Goal: Task Accomplishment & Management: Manage account settings

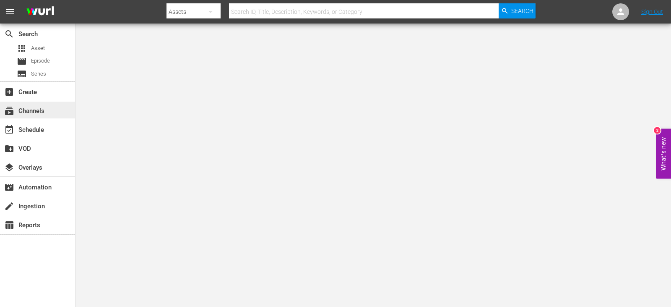
click at [39, 107] on div "subscriptions Channels" at bounding box center [23, 110] width 47 height 8
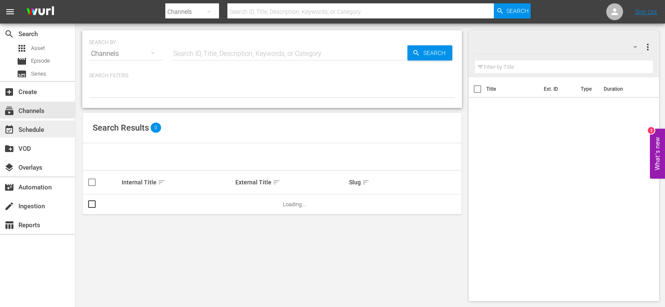
click at [31, 132] on div "event_available Schedule" at bounding box center [23, 129] width 47 height 8
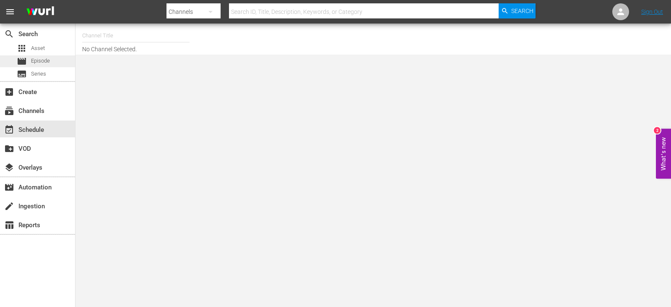
click at [55, 61] on div "movie Episode" at bounding box center [37, 61] width 75 height 12
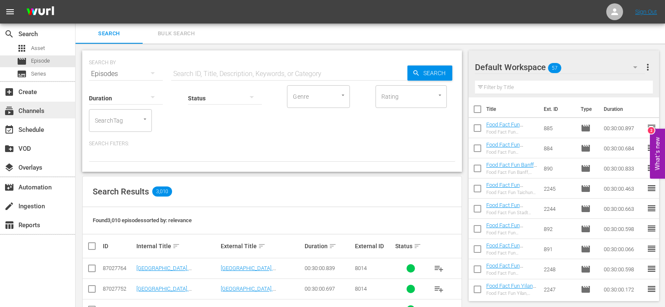
click at [35, 107] on div "subscriptions Channels" at bounding box center [23, 110] width 47 height 8
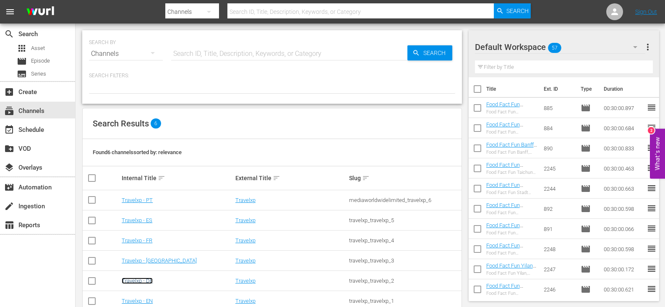
click at [145, 281] on link "Travelxp - DE" at bounding box center [137, 280] width 31 height 6
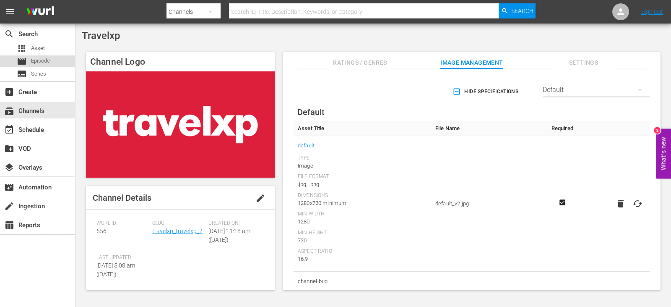
click at [48, 61] on span "Episode" at bounding box center [40, 61] width 19 height 8
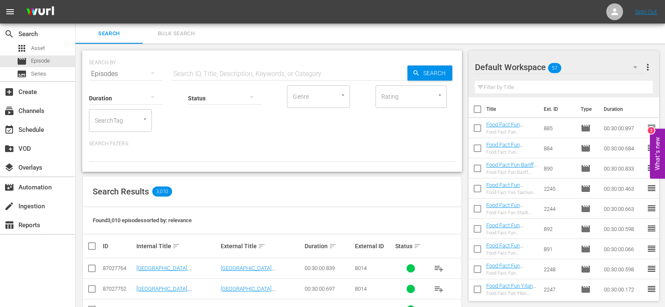
click at [648, 67] on span "more_vert" at bounding box center [648, 67] width 10 height 10
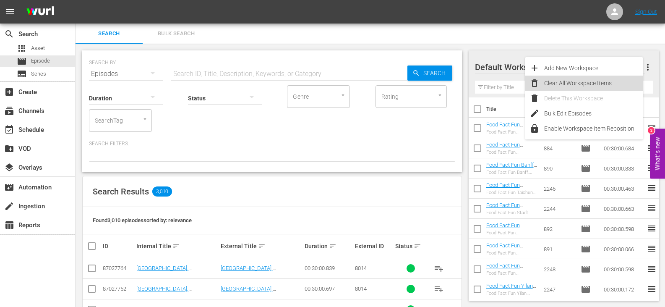
click at [573, 84] on div "Clear All Workspace Items" at bounding box center [593, 83] width 99 height 15
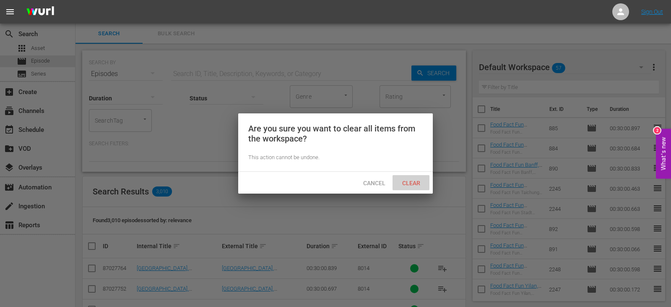
click at [411, 177] on div "Clear" at bounding box center [411, 183] width 37 height 16
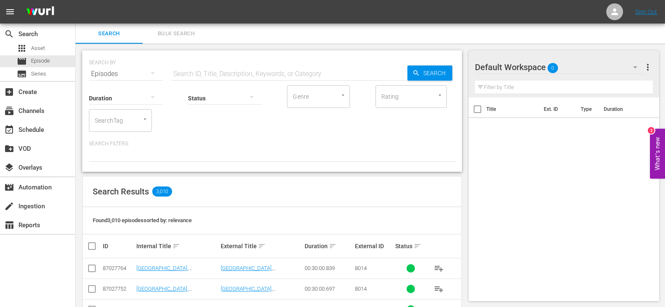
click at [512, 88] on input "text" at bounding box center [564, 87] width 178 height 13
type input "b"
click at [216, 70] on input "text" at bounding box center [289, 74] width 236 height 20
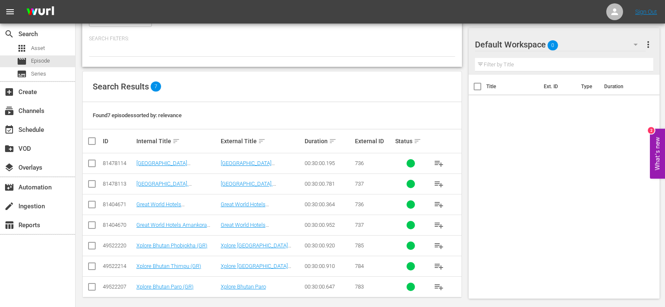
scroll to position [111, 0]
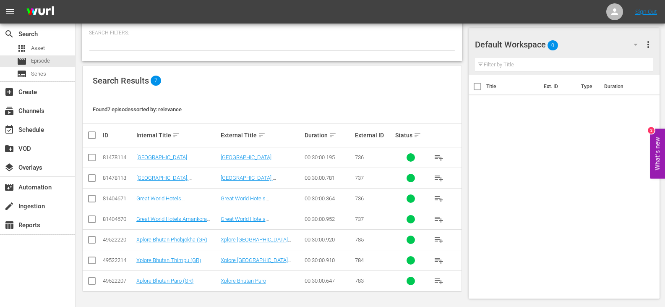
type input "bhutan GR"
click at [93, 239] on input "checkbox" at bounding box center [92, 241] width 10 height 10
checkbox input "true"
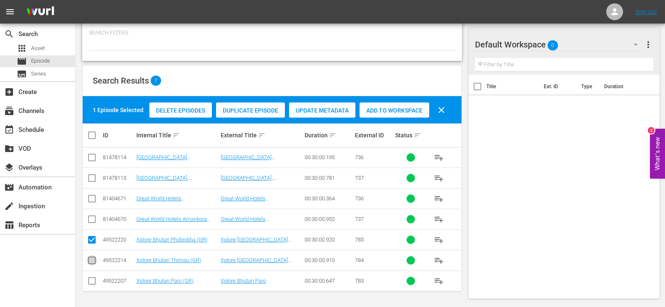
click at [91, 260] on input "checkbox" at bounding box center [92, 262] width 10 height 10
checkbox input "true"
click at [91, 283] on input "checkbox" at bounding box center [92, 282] width 10 height 10
checkbox input "true"
click at [384, 109] on span "Add to Workspace" at bounding box center [395, 110] width 70 height 7
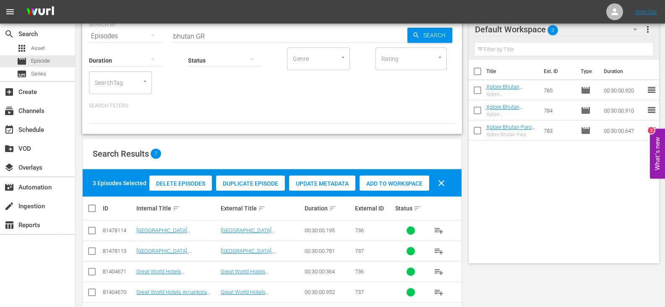
scroll to position [0, 0]
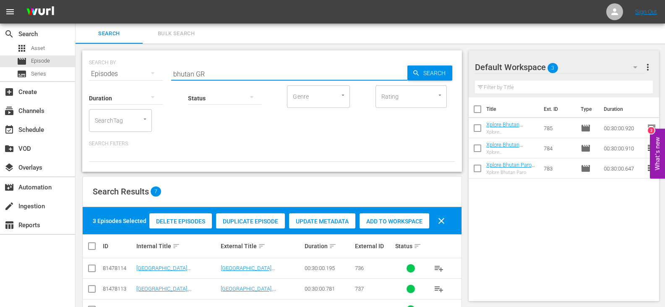
drag, startPoint x: 193, startPoint y: 76, endPoint x: 172, endPoint y: 83, distance: 22.4
click at [172, 83] on input "bhutan GR" at bounding box center [289, 74] width 236 height 20
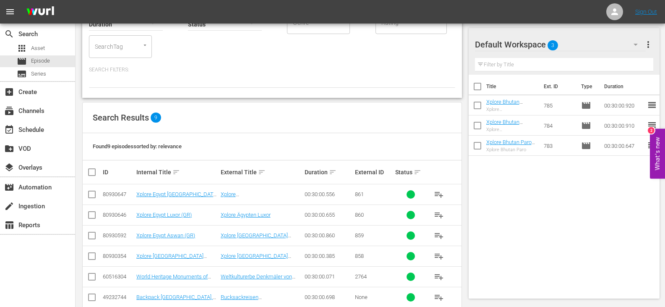
scroll to position [84, 0]
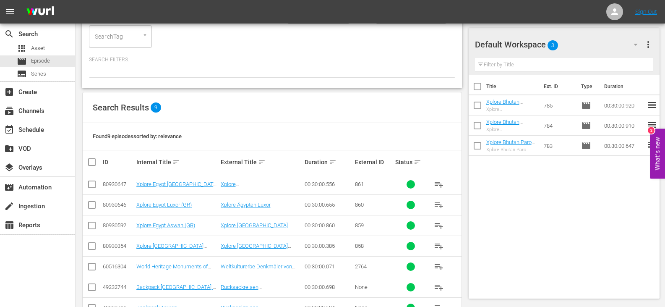
type input "EGYPT GR"
click at [91, 185] on input "checkbox" at bounding box center [92, 186] width 10 height 10
checkbox input "true"
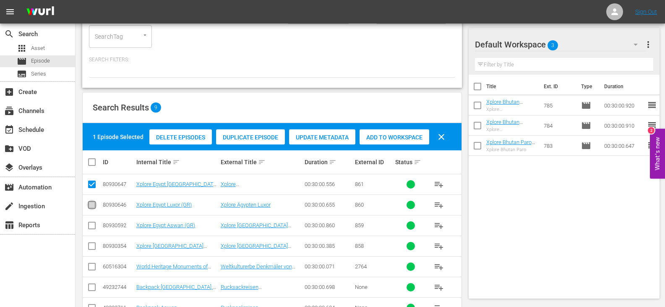
click at [91, 204] on input "checkbox" at bounding box center [92, 206] width 10 height 10
checkbox input "true"
click at [91, 225] on input "checkbox" at bounding box center [92, 227] width 10 height 10
checkbox input "true"
click at [94, 248] on input "checkbox" at bounding box center [92, 248] width 10 height 10
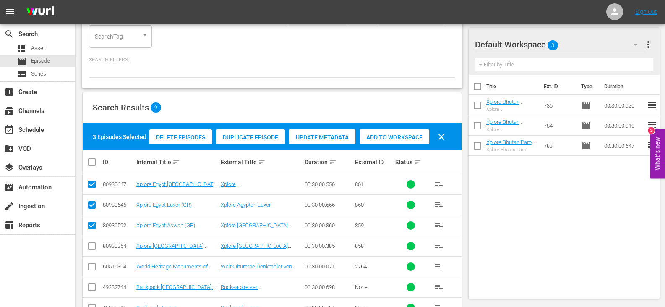
checkbox input "true"
click at [391, 137] on span "Add to Workspace" at bounding box center [395, 137] width 70 height 7
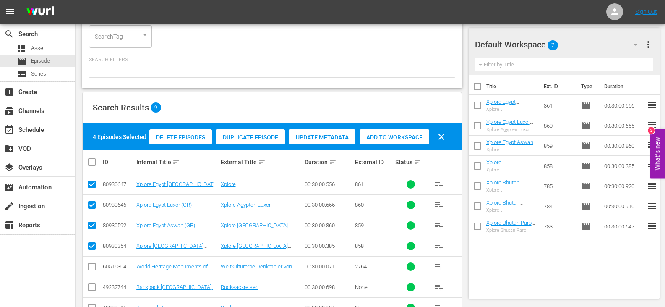
scroll to position [0, 0]
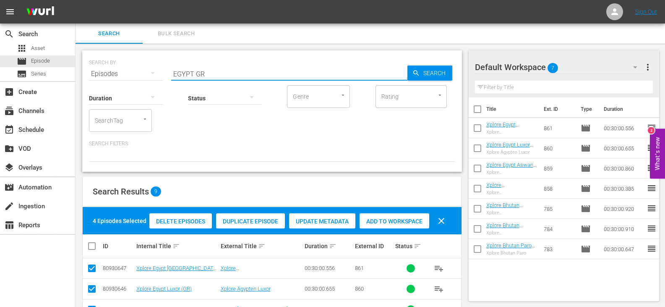
drag, startPoint x: 193, startPoint y: 73, endPoint x: 153, endPoint y: 76, distance: 39.9
click at [153, 76] on div "SEARCH BY Search By Episodes Search ID, Title, Description, Keywords, or Catego…" at bounding box center [272, 69] width 366 height 30
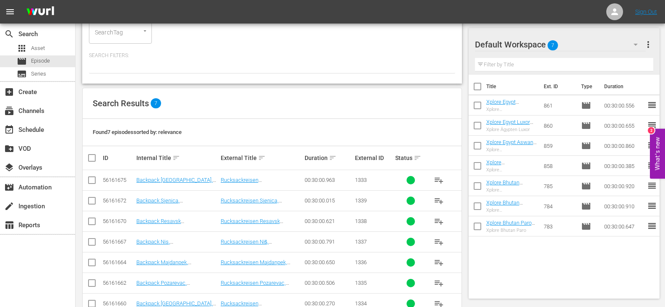
scroll to position [111, 0]
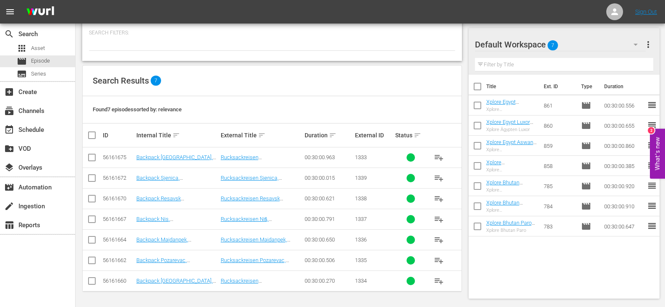
type input "serbia GR"
click at [94, 136] on input "checkbox" at bounding box center [95, 135] width 17 height 10
checkbox input "true"
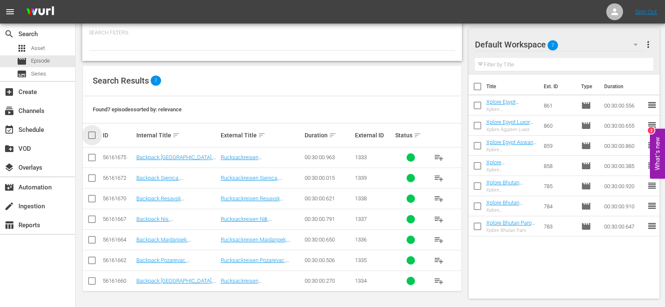
checkbox input "true"
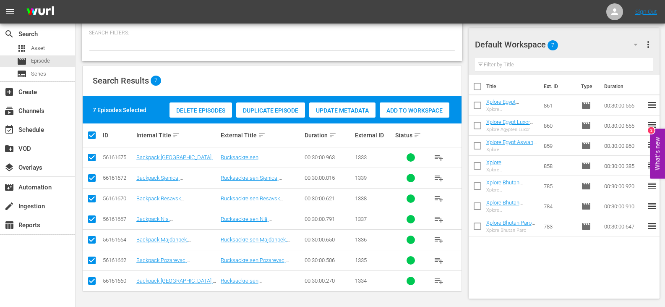
click at [428, 109] on span "Add to Workspace" at bounding box center [415, 110] width 70 height 7
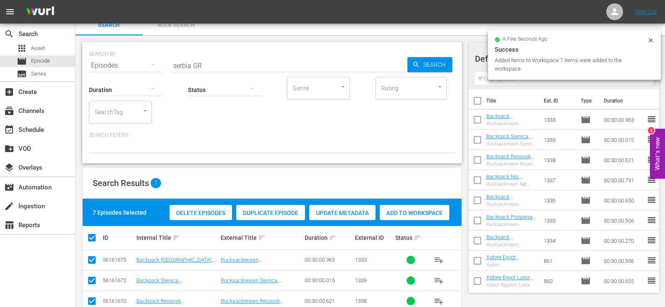
scroll to position [0, 0]
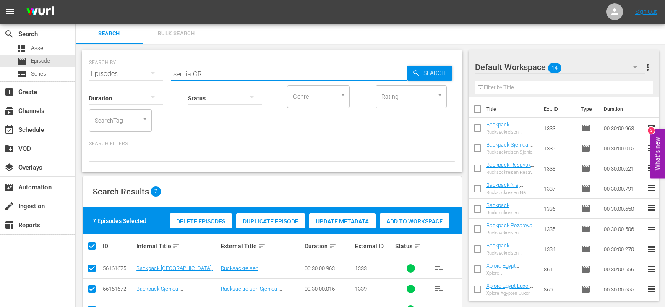
drag, startPoint x: 191, startPoint y: 77, endPoint x: 163, endPoint y: 79, distance: 28.2
click at [163, 79] on div "SEARCH BY Search By Episodes Search ID, Title, Description, Keywords, or Catego…" at bounding box center [272, 69] width 366 height 30
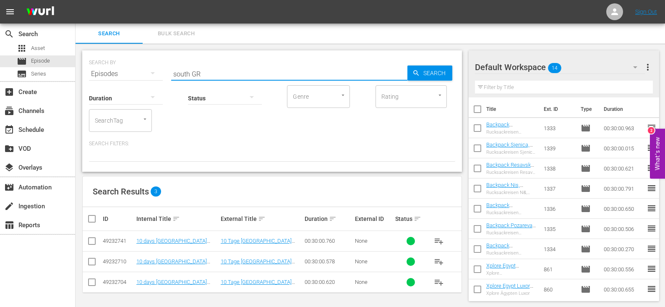
type input "south GR"
click at [94, 220] on input "checkbox" at bounding box center [95, 219] width 17 height 10
checkbox input "true"
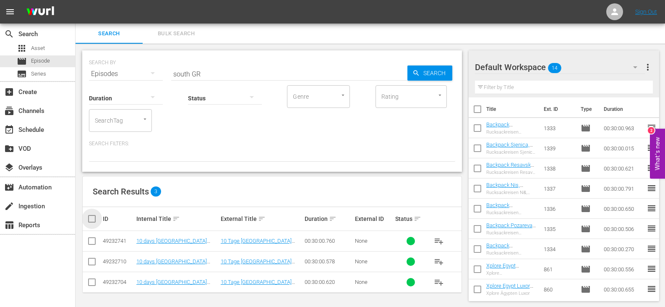
checkbox input "true"
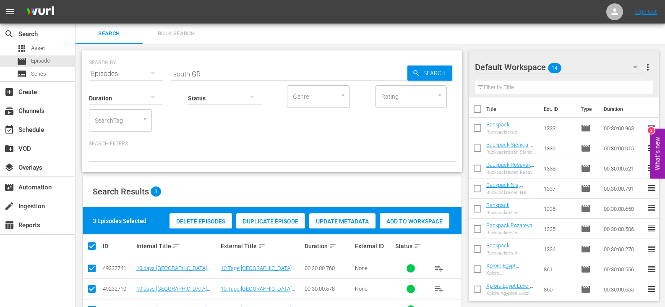
scroll to position [29, 0]
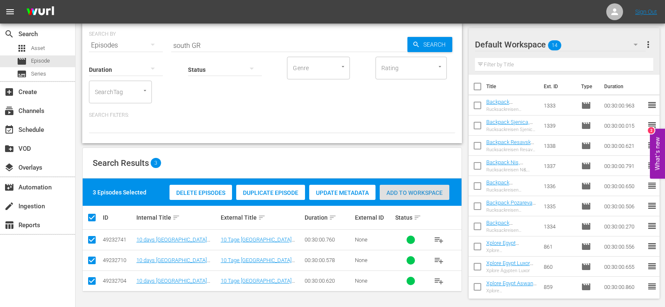
click at [406, 190] on span "Add to Workspace" at bounding box center [415, 192] width 70 height 7
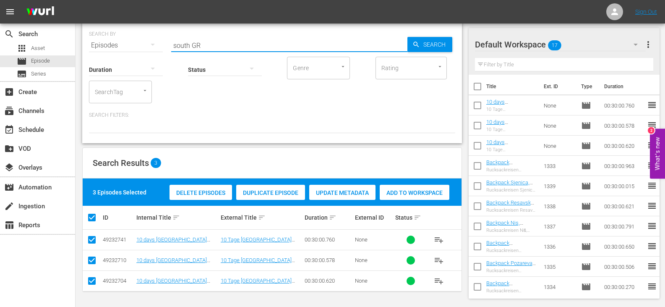
drag, startPoint x: 189, startPoint y: 46, endPoint x: 172, endPoint y: 52, distance: 18.2
click at [172, 52] on div "Search ID, Title, Description, Keywords, or Category south GR" at bounding box center [289, 45] width 236 height 20
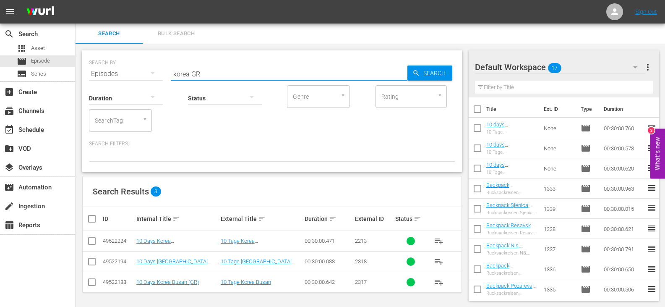
scroll to position [1, 0]
type input "korea GR"
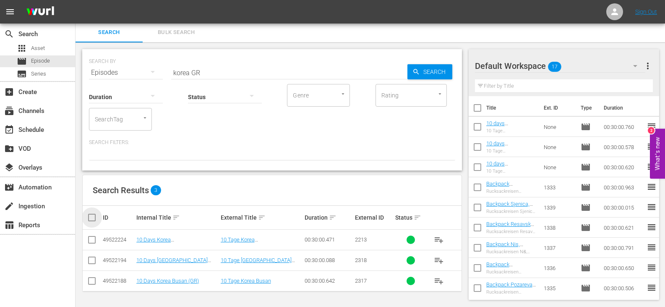
click at [94, 217] on input "checkbox" at bounding box center [95, 217] width 17 height 10
checkbox input "true"
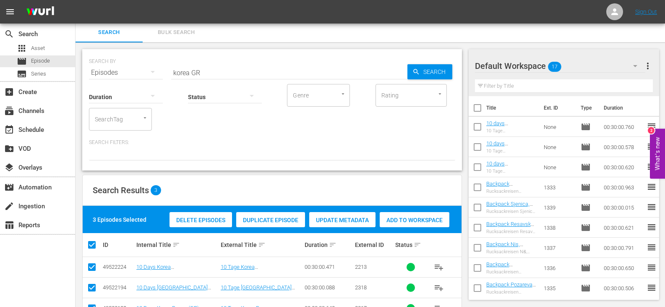
click at [430, 217] on span "Add to Workspace" at bounding box center [415, 220] width 70 height 7
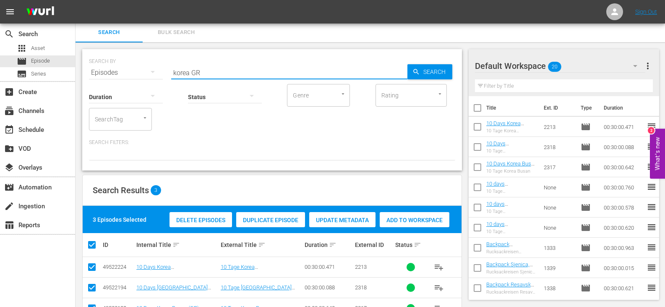
drag, startPoint x: 190, startPoint y: 76, endPoint x: 154, endPoint y: 80, distance: 36.3
click at [154, 80] on div "SEARCH BY Search By Episodes Search ID, Title, Description, Keywords, or Catego…" at bounding box center [272, 109] width 380 height 121
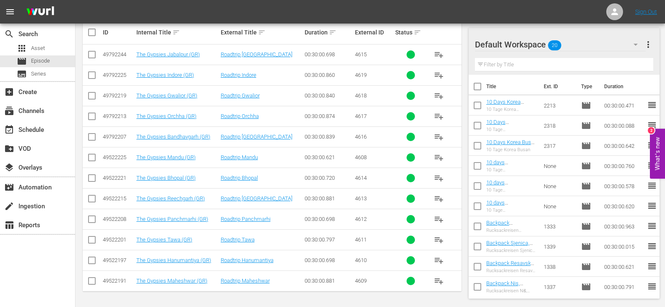
scroll to position [144, 0]
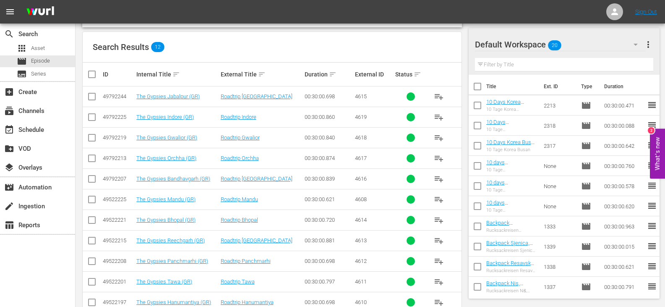
type input "gypsies GR"
click at [91, 75] on input "checkbox" at bounding box center [95, 74] width 17 height 10
checkbox input "true"
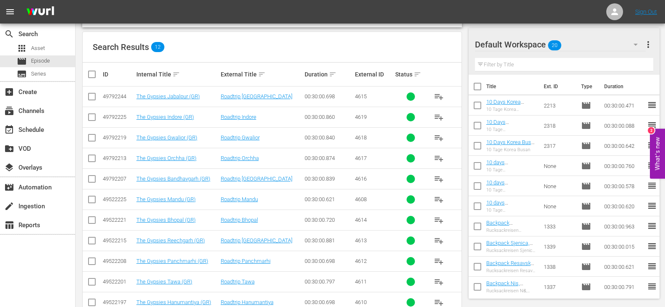
checkbox input "true"
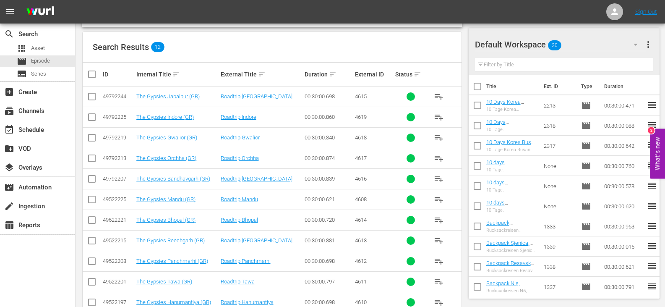
checkbox input "true"
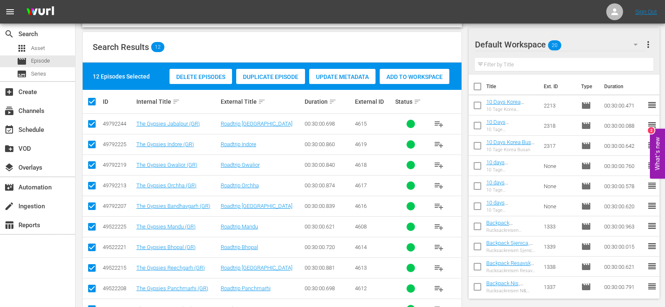
click at [433, 75] on span "Add to Workspace" at bounding box center [415, 76] width 70 height 7
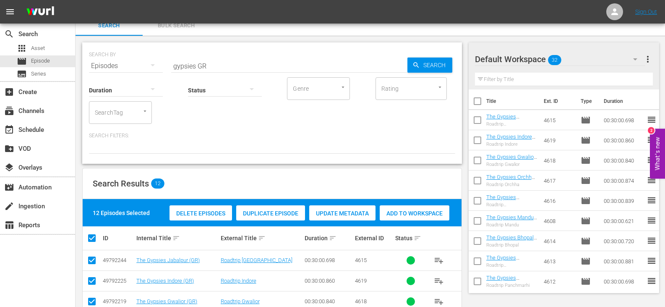
scroll to position [0, 0]
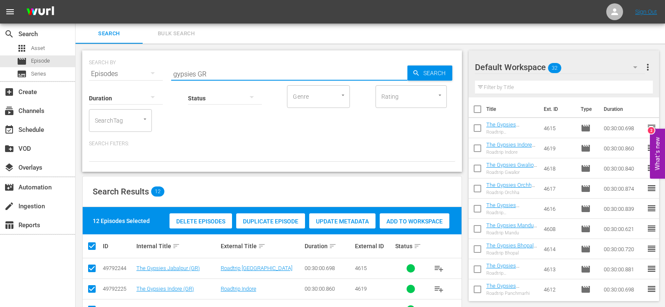
drag, startPoint x: 195, startPoint y: 73, endPoint x: 155, endPoint y: 87, distance: 41.8
click at [155, 87] on div "SEARCH BY Search By Episodes Search ID, Title, Description, Keywords, or Catego…" at bounding box center [272, 110] width 380 height 121
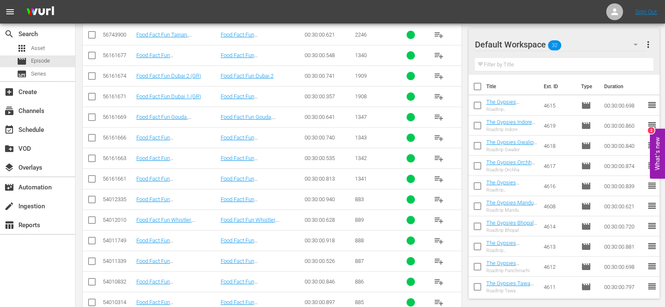
scroll to position [419, 0]
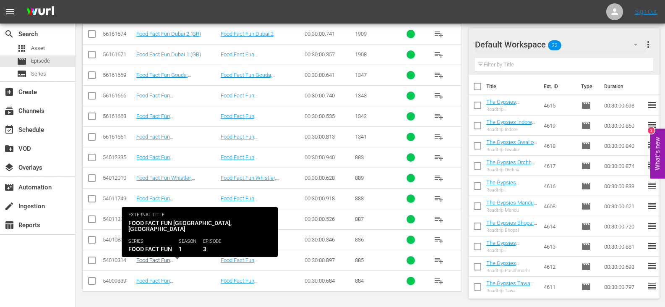
type input "food fact fun GR"
click at [171, 261] on link "Food Fact Fun [GEOGRAPHIC_DATA], [GEOGRAPHIC_DATA] (GR)" at bounding box center [167, 266] width 63 height 19
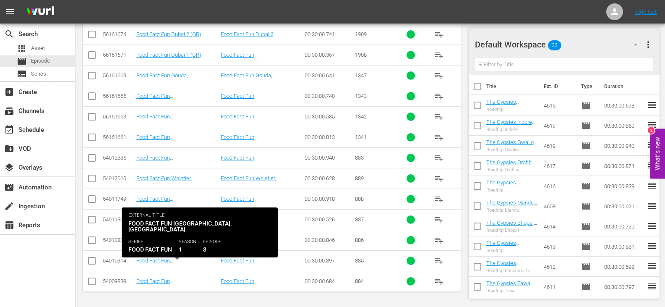
scroll to position [419, 0]
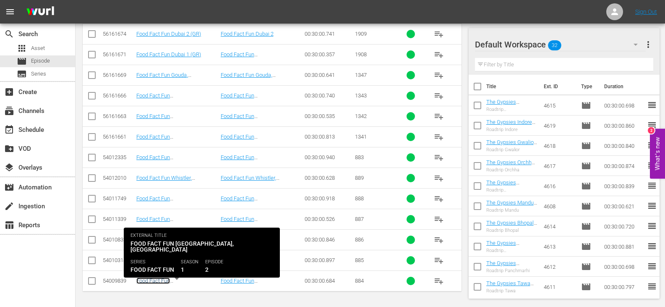
click at [178, 282] on link "Food Fact Fun [GEOGRAPHIC_DATA], [GEOGRAPHIC_DATA] (GR)" at bounding box center [167, 286] width 63 height 19
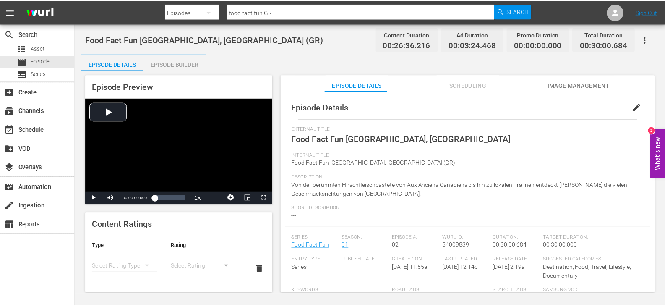
scroll to position [1, 0]
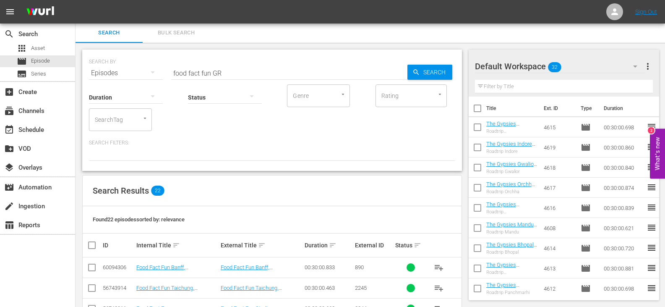
click at [91, 246] on input "checkbox" at bounding box center [95, 245] width 17 height 10
checkbox input "true"
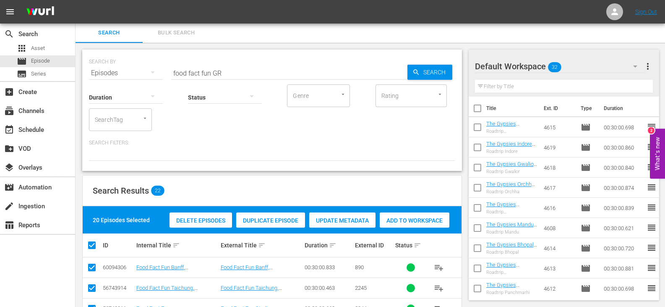
checkbox input "true"
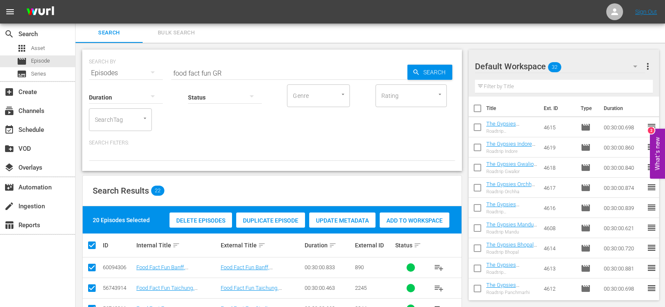
checkbox input "true"
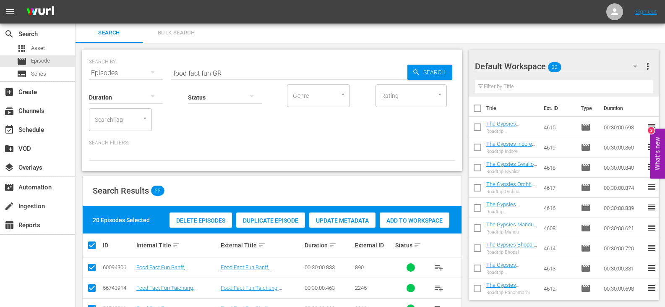
checkbox input "true"
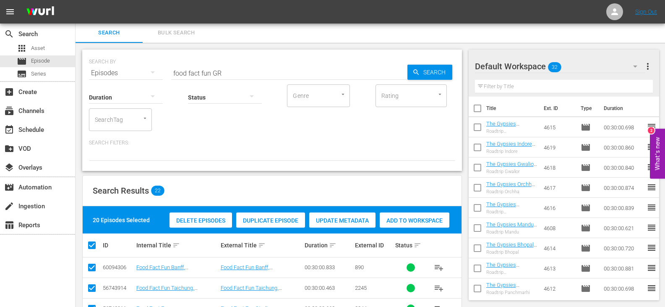
checkbox input "true"
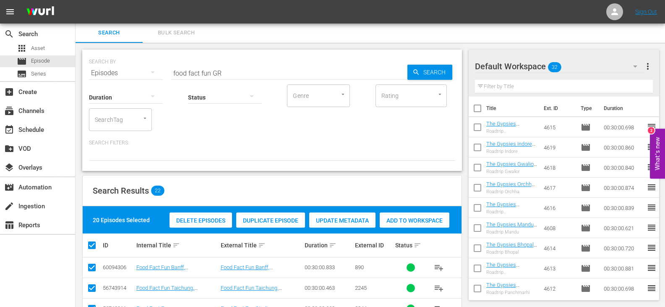
checkbox input "true"
click at [410, 219] on span "Add to Workspace" at bounding box center [415, 220] width 70 height 7
drag, startPoint x: 211, startPoint y: 73, endPoint x: 154, endPoint y: 81, distance: 57.1
click at [154, 81] on div "SEARCH BY Search By Episodes Search ID, Title, Description, Keywords, or Catego…" at bounding box center [272, 110] width 380 height 121
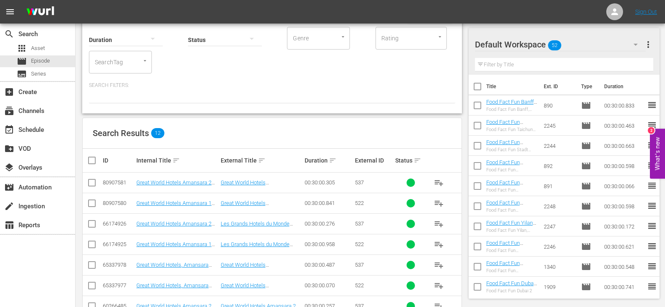
scroll to position [85, 0]
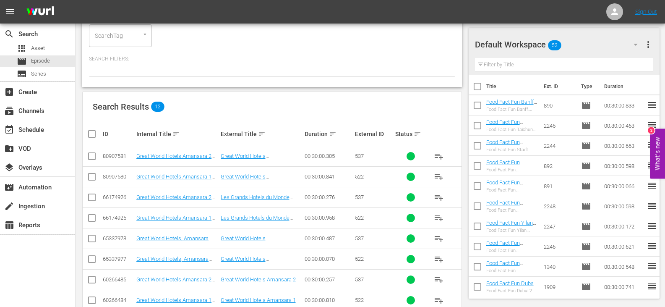
type input "amansa GR"
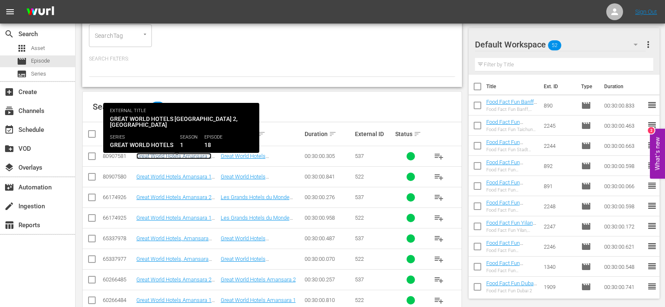
click at [178, 155] on link "Great World Hotels Amansara 2 (PT)" at bounding box center [173, 159] width 75 height 13
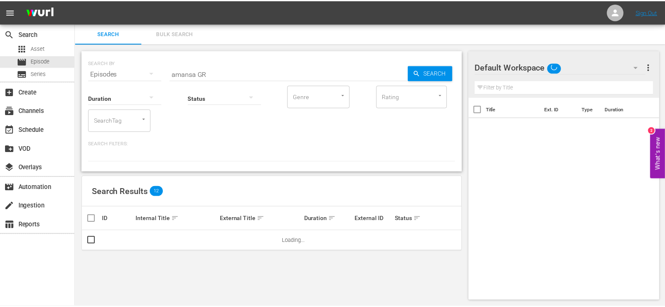
scroll to position [1, 0]
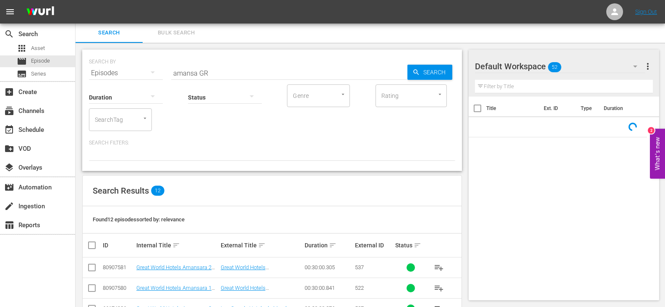
click at [196, 75] on input "amansa GR" at bounding box center [289, 73] width 236 height 20
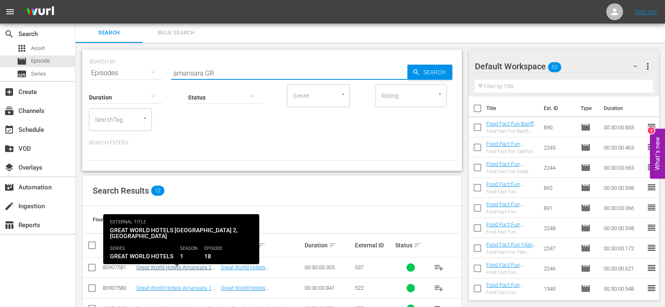
type input "amansara GR"
click at [200, 266] on link "Great World Hotels Amansara 2 (PT)" at bounding box center [173, 270] width 75 height 13
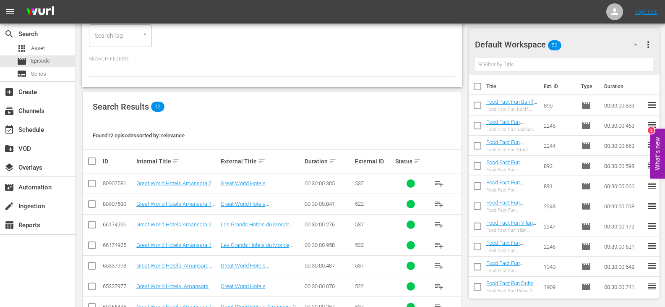
scroll to position [214, 0]
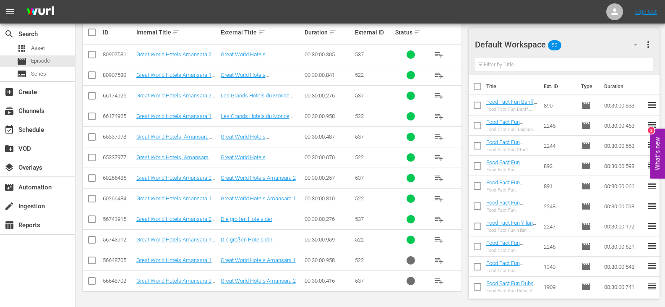
click at [179, 266] on td "Great World Hotels Amansara 1 (EN)" at bounding box center [177, 260] width 84 height 21
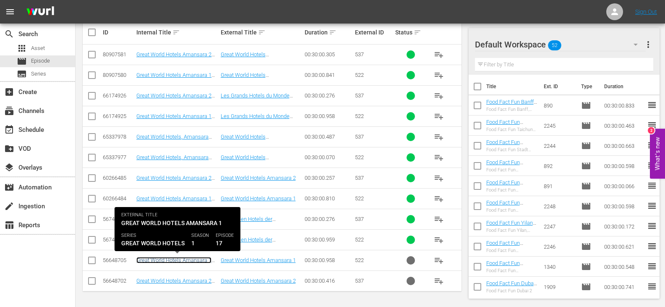
click at [183, 263] on link "Great World Hotels Amansara 1 (EN)" at bounding box center [173, 263] width 75 height 13
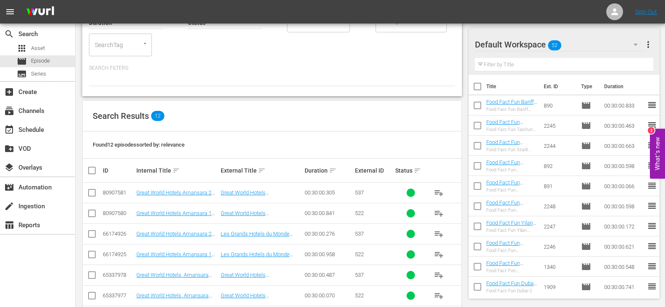
scroll to position [85, 0]
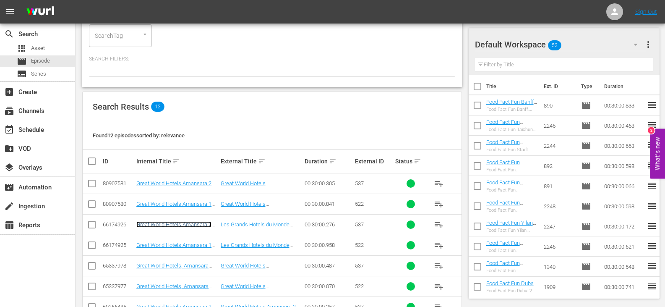
click at [190, 223] on link "Great World Hotels Amansara 2 (FR)" at bounding box center [173, 227] width 75 height 13
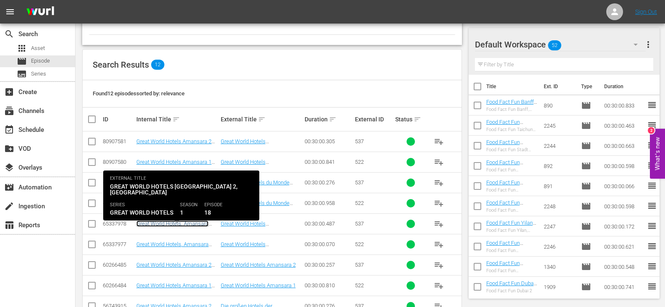
click at [184, 224] on link "Great World Hotels, Amansara 2(Eng)" at bounding box center [172, 226] width 72 height 13
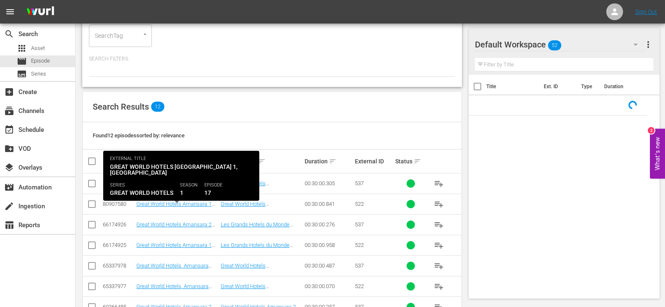
scroll to position [127, 0]
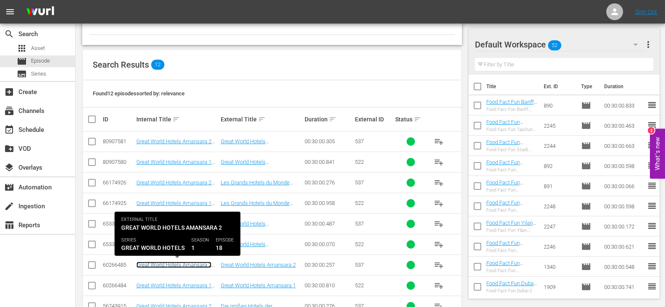
click at [188, 267] on link "Great World Hotels Amansara 2 (DU)" at bounding box center [173, 267] width 75 height 13
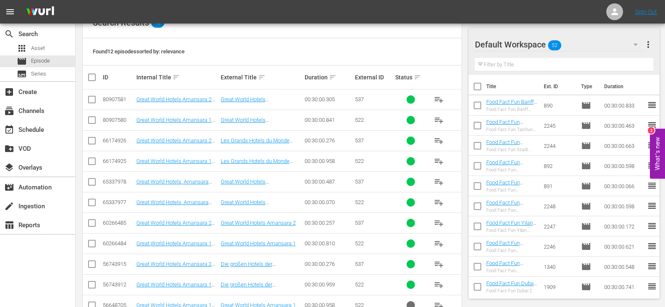
scroll to position [211, 0]
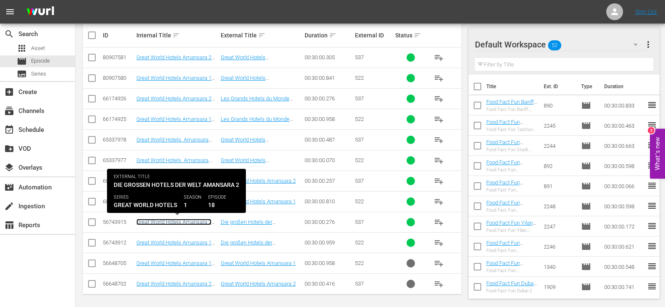
click at [189, 224] on link "Great World Hotels Amansara 2 (GR)" at bounding box center [173, 225] width 75 height 13
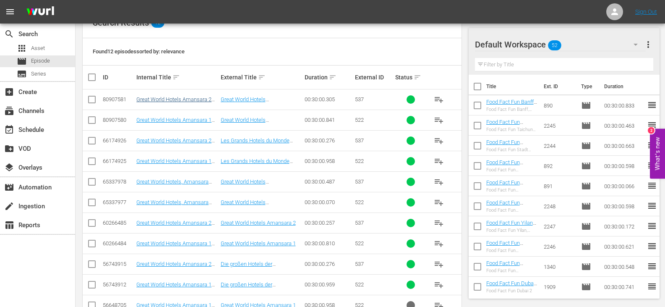
scroll to position [211, 0]
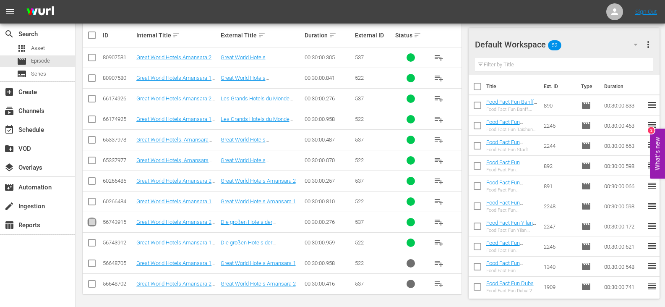
click at [94, 223] on input "checkbox" at bounding box center [92, 224] width 10 height 10
checkbox input "true"
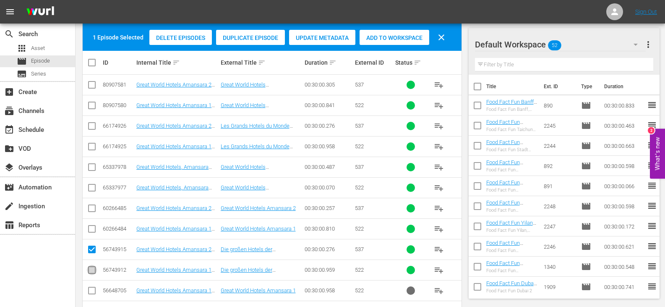
click at [94, 272] on input "checkbox" at bounding box center [92, 271] width 10 height 10
checkbox input "true"
click at [389, 34] on span "Add to Workspace" at bounding box center [395, 37] width 70 height 7
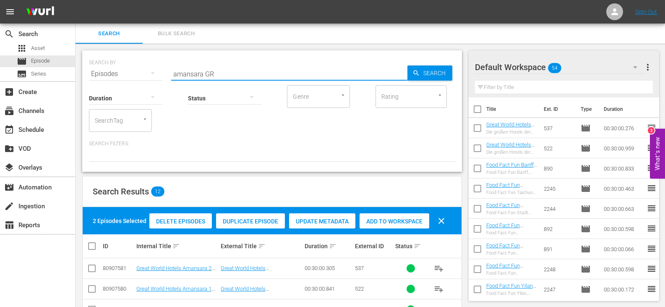
drag, startPoint x: 202, startPoint y: 76, endPoint x: 134, endPoint y: 89, distance: 69.1
click at [134, 89] on div "SEARCH BY Search By Episodes Search ID, Title, Description, Keywords, or Catego…" at bounding box center [272, 110] width 380 height 121
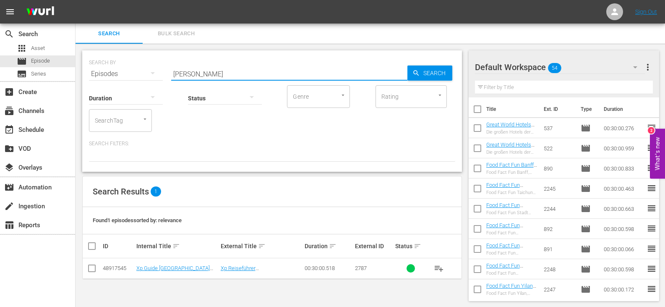
type input "[PERSON_NAME]"
click at [90, 268] on input "checkbox" at bounding box center [92, 270] width 10 height 10
checkbox input "true"
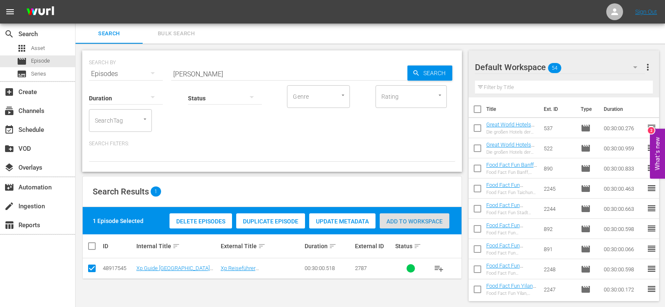
click at [416, 220] on span "Add to Workspace" at bounding box center [415, 221] width 70 height 7
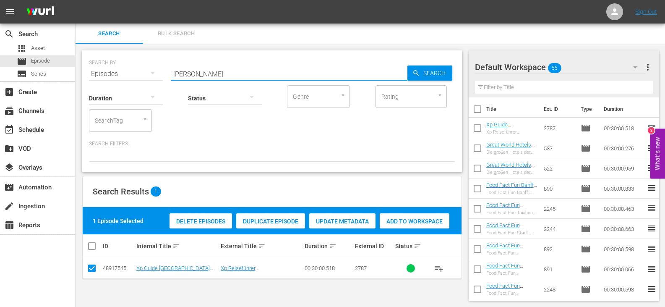
drag, startPoint x: 190, startPoint y: 73, endPoint x: 137, endPoint y: 85, distance: 54.5
click at [137, 85] on div "SEARCH BY Search By Episodes Search ID, Title, Description, Keywords, or Catego…" at bounding box center [272, 110] width 380 height 121
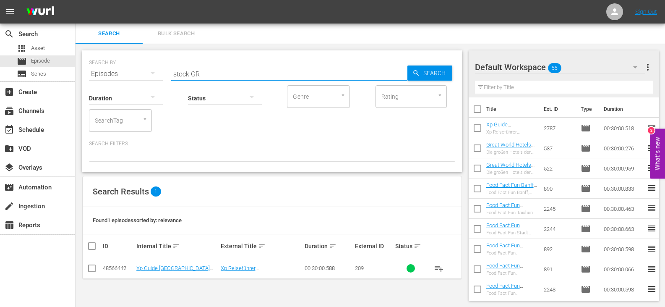
type input "stock GR"
click at [90, 268] on input "checkbox" at bounding box center [92, 270] width 10 height 10
checkbox input "true"
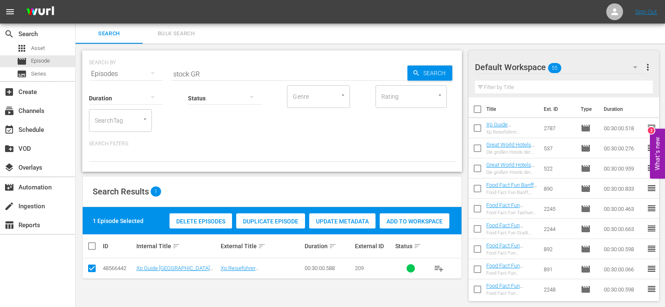
click at [424, 220] on span "Add to Workspace" at bounding box center [415, 221] width 70 height 7
drag, startPoint x: 188, startPoint y: 75, endPoint x: 159, endPoint y: 79, distance: 29.3
click at [159, 79] on div "SEARCH BY Search By Episodes Search ID, Title, Description, Keywords, or Catego…" at bounding box center [272, 110] width 380 height 121
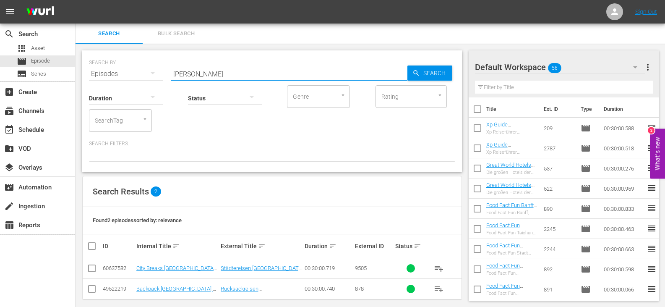
scroll to position [8, 0]
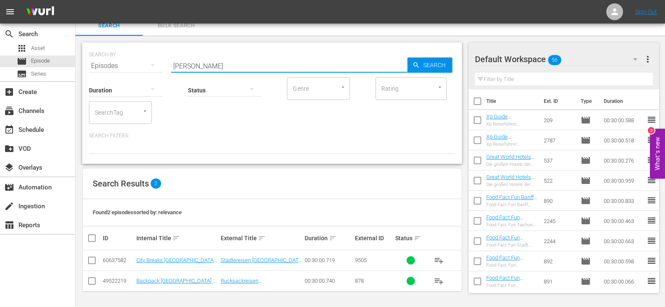
type input "[PERSON_NAME]"
click at [92, 260] on input "checkbox" at bounding box center [92, 262] width 10 height 10
checkbox input "true"
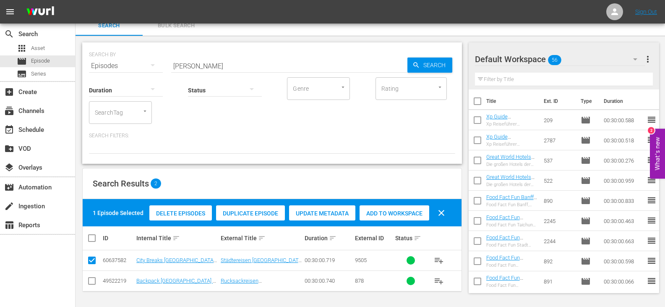
click at [415, 211] on span "Add to Workspace" at bounding box center [395, 213] width 70 height 7
drag, startPoint x: 197, startPoint y: 68, endPoint x: 145, endPoint y: 74, distance: 52.4
click at [145, 74] on div "SEARCH BY Search By Episodes Search ID, Title, Description, Keywords, or Catego…" at bounding box center [272, 102] width 380 height 121
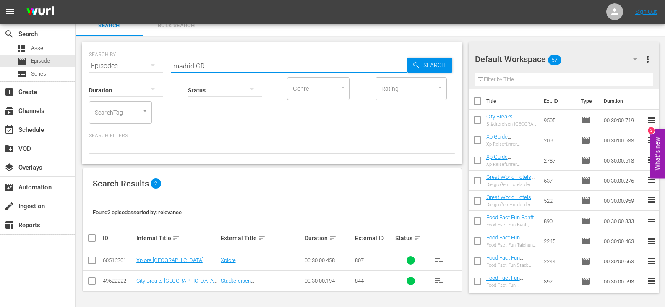
type input "madrid GR"
click at [91, 280] on input "checkbox" at bounding box center [92, 282] width 10 height 10
checkbox input "true"
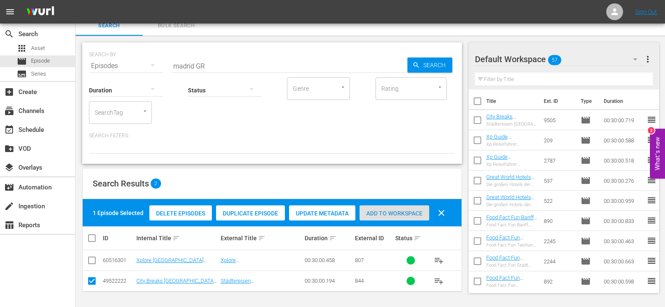
click at [394, 218] on div "Add to Workspace" at bounding box center [395, 213] width 70 height 16
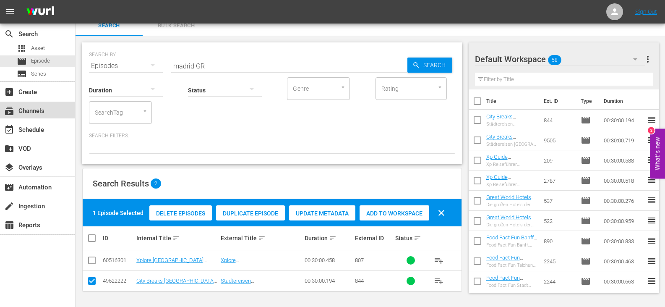
click at [39, 109] on div "subscriptions Channels" at bounding box center [23, 110] width 47 height 8
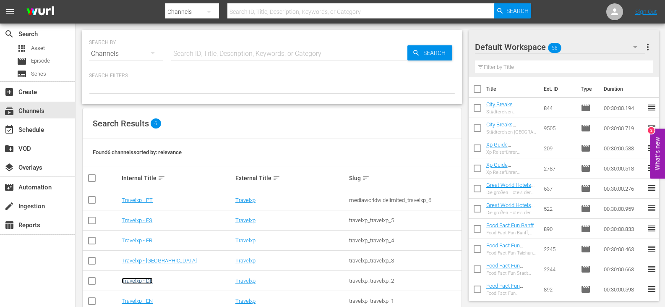
click at [140, 280] on link "Travelxp - DE" at bounding box center [137, 280] width 31 height 6
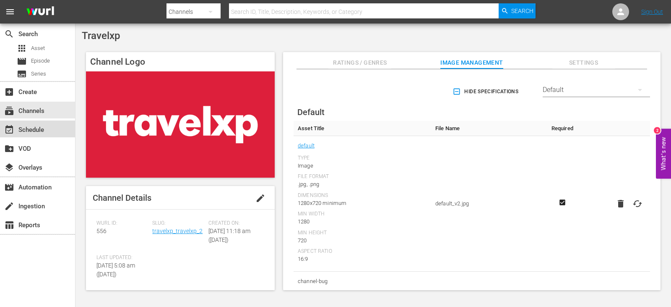
click at [43, 125] on div "event_available Schedule" at bounding box center [23, 129] width 47 height 8
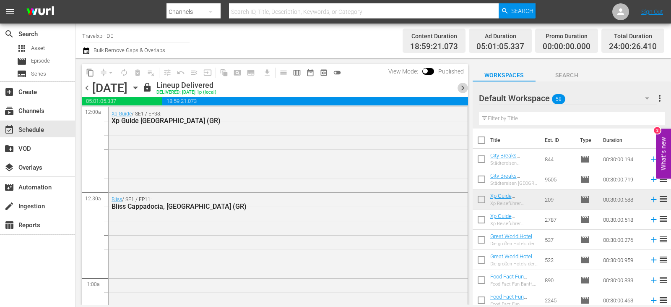
click at [464, 88] on span "chevron_right" at bounding box center [463, 88] width 10 height 10
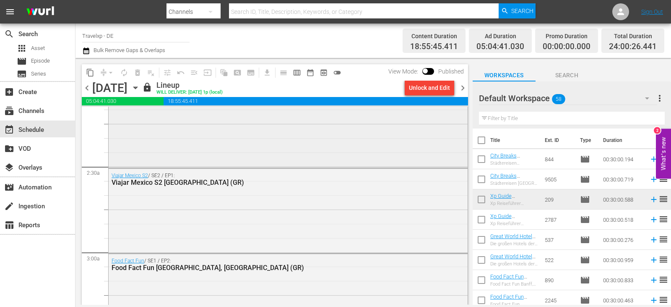
scroll to position [378, 0]
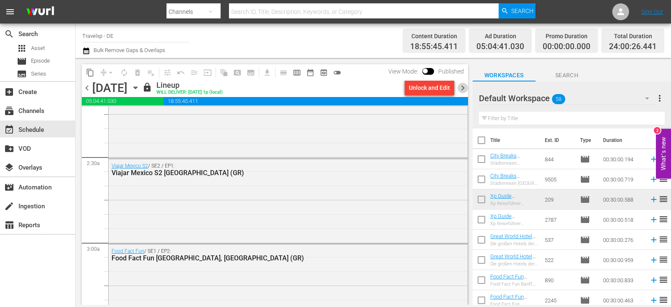
click at [467, 89] on span "chevron_right" at bounding box center [463, 88] width 10 height 10
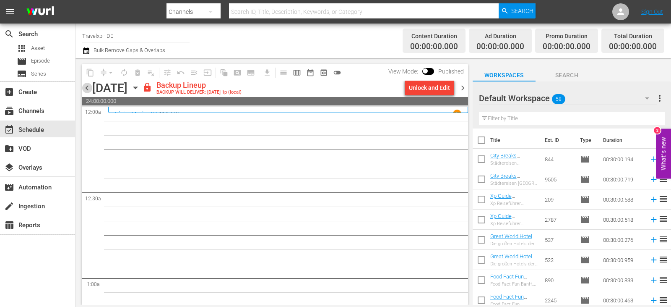
click at [85, 87] on span "chevron_left" at bounding box center [87, 88] width 10 height 10
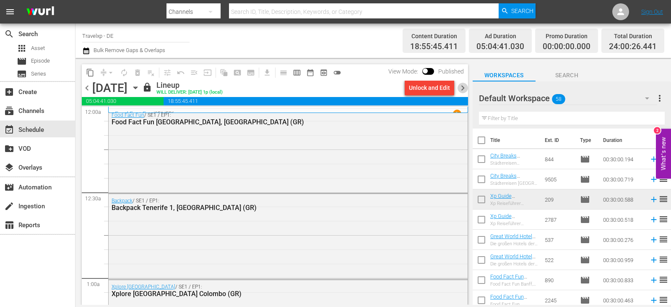
click at [461, 86] on span "chevron_right" at bounding box center [463, 88] width 10 height 10
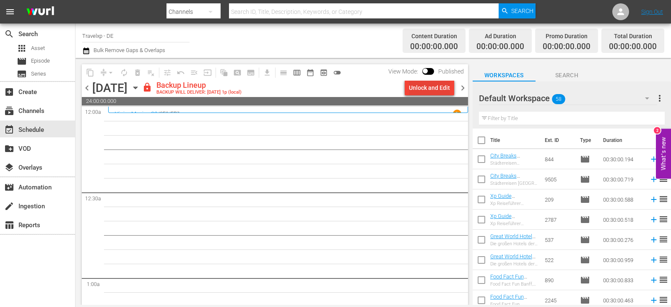
click at [443, 86] on div "Unlock and Edit" at bounding box center [429, 87] width 41 height 15
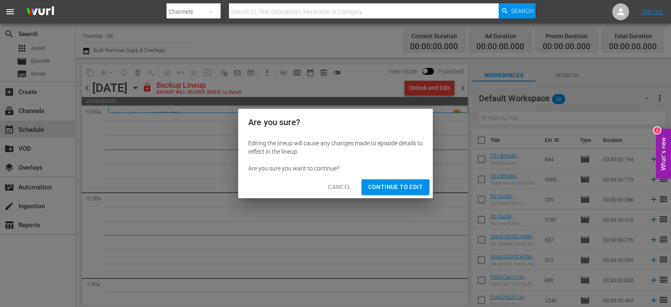
click at [405, 184] on span "Continue to Edit" at bounding box center [395, 187] width 55 height 10
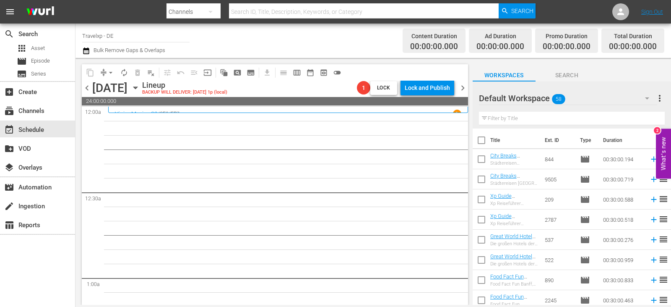
click at [517, 123] on input "text" at bounding box center [572, 118] width 186 height 13
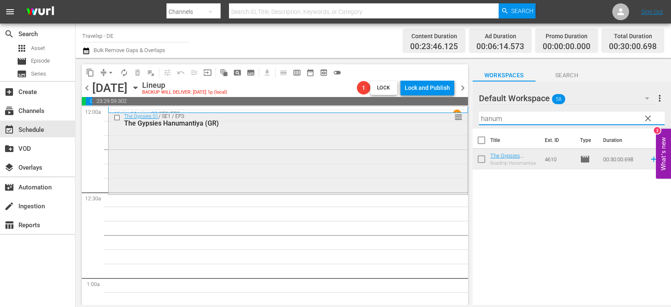
drag, startPoint x: 467, startPoint y: 120, endPoint x: 442, endPoint y: 122, distance: 25.6
click at [442, 122] on div "content_copy compress arrow_drop_down autorenew_outlined delete_forever_outline…" at bounding box center [374, 181] width 596 height 247
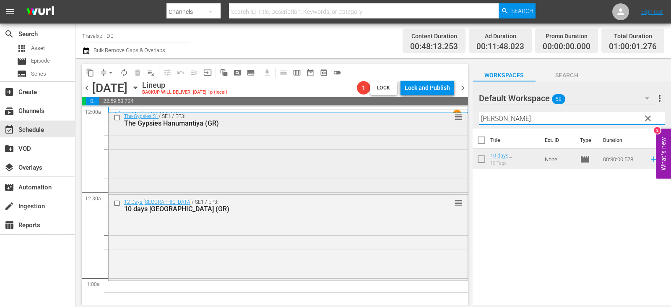
drag, startPoint x: 503, startPoint y: 121, endPoint x: 459, endPoint y: 123, distance: 44.5
click at [459, 123] on div "content_copy compress arrow_drop_down autorenew_outlined delete_forever_outline…" at bounding box center [374, 181] width 596 height 247
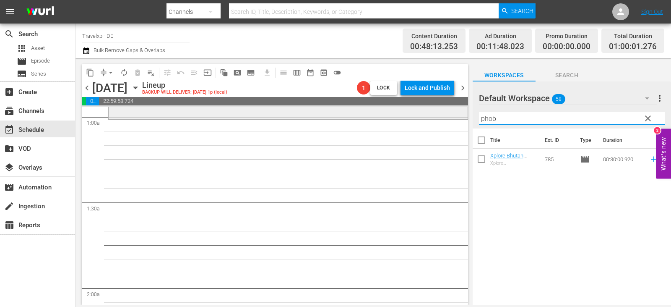
scroll to position [168, 0]
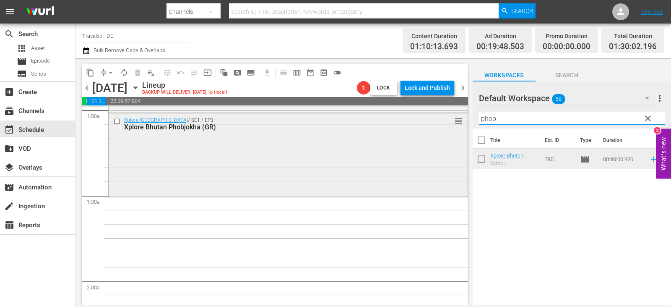
drag, startPoint x: 508, startPoint y: 119, endPoint x: 435, endPoint y: 119, distance: 72.6
click at [435, 119] on div "content_copy compress arrow_drop_down autorenew_outlined delete_forever_outline…" at bounding box center [374, 181] width 596 height 247
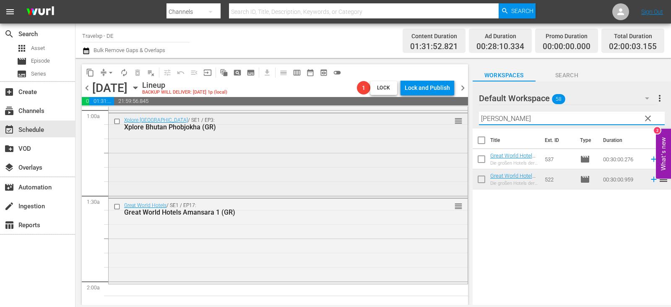
drag, startPoint x: 514, startPoint y: 117, endPoint x: 417, endPoint y: 117, distance: 96.1
click at [417, 117] on div "content_copy compress arrow_drop_down autorenew_outlined delete_forever_outline…" at bounding box center [374, 181] width 596 height 247
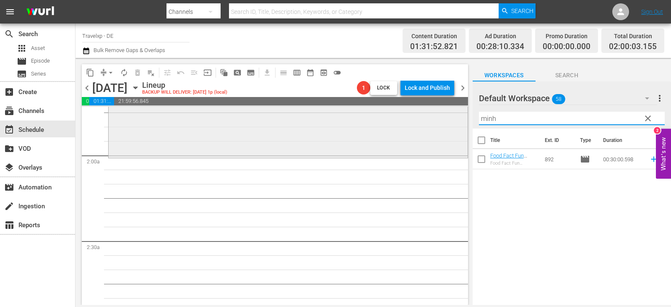
scroll to position [336, 0]
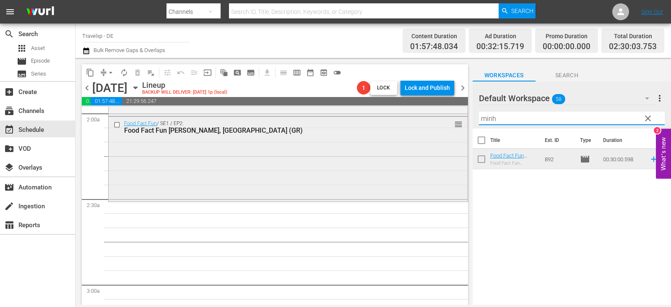
drag, startPoint x: 452, startPoint y: 122, endPoint x: 442, endPoint y: 122, distance: 10.1
click at [442, 122] on div "content_copy compress arrow_drop_down autorenew_outlined delete_forever_outline…" at bounding box center [374, 181] width 596 height 247
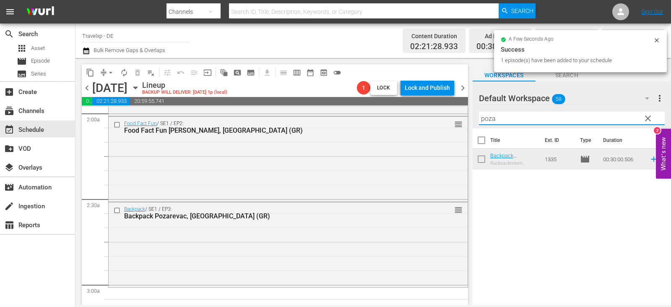
drag, startPoint x: 503, startPoint y: 118, endPoint x: 463, endPoint y: 118, distance: 39.9
click at [463, 118] on div "content_copy compress arrow_drop_down autorenew_outlined delete_forever_outline…" at bounding box center [374, 181] width 596 height 247
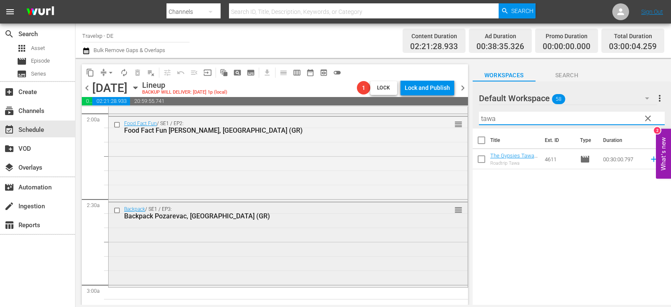
scroll to position [504, 0]
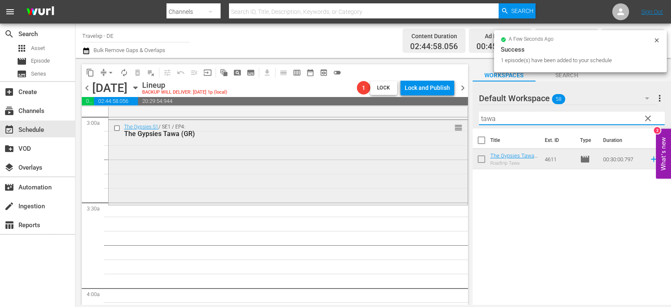
drag, startPoint x: 488, startPoint y: 120, endPoint x: 459, endPoint y: 120, distance: 29.4
click at [459, 120] on div "content_copy compress arrow_drop_down autorenew_outlined delete_forever_outline…" at bounding box center [374, 181] width 596 height 247
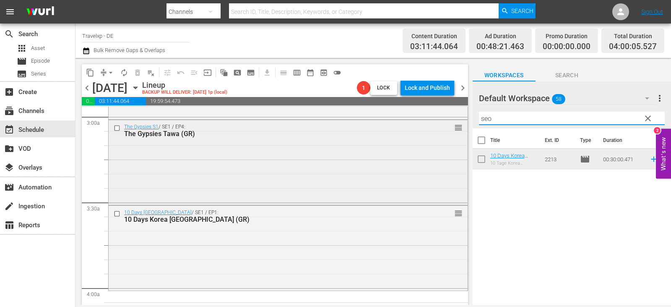
drag, startPoint x: 506, startPoint y: 121, endPoint x: 451, endPoint y: 120, distance: 54.1
click at [451, 120] on div "content_copy compress arrow_drop_down autorenew_outlined delete_forever_outline…" at bounding box center [374, 181] width 596 height 247
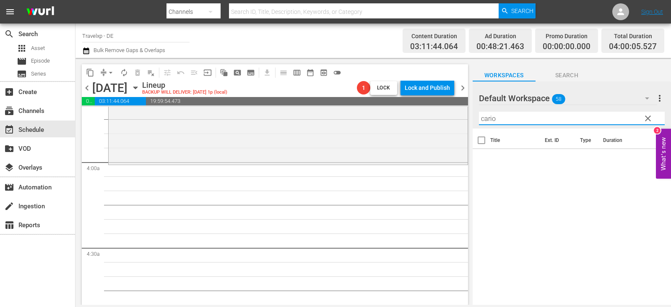
scroll to position [671, 0]
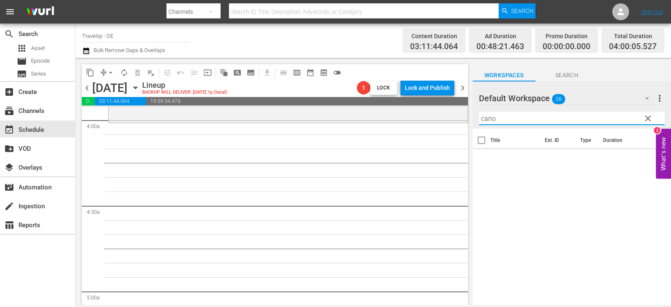
drag, startPoint x: 504, startPoint y: 121, endPoint x: 371, endPoint y: 130, distance: 132.9
click at [371, 130] on div "content_copy compress arrow_drop_down autorenew_outlined delete_forever_outline…" at bounding box center [374, 181] width 596 height 247
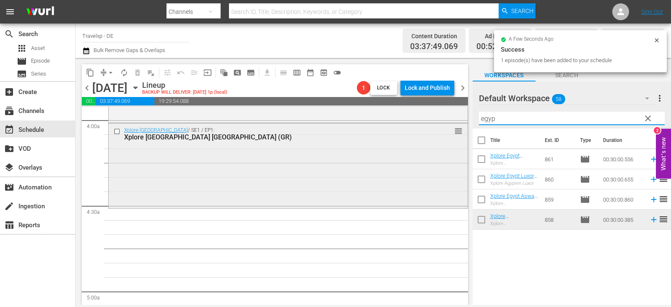
drag, startPoint x: 500, startPoint y: 120, endPoint x: 437, endPoint y: 125, distance: 63.5
click at [437, 125] on div "content_copy compress arrow_drop_down autorenew_outlined delete_forever_outline…" at bounding box center [374, 181] width 596 height 247
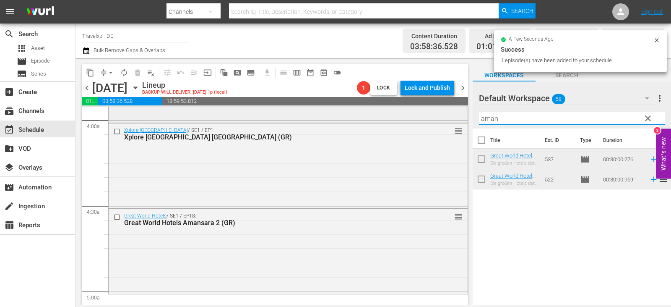
drag, startPoint x: 508, startPoint y: 121, endPoint x: 429, endPoint y: 121, distance: 78.9
click at [429, 121] on div "content_copy compress arrow_drop_down autorenew_outlined delete_forever_outline…" at bounding box center [374, 181] width 596 height 247
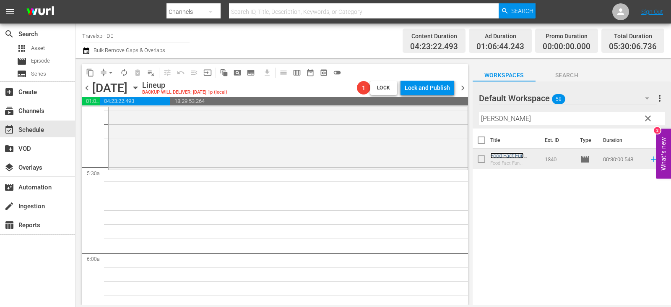
scroll to position [923, 0]
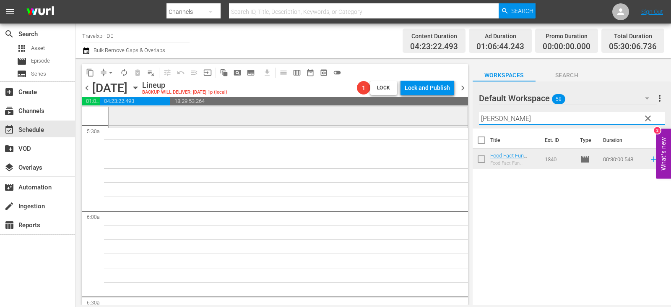
drag, startPoint x: 506, startPoint y: 123, endPoint x: 424, endPoint y: 125, distance: 82.3
click at [424, 125] on div "content_copy compress arrow_drop_down autorenew_outlined delete_forever_outline…" at bounding box center [374, 181] width 596 height 247
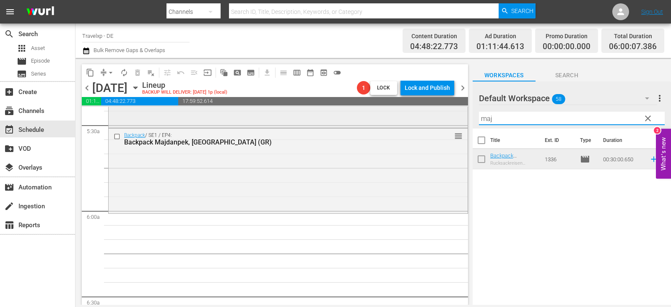
drag, startPoint x: 493, startPoint y: 116, endPoint x: 438, endPoint y: 125, distance: 54.8
click at [438, 125] on div "content_copy compress arrow_drop_down autorenew_outlined delete_forever_outline…" at bounding box center [374, 181] width 596 height 247
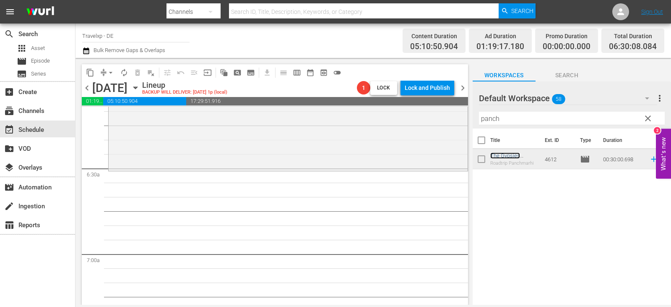
scroll to position [1049, 0]
drag, startPoint x: 506, startPoint y: 120, endPoint x: 435, endPoint y: 120, distance: 71.7
click at [435, 120] on div "content_copy compress arrow_drop_down autorenew_outlined delete_forever_outline…" at bounding box center [374, 181] width 596 height 247
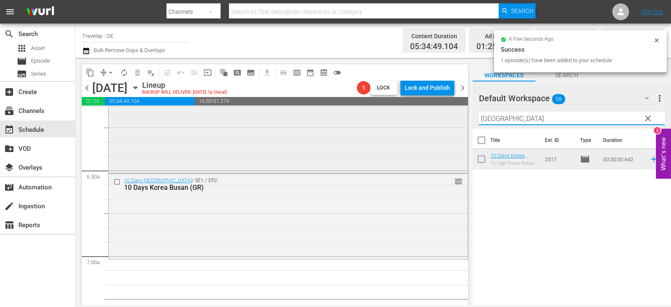
drag, startPoint x: 512, startPoint y: 119, endPoint x: 461, endPoint y: 122, distance: 51.7
click at [461, 122] on div "content_copy compress arrow_drop_down autorenew_outlined delete_forever_outline…" at bounding box center [374, 181] width 596 height 247
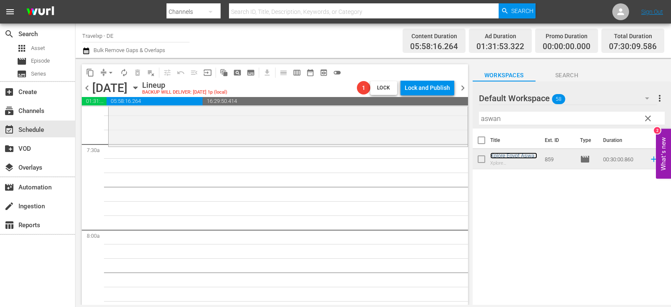
scroll to position [1259, 0]
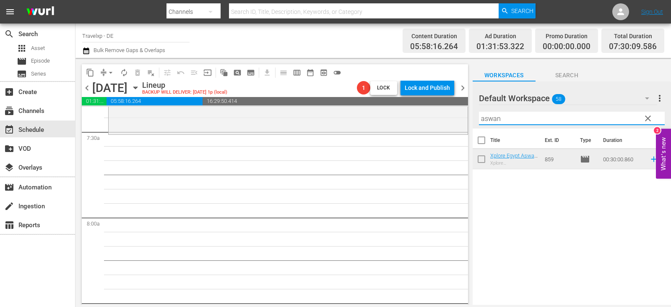
drag, startPoint x: 512, startPoint y: 117, endPoint x: 473, endPoint y: 117, distance: 38.6
click at [473, 117] on div "Default Workspace 58 Default more_vert clear Filter by Title [PERSON_NAME]" at bounding box center [572, 104] width 198 height 47
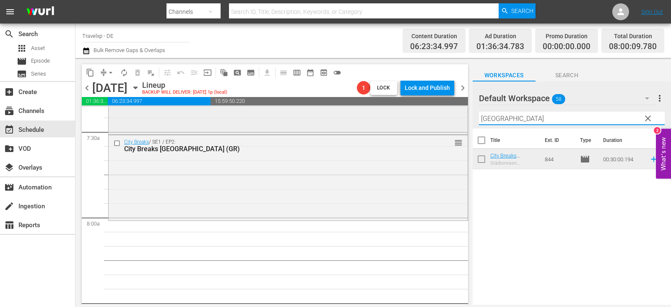
drag, startPoint x: 509, startPoint y: 117, endPoint x: 408, endPoint y: 127, distance: 101.2
click at [408, 127] on div "content_copy compress arrow_drop_down autorenew_outlined delete_forever_outline…" at bounding box center [374, 181] width 596 height 247
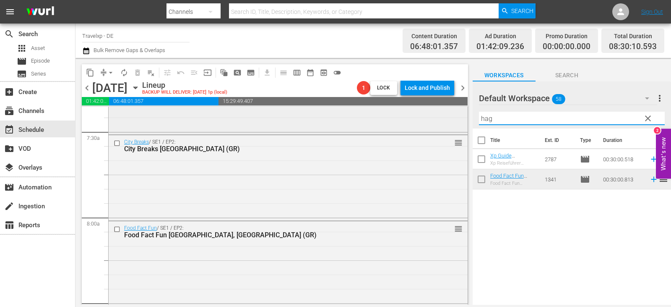
drag, startPoint x: 497, startPoint y: 122, endPoint x: 395, endPoint y: 121, distance: 102.4
click at [395, 121] on div "content_copy compress arrow_drop_down autorenew_outlined delete_forever_outline…" at bounding box center [374, 181] width 596 height 247
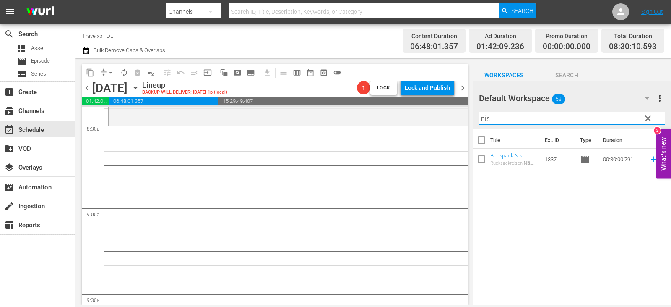
scroll to position [1427, 0]
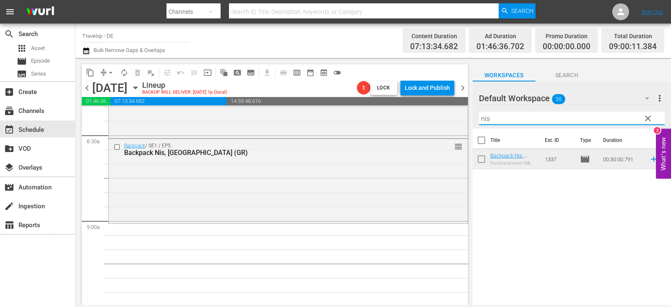
drag, startPoint x: 470, startPoint y: 120, endPoint x: 466, endPoint y: 120, distance: 4.6
click at [466, 120] on div "content_copy compress arrow_drop_down autorenew_outlined delete_forever_outline…" at bounding box center [374, 181] width 596 height 247
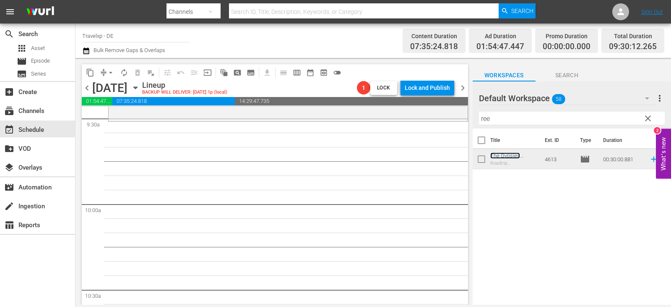
scroll to position [1594, 0]
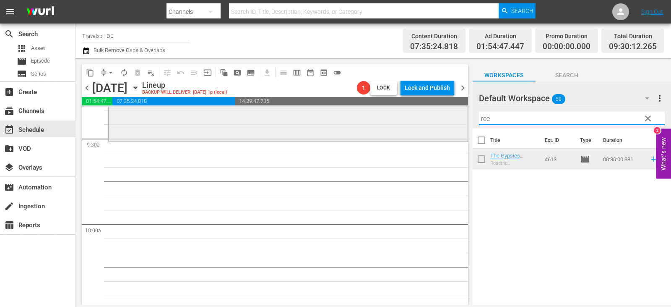
drag, startPoint x: 492, startPoint y: 120, endPoint x: 456, endPoint y: 122, distance: 36.6
click at [456, 122] on div "content_copy compress arrow_drop_down autorenew_outlined delete_forever_outline…" at bounding box center [374, 181] width 596 height 247
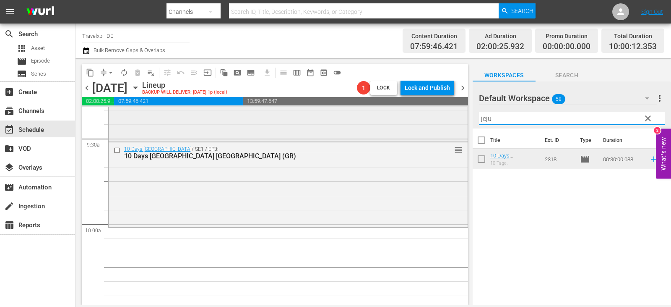
drag, startPoint x: 500, startPoint y: 119, endPoint x: 448, endPoint y: 125, distance: 52.4
click at [448, 125] on div "content_copy compress arrow_drop_down autorenew_outlined delete_forever_outline…" at bounding box center [374, 181] width 596 height 247
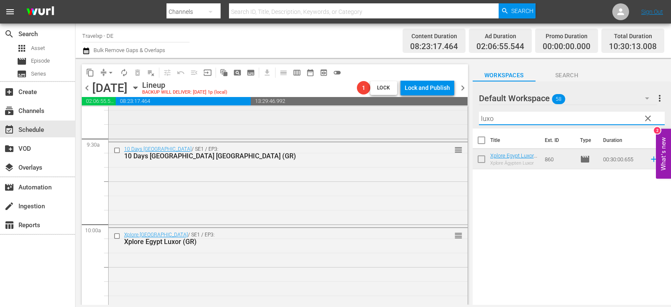
drag, startPoint x: 508, startPoint y: 119, endPoint x: 452, endPoint y: 122, distance: 55.4
click at [452, 122] on div "content_copy compress arrow_drop_down autorenew_outlined delete_forever_outline…" at bounding box center [374, 181] width 596 height 247
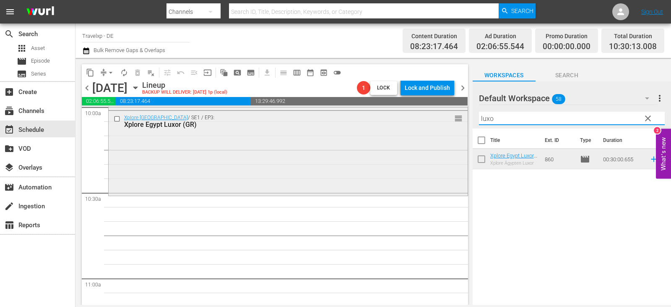
scroll to position [1762, 0]
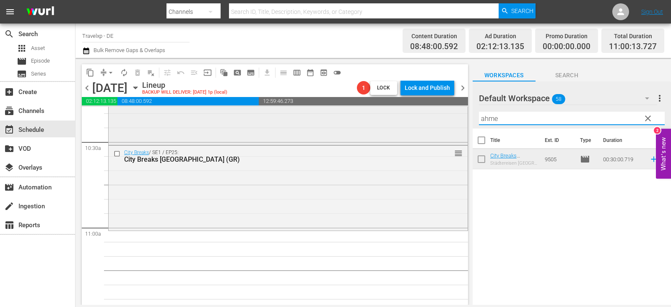
drag, startPoint x: 508, startPoint y: 123, endPoint x: 427, endPoint y: 123, distance: 80.6
click at [427, 123] on div "content_copy compress arrow_drop_down autorenew_outlined delete_forever_outline…" at bounding box center [374, 181] width 596 height 247
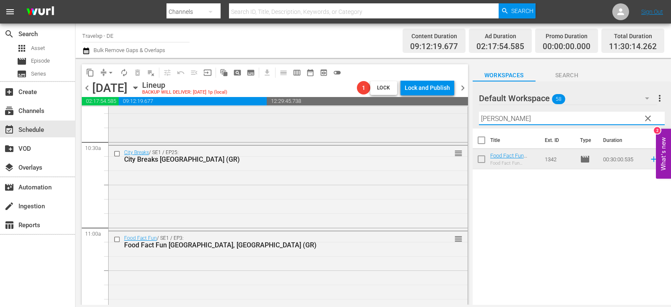
drag, startPoint x: 436, startPoint y: 125, endPoint x: 414, endPoint y: 130, distance: 22.9
click at [419, 125] on div "content_copy compress arrow_drop_down autorenew_outlined delete_forever_outline…" at bounding box center [374, 181] width 596 height 247
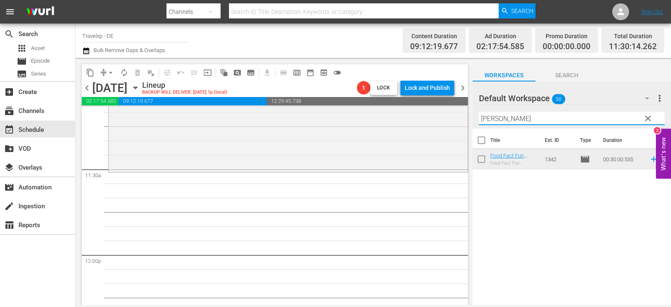
scroll to position [1930, 0]
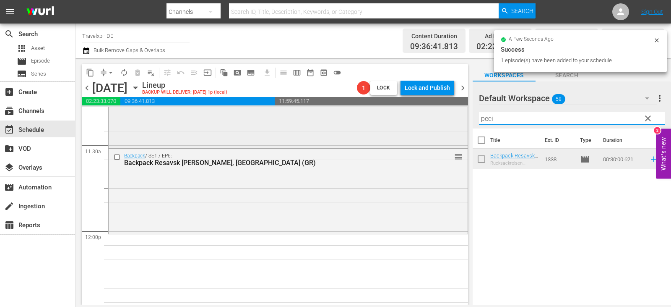
drag, startPoint x: 505, startPoint y: 122, endPoint x: 455, endPoint y: 122, distance: 49.5
click at [455, 122] on div "content_copy compress arrow_drop_down autorenew_outlined delete_forever_outline…" at bounding box center [374, 181] width 596 height 247
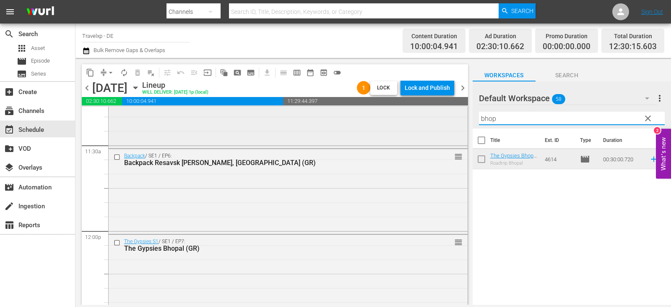
click at [437, 120] on div "content_copy compress arrow_drop_down autorenew_outlined delete_forever_outline…" at bounding box center [374, 181] width 596 height 247
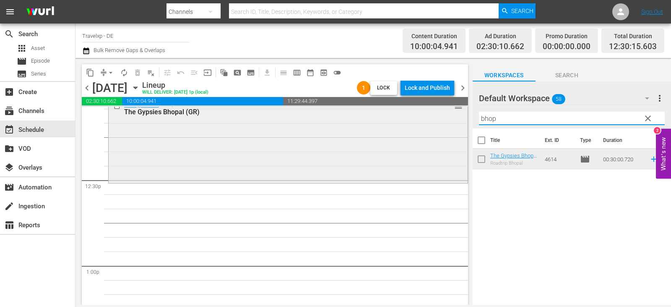
scroll to position [2098, 0]
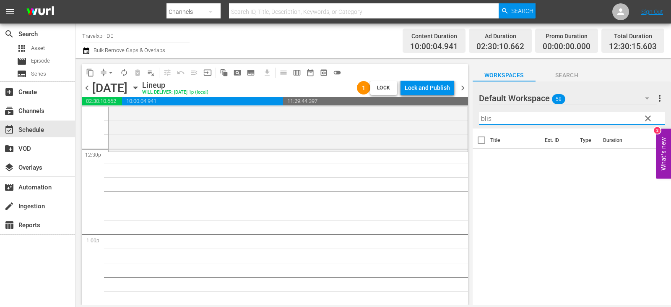
type input "bliss"
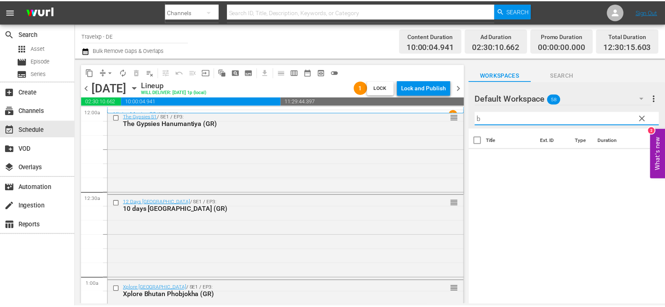
scroll to position [2098, 0]
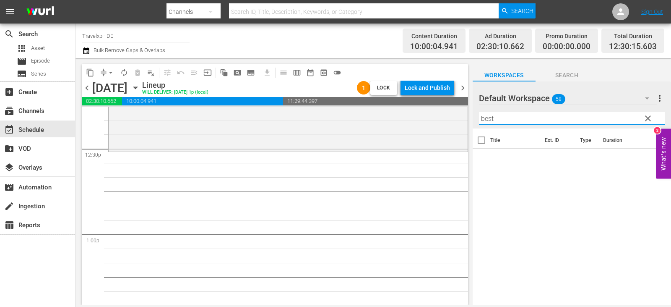
type input "best"
click at [45, 63] on span "Episode" at bounding box center [40, 61] width 19 height 8
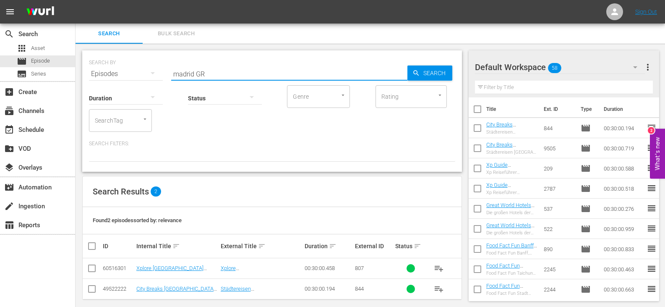
drag, startPoint x: 195, startPoint y: 76, endPoint x: 113, endPoint y: 85, distance: 81.9
click at [113, 85] on div "SEARCH BY Search By Episodes Search ID, Title, Description, Keywords, or Catego…" at bounding box center [272, 110] width 380 height 121
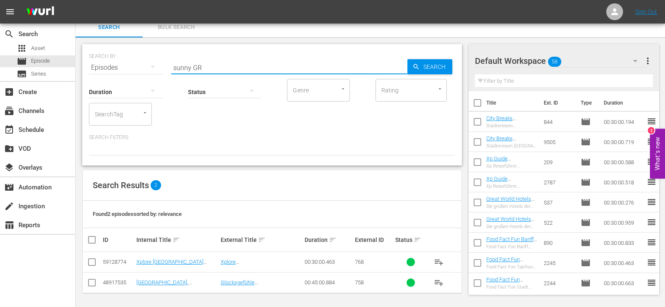
scroll to position [8, 0]
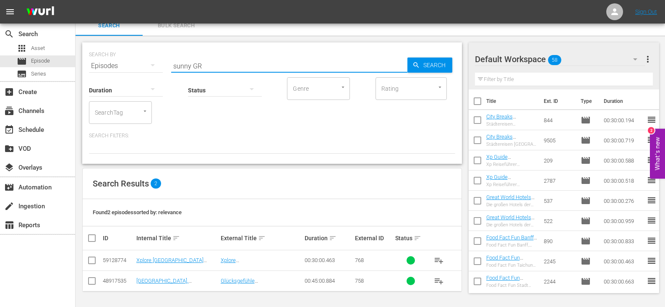
type input "sunny GR"
click at [90, 278] on input "checkbox" at bounding box center [92, 282] width 10 height 10
checkbox input "true"
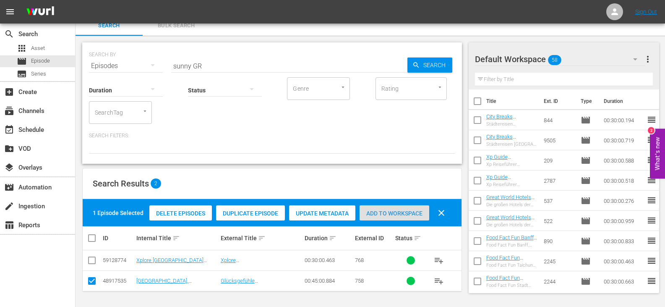
click at [406, 210] on span "Add to Workspace" at bounding box center [395, 213] width 70 height 7
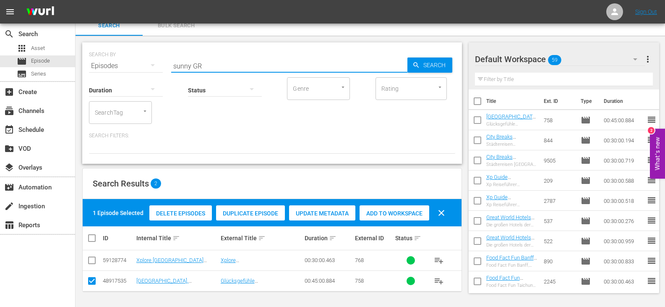
drag, startPoint x: 191, startPoint y: 66, endPoint x: 98, endPoint y: 78, distance: 93.5
click at [98, 78] on div "SEARCH BY Search By Episodes Search ID, Title, Description, Keywords, or Catego…" at bounding box center [272, 102] width 380 height 121
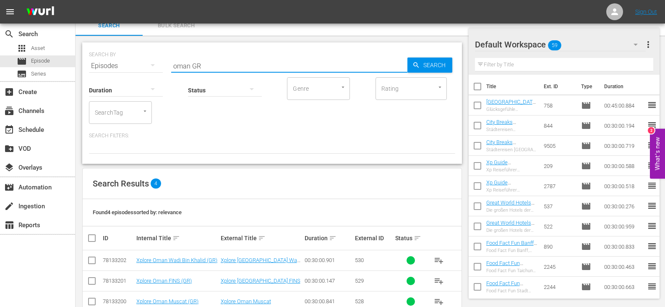
scroll to position [49, 0]
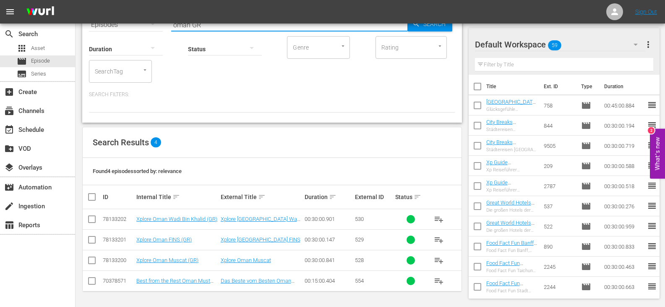
type input "oman GR"
click at [90, 280] on input "checkbox" at bounding box center [92, 282] width 10 height 10
checkbox input "true"
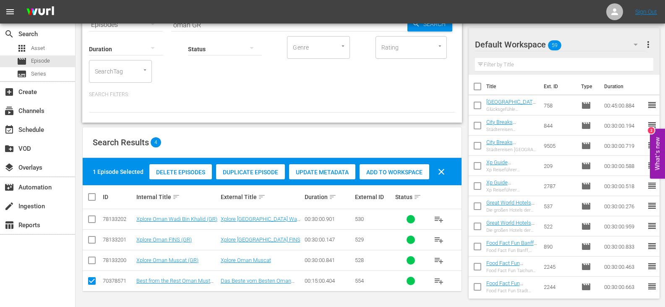
click at [388, 172] on span "Add to Workspace" at bounding box center [395, 172] width 70 height 7
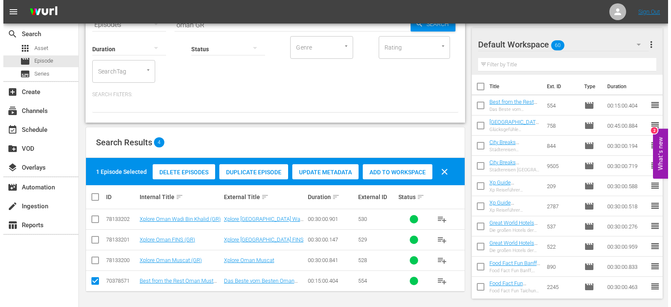
scroll to position [0, 0]
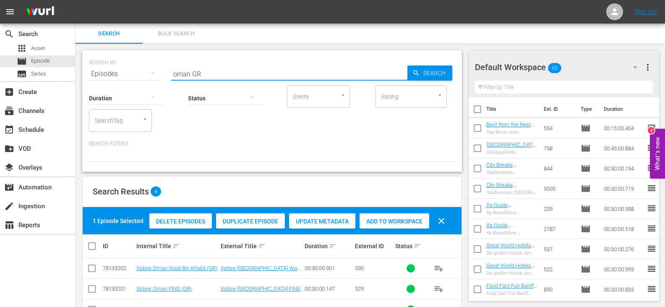
drag, startPoint x: 191, startPoint y: 74, endPoint x: 141, endPoint y: 81, distance: 50.4
click at [141, 81] on div "SEARCH BY Search By Episodes Search ID, Title, Description, Keywords, or Catego…" at bounding box center [272, 110] width 380 height 121
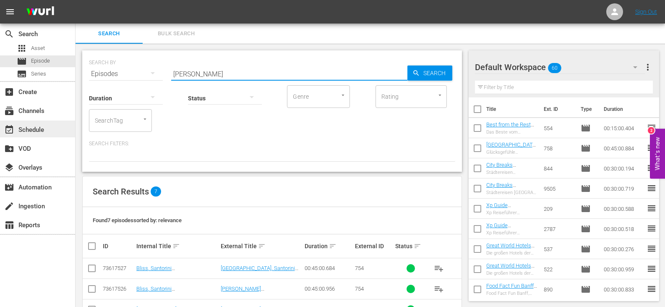
type input "bliss GR"
click at [35, 127] on div "event_available Schedule" at bounding box center [23, 129] width 47 height 8
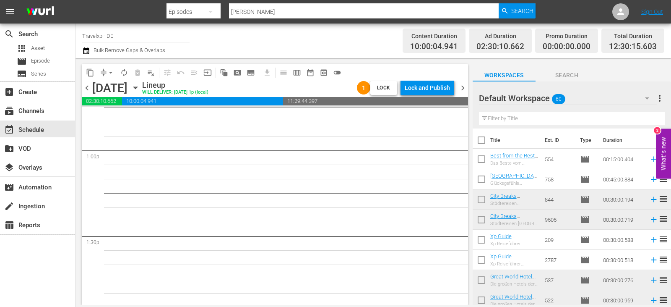
scroll to position [2140, 0]
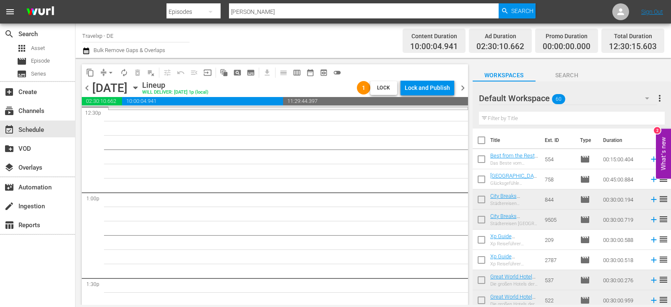
click at [508, 120] on input "text" at bounding box center [572, 118] width 186 height 13
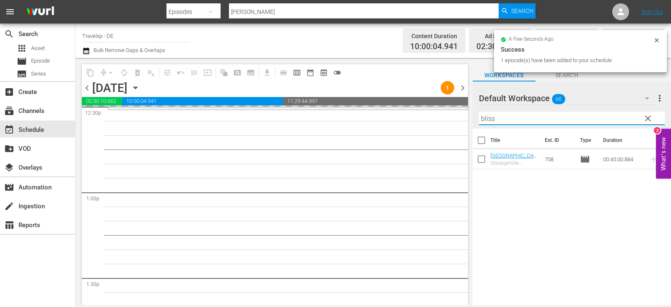
drag, startPoint x: 510, startPoint y: 117, endPoint x: 445, endPoint y: 122, distance: 65.2
click at [445, 122] on div "content_copy compress arrow_drop_down autorenew_outlined delete_forever_outline…" at bounding box center [374, 181] width 596 height 247
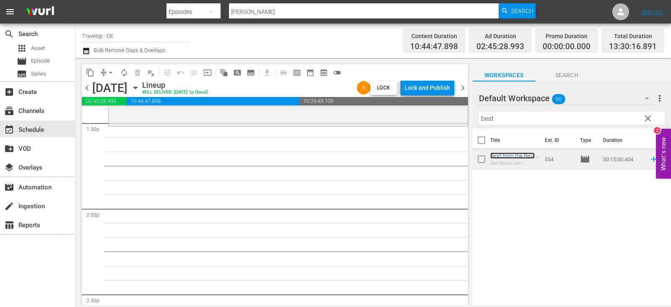
scroll to position [2308, 0]
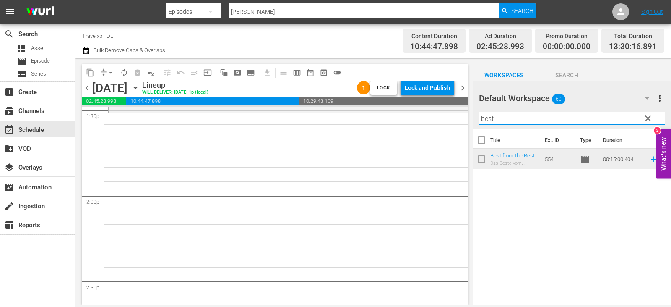
drag, startPoint x: 498, startPoint y: 122, endPoint x: 438, endPoint y: 122, distance: 59.2
click at [438, 122] on div "content_copy compress arrow_drop_down autorenew_outlined delete_forever_outline…" at bounding box center [374, 181] width 596 height 247
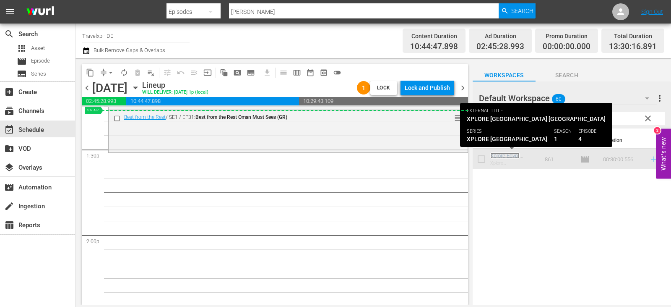
scroll to position [2265, 0]
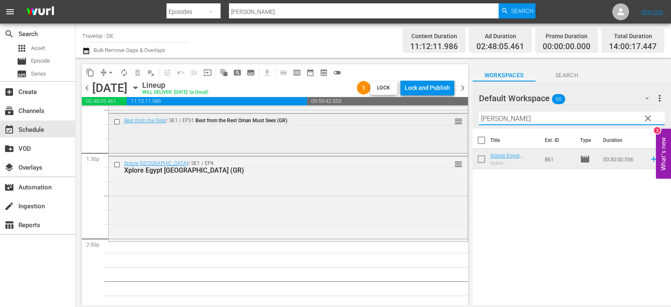
drag, startPoint x: 504, startPoint y: 120, endPoint x: 347, endPoint y: 135, distance: 158.5
click at [347, 135] on div "content_copy compress arrow_drop_down autorenew_outlined delete_forever_outline…" at bounding box center [374, 181] width 596 height 247
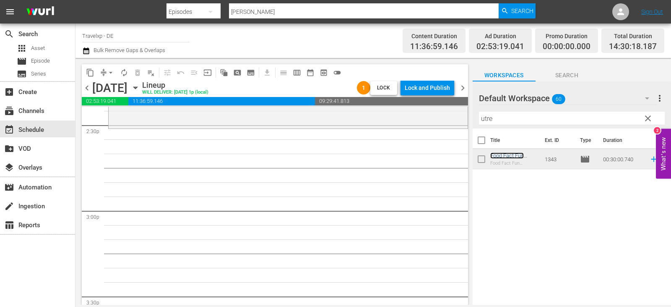
scroll to position [2475, 0]
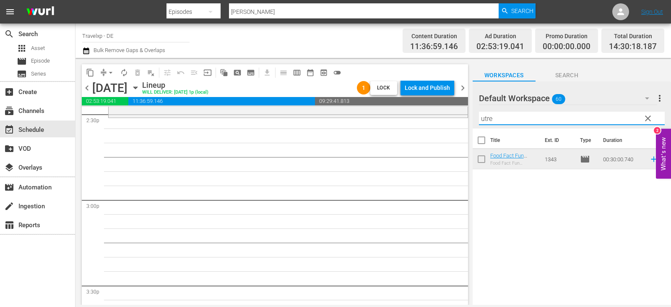
drag, startPoint x: 496, startPoint y: 120, endPoint x: 442, endPoint y: 123, distance: 54.2
click at [442, 123] on div "content_copy compress arrow_drop_down autorenew_outlined delete_forever_outline…" at bounding box center [374, 181] width 596 height 247
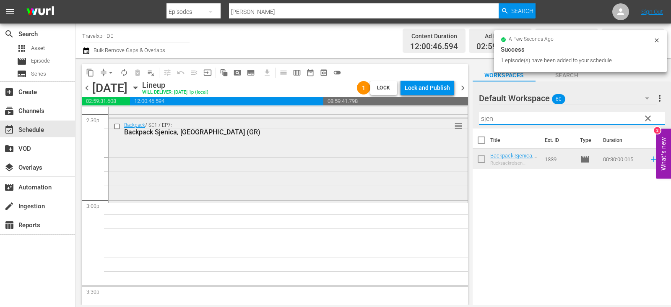
click at [448, 120] on div "content_copy compress arrow_drop_down autorenew_outlined delete_forever_outline…" at bounding box center [374, 181] width 596 height 247
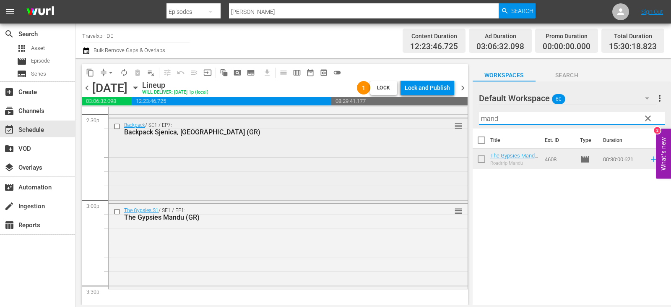
drag, startPoint x: 501, startPoint y: 119, endPoint x: 417, endPoint y: 122, distance: 84.4
click at [417, 122] on div "content_copy compress arrow_drop_down autorenew_outlined delete_forever_outline…" at bounding box center [374, 181] width 596 height 247
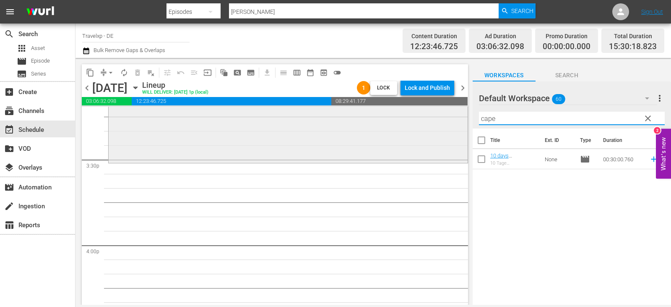
scroll to position [2643, 0]
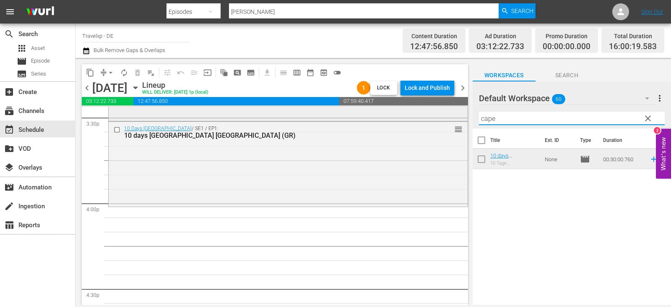
drag, startPoint x: 463, startPoint y: 120, endPoint x: 450, endPoint y: 120, distance: 13.0
click at [450, 120] on div "content_copy compress arrow_drop_down autorenew_outlined delete_forever_outline…" at bounding box center [374, 181] width 596 height 247
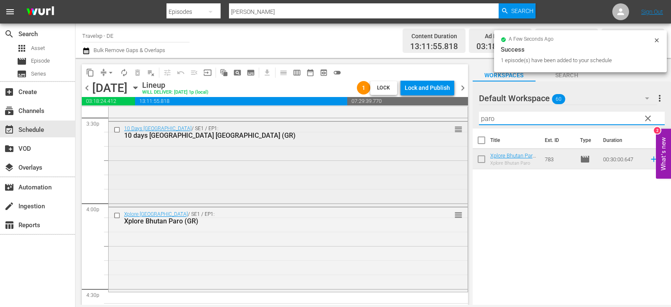
drag, startPoint x: 504, startPoint y: 118, endPoint x: 428, endPoint y: 124, distance: 76.6
click at [428, 124] on div "content_copy compress arrow_drop_down autorenew_outlined delete_forever_outline…" at bounding box center [374, 181] width 596 height 247
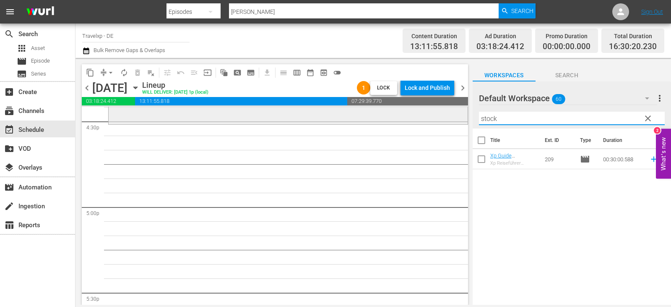
scroll to position [2810, 0]
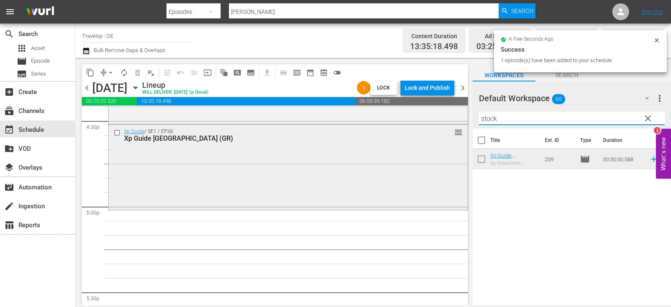
drag, startPoint x: 506, startPoint y: 119, endPoint x: 386, endPoint y: 124, distance: 120.1
click at [386, 124] on div "content_copy compress arrow_drop_down autorenew_outlined delete_forever_outline…" at bounding box center [374, 181] width 596 height 247
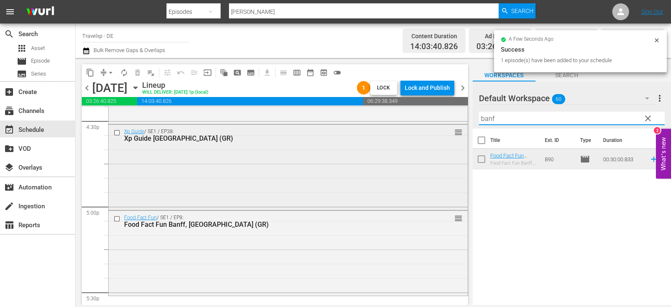
drag, startPoint x: 508, startPoint y: 119, endPoint x: 444, endPoint y: 126, distance: 64.5
click at [444, 126] on div "content_copy compress arrow_drop_down autorenew_outlined delete_forever_outline…" at bounding box center [374, 181] width 596 height 247
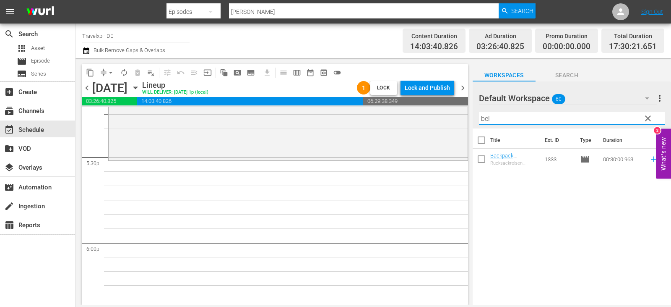
scroll to position [2978, 0]
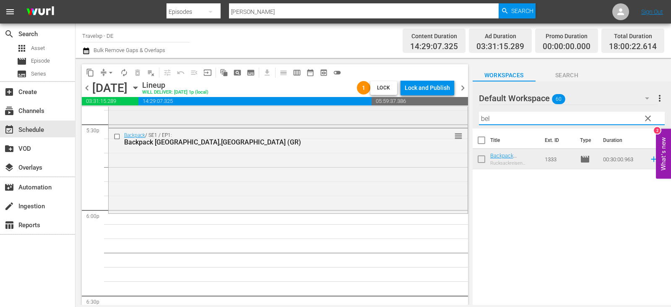
drag, startPoint x: 491, startPoint y: 117, endPoint x: 457, endPoint y: 118, distance: 34.8
click at [457, 118] on div "content_copy compress arrow_drop_down autorenew_outlined delete_forever_outline…" at bounding box center [374, 181] width 596 height 247
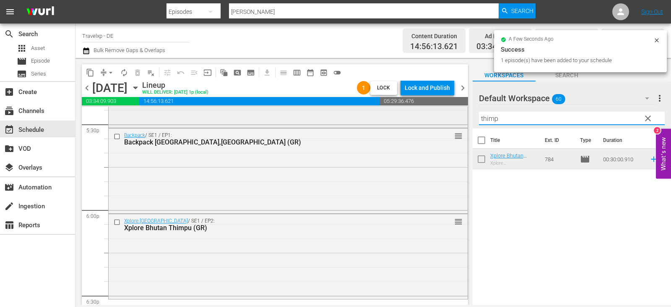
drag, startPoint x: 505, startPoint y: 118, endPoint x: 419, endPoint y: 127, distance: 86.5
click at [442, 119] on div "content_copy compress arrow_drop_down autorenew_outlined delete_forever_outline…" at bounding box center [374, 181] width 596 height 247
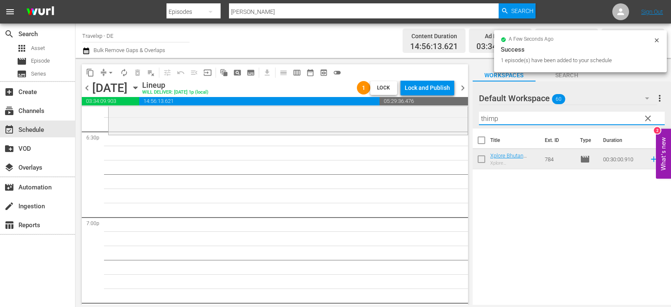
scroll to position [3146, 0]
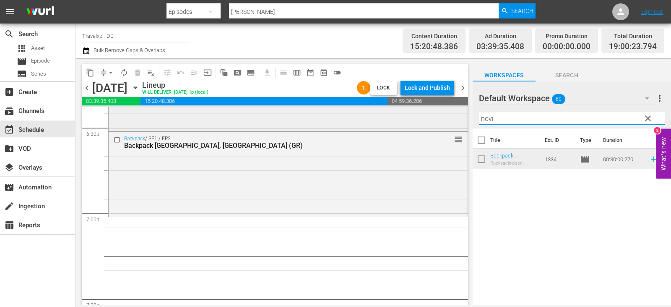
drag, startPoint x: 501, startPoint y: 120, endPoint x: 428, endPoint y: 120, distance: 73.4
click at [428, 120] on div "content_copy compress arrow_drop_down autorenew_outlined delete_forever_outline…" at bounding box center [374, 181] width 596 height 247
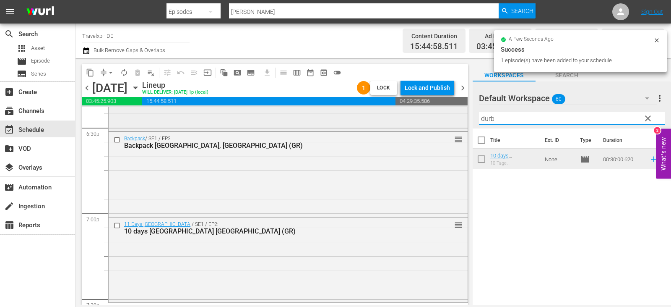
drag, startPoint x: 507, startPoint y: 119, endPoint x: 443, endPoint y: 124, distance: 64.4
click at [443, 124] on div "content_copy compress arrow_drop_down autorenew_outlined delete_forever_outline…" at bounding box center [374, 181] width 596 height 247
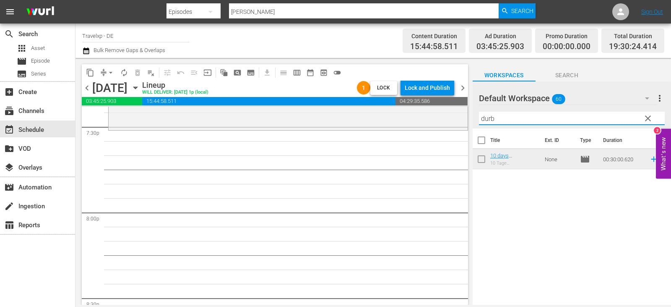
scroll to position [3314, 0]
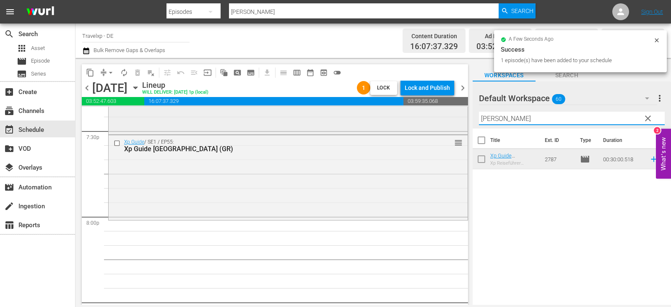
drag, startPoint x: 516, startPoint y: 121, endPoint x: 436, endPoint y: 119, distance: 79.7
click at [436, 119] on div "content_copy compress arrow_drop_down autorenew_outlined delete_forever_outline…" at bounding box center [374, 181] width 596 height 247
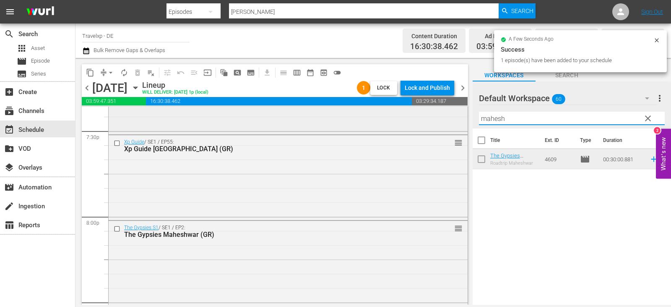
drag, startPoint x: 512, startPoint y: 123, endPoint x: 454, endPoint y: 124, distance: 58.8
click at [454, 124] on div "content_copy compress arrow_drop_down autorenew_outlined delete_forever_outline…" at bounding box center [374, 181] width 596 height 247
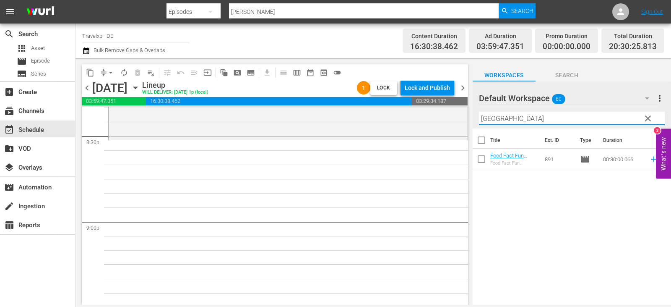
scroll to position [3482, 0]
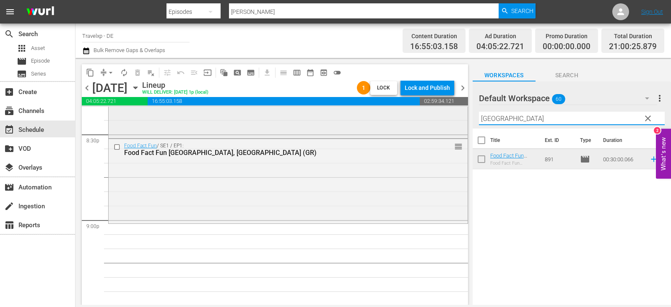
drag, startPoint x: 501, startPoint y: 122, endPoint x: 434, endPoint y: 123, distance: 66.7
click at [434, 123] on div "content_copy compress arrow_drop_down autorenew_outlined delete_forever_outline…" at bounding box center [374, 181] width 596 height 247
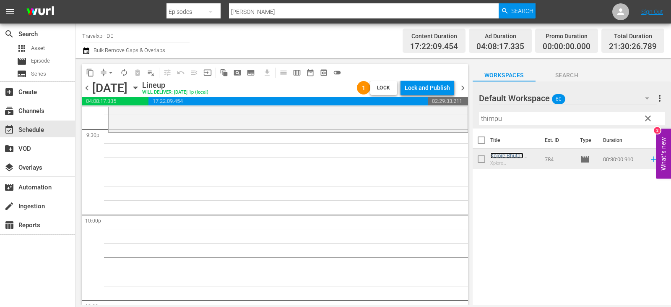
scroll to position [3650, 0]
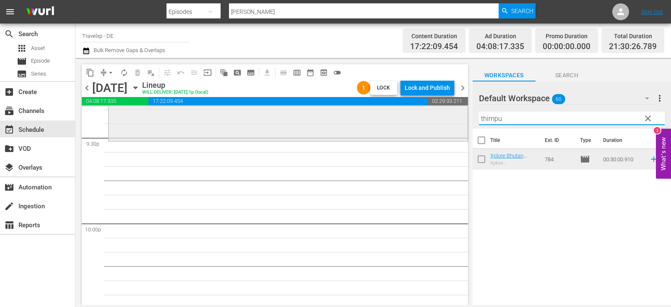
drag, startPoint x: 513, startPoint y: 122, endPoint x: 462, endPoint y: 123, distance: 51.6
click at [462, 123] on div "content_copy compress arrow_drop_down autorenew_outlined delete_forever_outline…" at bounding box center [374, 181] width 596 height 247
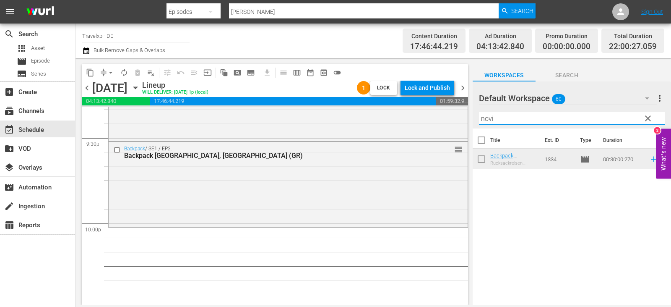
drag, startPoint x: 499, startPoint y: 117, endPoint x: 466, endPoint y: 122, distance: 33.6
click at [466, 122] on div "content_copy compress arrow_drop_down autorenew_outlined delete_forever_outline…" at bounding box center [374, 181] width 596 height 247
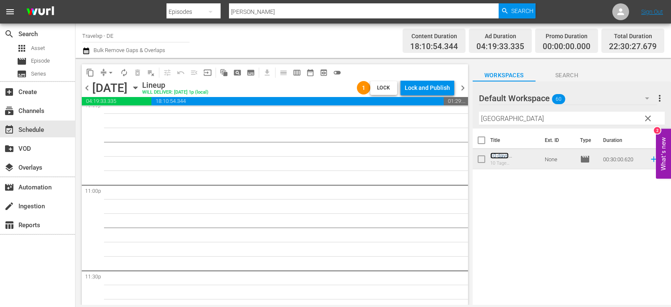
scroll to position [3817, 0]
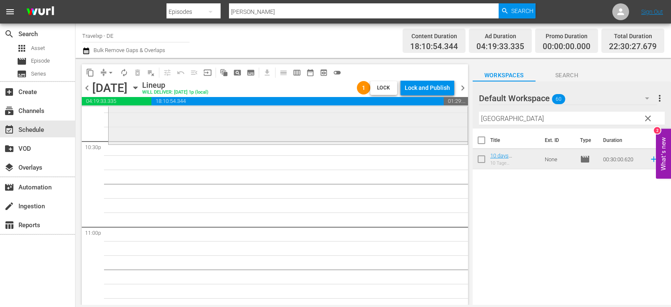
drag, startPoint x: 518, startPoint y: 119, endPoint x: 408, endPoint y: 120, distance: 109.5
click at [408, 120] on div "content_copy compress arrow_drop_down autorenew_outlined delete_forever_outline…" at bounding box center [374, 181] width 596 height 247
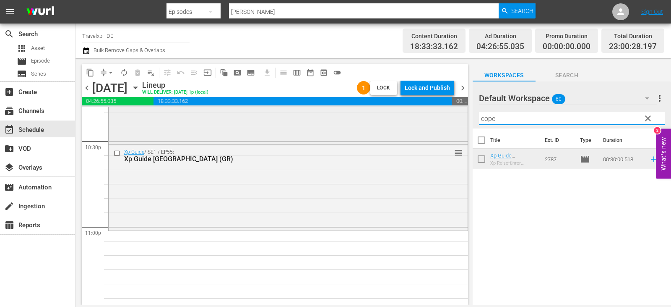
drag, startPoint x: 508, startPoint y: 117, endPoint x: 447, endPoint y: 118, distance: 60.9
click at [447, 118] on div "content_copy compress arrow_drop_down autorenew_outlined delete_forever_outline…" at bounding box center [374, 181] width 596 height 247
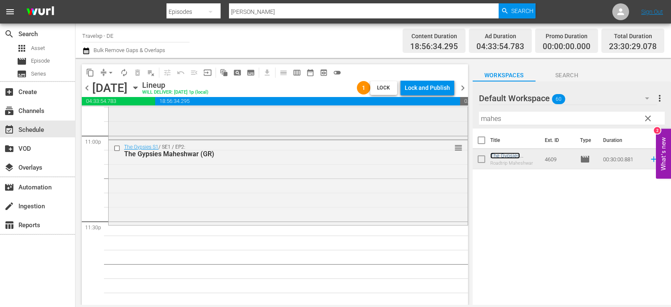
scroll to position [3911, 0]
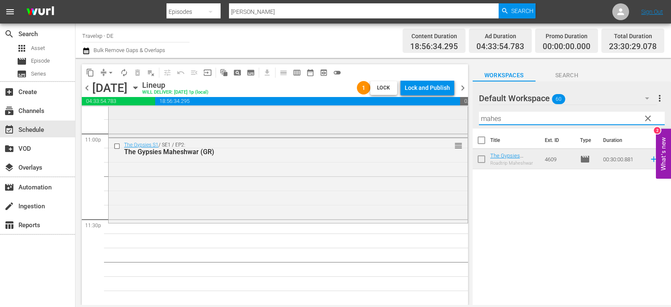
drag, startPoint x: 513, startPoint y: 120, endPoint x: 449, endPoint y: 123, distance: 64.3
click at [449, 123] on div "content_copy compress arrow_drop_down autorenew_outlined delete_forever_outline…" at bounding box center [374, 181] width 596 height 247
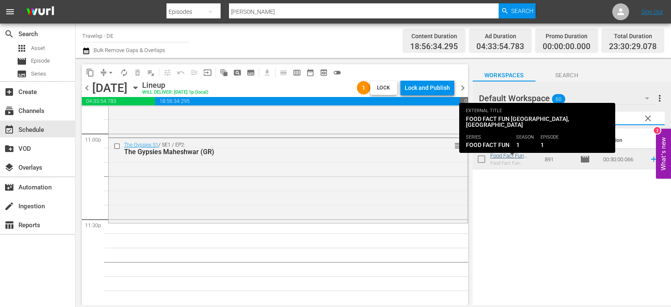
type input "hanoi"
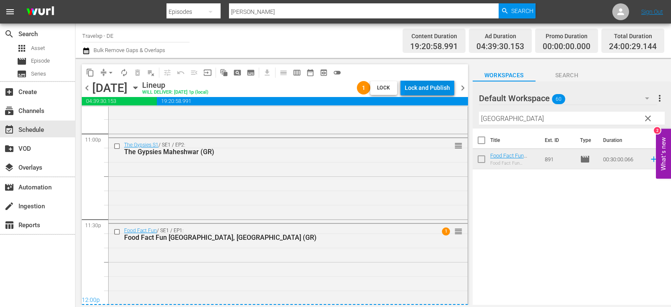
click at [438, 86] on div "Lock and Publish" at bounding box center [427, 87] width 45 height 15
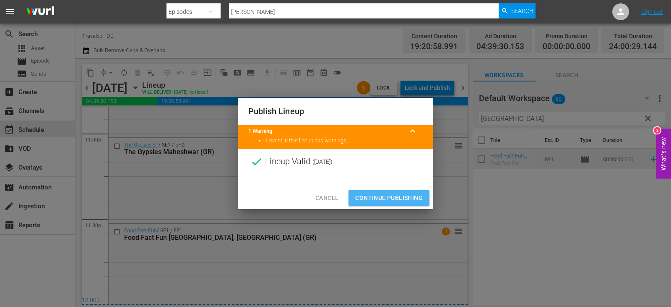
click at [401, 196] on span "Continue Publishing" at bounding box center [389, 198] width 68 height 10
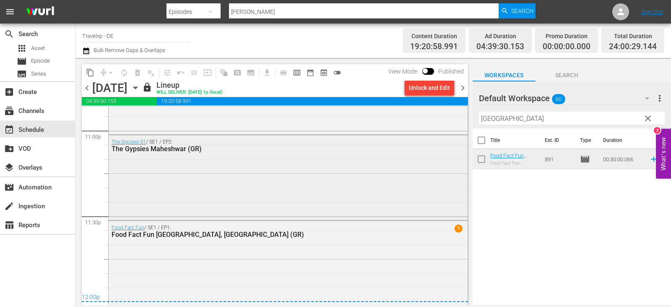
scroll to position [3914, 0]
click at [461, 87] on span "chevron_right" at bounding box center [463, 88] width 10 height 10
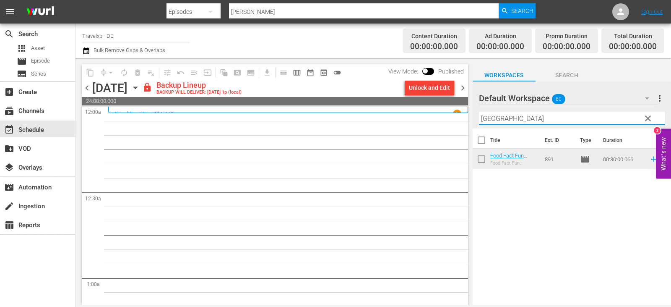
drag, startPoint x: 510, startPoint y: 114, endPoint x: 431, endPoint y: 135, distance: 81.5
click at [431, 135] on div "content_copy compress arrow_drop_down autorenew_outlined delete_forever_outline…" at bounding box center [374, 181] width 596 height 247
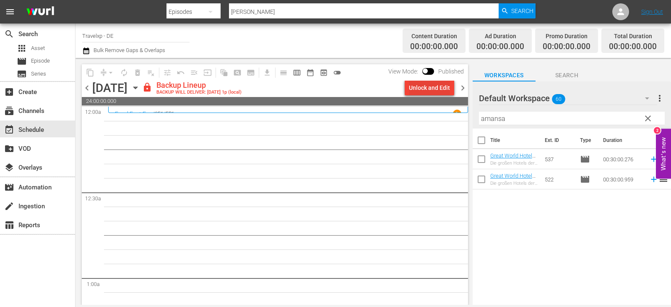
click at [432, 84] on div "Unlock and Edit" at bounding box center [429, 87] width 41 height 15
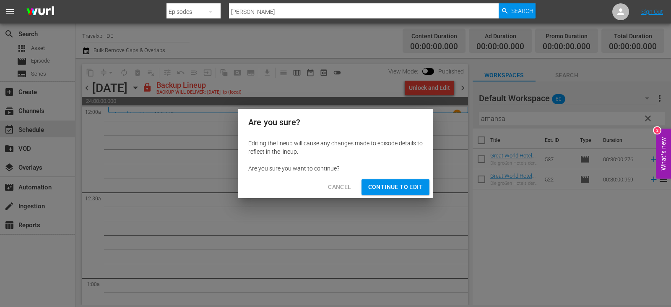
click at [403, 184] on span "Continue to Edit" at bounding box center [395, 187] width 55 height 10
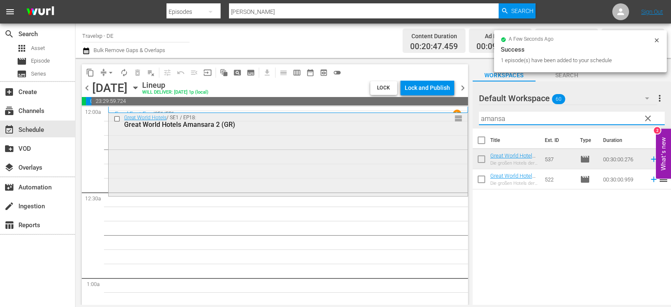
drag, startPoint x: 517, startPoint y: 121, endPoint x: 396, endPoint y: 121, distance: 120.4
click at [396, 121] on div "content_copy compress arrow_drop_down autorenew_outlined delete_forever_outline…" at bounding box center [374, 181] width 596 height 247
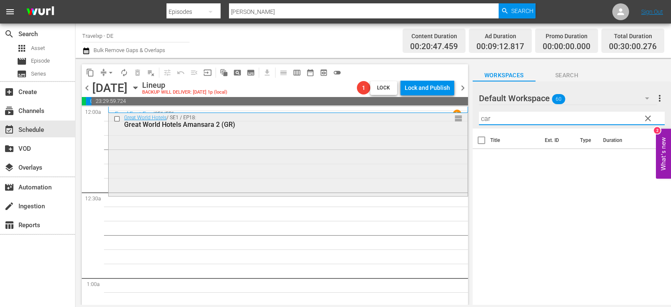
drag, startPoint x: 495, startPoint y: 116, endPoint x: 444, endPoint y: 125, distance: 52.4
click at [444, 125] on div "content_copy compress arrow_drop_down autorenew_outlined delete_forever_outline…" at bounding box center [374, 181] width 596 height 247
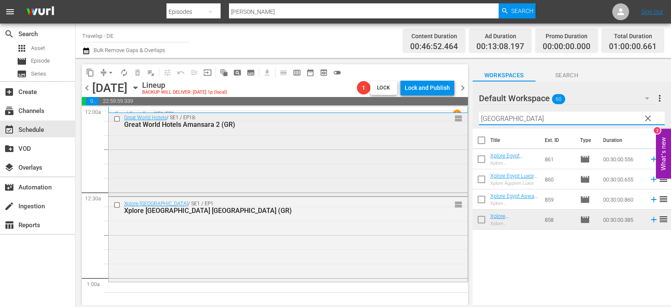
drag, startPoint x: 501, startPoint y: 121, endPoint x: 457, endPoint y: 120, distance: 43.2
click at [457, 120] on div "content_copy compress arrow_drop_down autorenew_outlined delete_forever_outline…" at bounding box center [374, 181] width 596 height 247
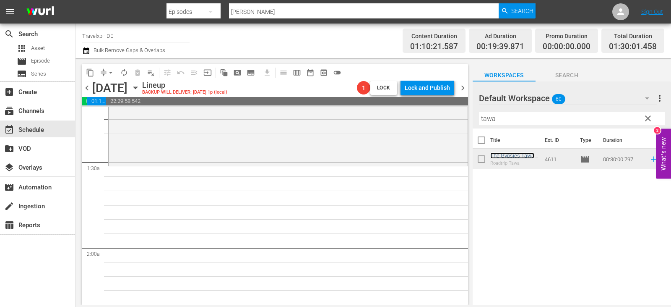
scroll to position [210, 0]
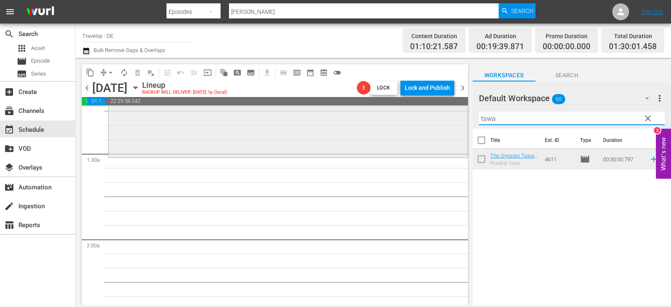
drag, startPoint x: 502, startPoint y: 118, endPoint x: 449, endPoint y: 118, distance: 52.9
click at [451, 118] on div "content_copy compress arrow_drop_down autorenew_outlined delete_forever_outline…" at bounding box center [374, 181] width 596 height 247
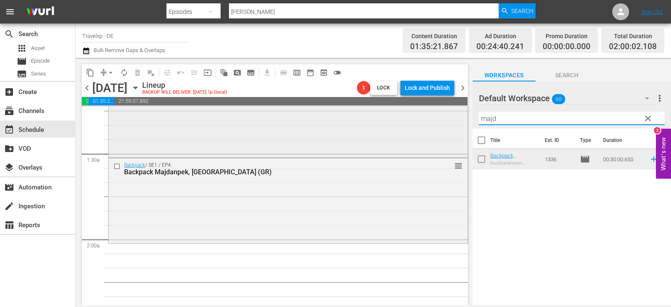
drag, startPoint x: 512, startPoint y: 118, endPoint x: 349, endPoint y: 121, distance: 163.2
click at [349, 121] on div "content_copy compress arrow_drop_down autorenew_outlined delete_forever_outline…" at bounding box center [374, 181] width 596 height 247
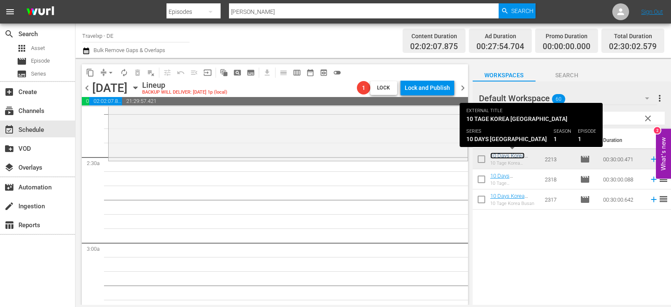
scroll to position [420, 0]
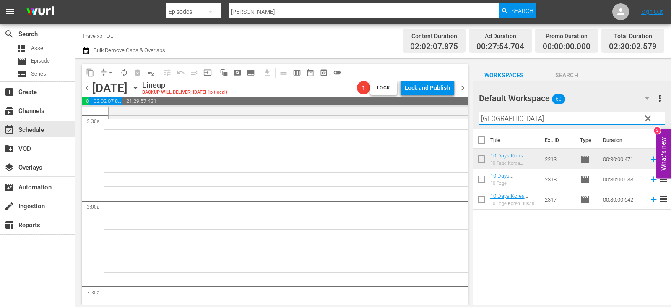
drag, startPoint x: 512, startPoint y: 120, endPoint x: 397, endPoint y: 119, distance: 115.8
click at [397, 119] on div "content_copy compress arrow_drop_down autorenew_outlined delete_forever_outline…" at bounding box center [374, 181] width 596 height 247
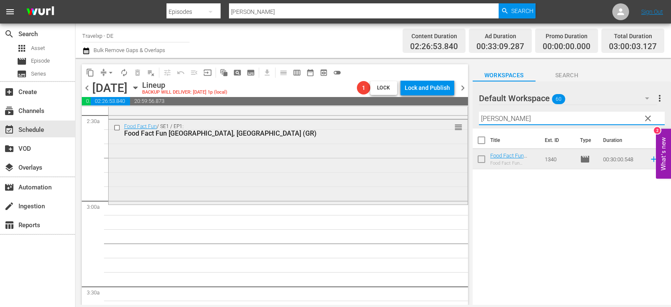
drag, startPoint x: 509, startPoint y: 122, endPoint x: 423, endPoint y: 120, distance: 86.5
click at [423, 120] on div "content_copy compress arrow_drop_down autorenew_outlined delete_forever_outline…" at bounding box center [374, 181] width 596 height 247
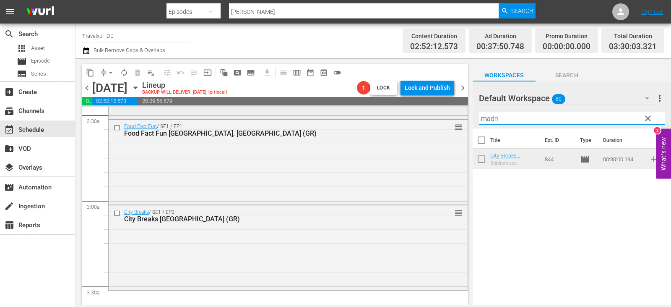
drag, startPoint x: 509, startPoint y: 118, endPoint x: 426, endPoint y: 118, distance: 83.5
click at [426, 118] on div "content_copy compress arrow_drop_down autorenew_outlined delete_forever_outline…" at bounding box center [374, 181] width 596 height 247
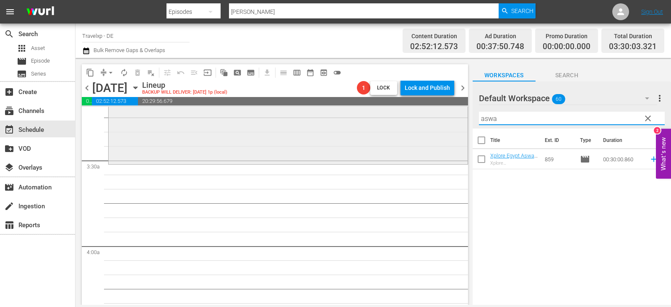
scroll to position [587, 0]
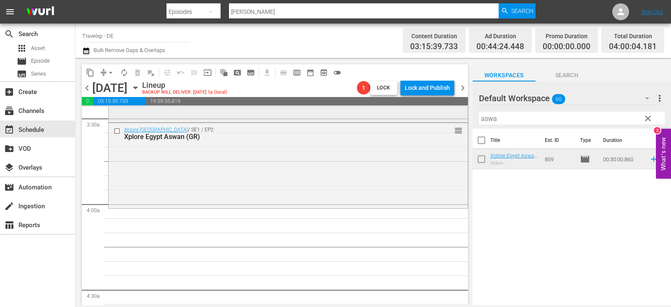
drag, startPoint x: 512, startPoint y: 119, endPoint x: 399, endPoint y: 120, distance: 113.3
click at [399, 120] on div "content_copy compress arrow_drop_down autorenew_outlined delete_forever_outline…" at bounding box center [374, 181] width 596 height 247
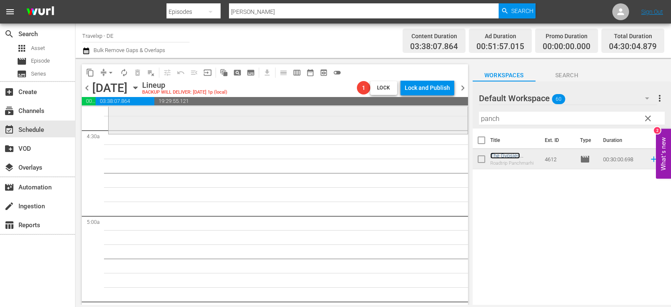
scroll to position [755, 0]
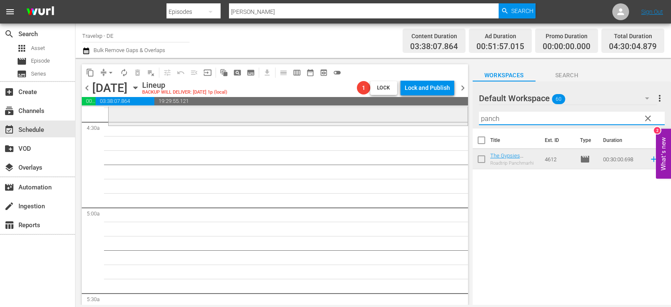
drag, startPoint x: 516, startPoint y: 118, endPoint x: 344, endPoint y: 113, distance: 172.1
click at [344, 113] on div "content_copy compress arrow_drop_down autorenew_outlined delete_forever_outline…" at bounding box center [374, 181] width 596 height 247
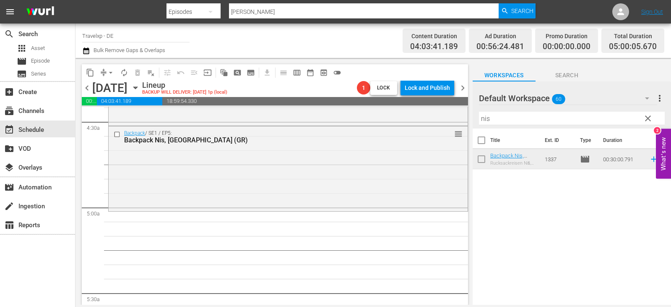
click at [611, 229] on div "Title Ext. ID Type Duration Backpack Nis, Serbia (GR) Rucksackreisen Niš, Serbi…" at bounding box center [572, 216] width 198 height 177
click at [377, 136] on div "content_copy compress arrow_drop_down autorenew_outlined delete_forever_outline…" at bounding box center [374, 181] width 596 height 247
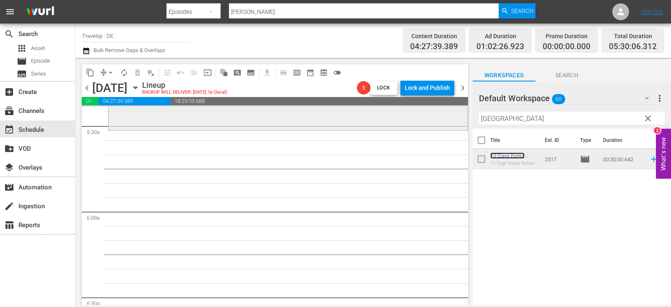
scroll to position [923, 0]
drag, startPoint x: 512, startPoint y: 120, endPoint x: 412, endPoint y: 122, distance: 99.5
click at [412, 122] on div "content_copy compress arrow_drop_down autorenew_outlined delete_forever_outline…" at bounding box center [374, 181] width 596 height 247
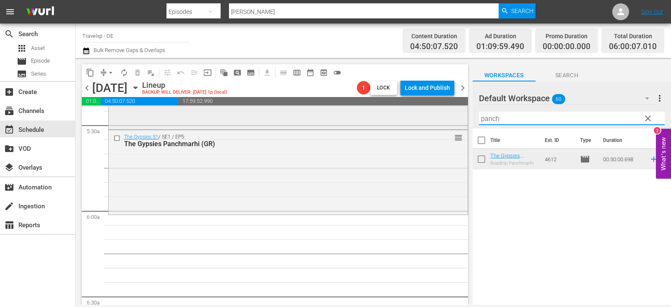
drag, startPoint x: 501, startPoint y: 120, endPoint x: 418, endPoint y: 127, distance: 83.4
click at [418, 127] on div "content_copy compress arrow_drop_down autorenew_outlined delete_forever_outline…" at bounding box center [374, 181] width 596 height 247
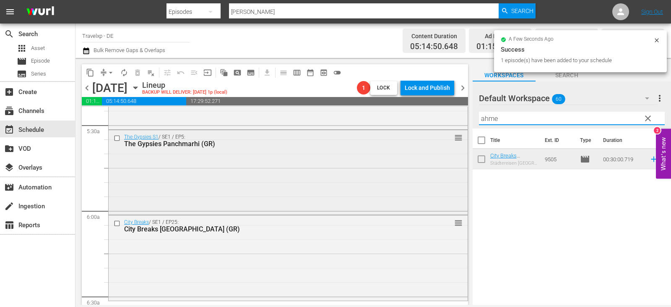
drag, startPoint x: 508, startPoint y: 120, endPoint x: 422, endPoint y: 137, distance: 87.3
click at [422, 137] on div "content_copy compress arrow_drop_down autorenew_outlined delete_forever_outline…" at bounding box center [374, 181] width 596 height 247
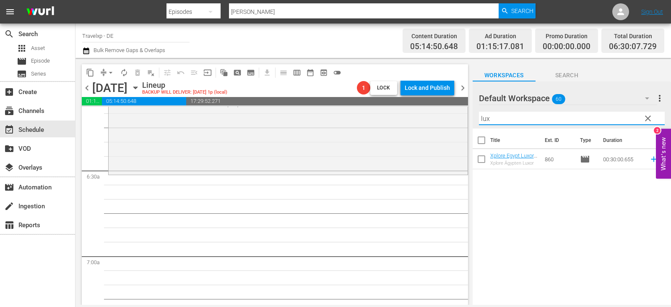
scroll to position [1091, 0]
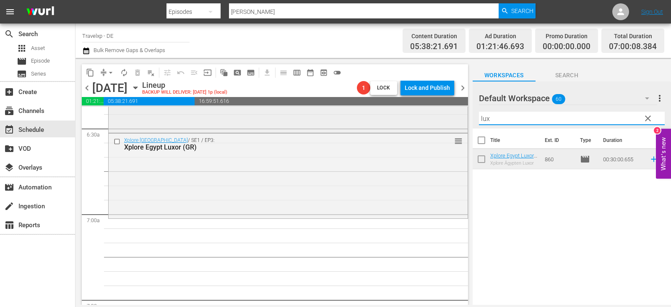
drag, startPoint x: 496, startPoint y: 122, endPoint x: 406, endPoint y: 122, distance: 89.8
click at [406, 122] on div "content_copy compress arrow_drop_down autorenew_outlined delete_forever_outline…" at bounding box center [374, 181] width 596 height 247
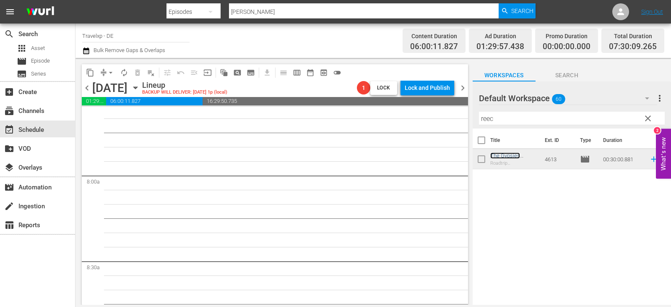
scroll to position [1259, 0]
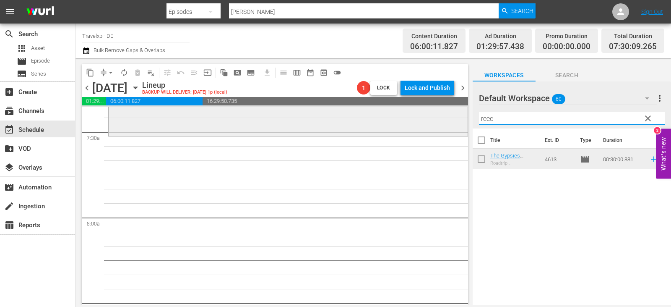
drag, startPoint x: 506, startPoint y: 118, endPoint x: 437, endPoint y: 118, distance: 68.8
click at [437, 118] on div "content_copy compress arrow_drop_down autorenew_outlined delete_forever_outline…" at bounding box center [374, 181] width 596 height 247
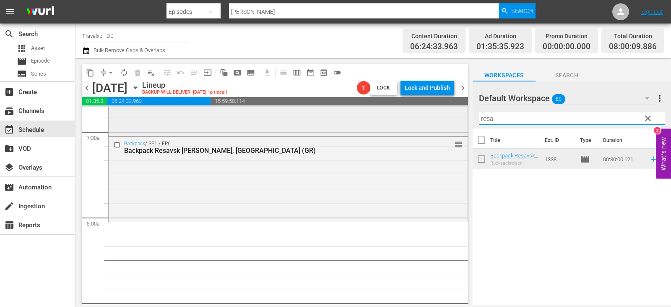
drag, startPoint x: 498, startPoint y: 120, endPoint x: 410, endPoint y: 120, distance: 87.7
click at [410, 120] on div "content_copy compress arrow_drop_down autorenew_outlined delete_forever_outline…" at bounding box center [374, 181] width 596 height 247
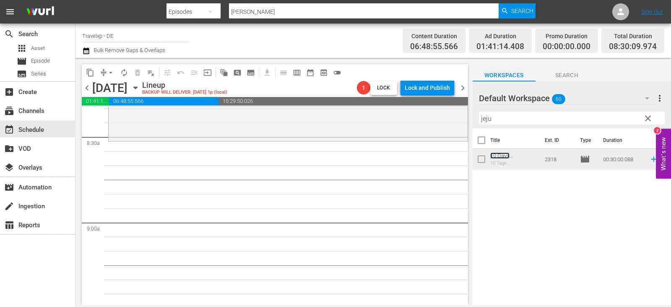
scroll to position [1427, 0]
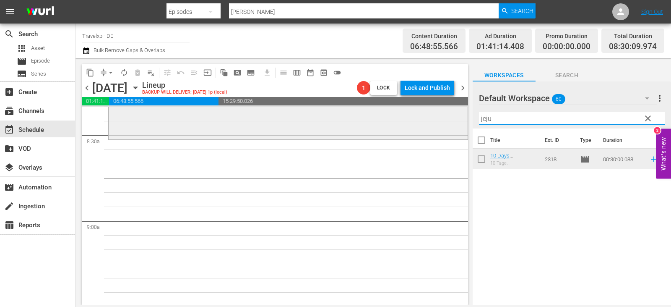
drag, startPoint x: 502, startPoint y: 120, endPoint x: 413, endPoint y: 120, distance: 89.0
click at [413, 120] on div "content_copy compress arrow_drop_down autorenew_outlined delete_forever_outline…" at bounding box center [374, 181] width 596 height 247
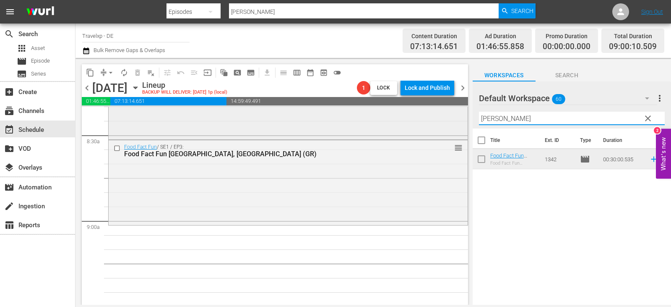
drag, startPoint x: 495, startPoint y: 121, endPoint x: 428, endPoint y: 121, distance: 66.7
click at [428, 121] on div "content_copy compress arrow_drop_down autorenew_outlined delete_forever_outline…" at bounding box center [374, 181] width 596 height 247
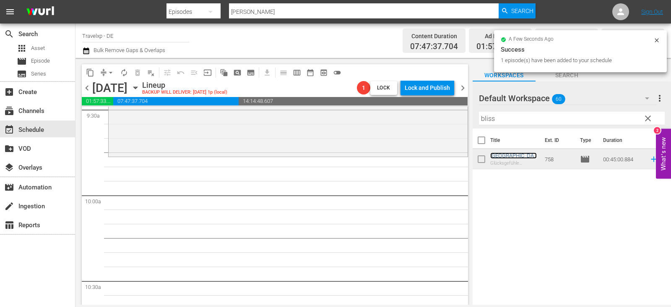
scroll to position [1636, 0]
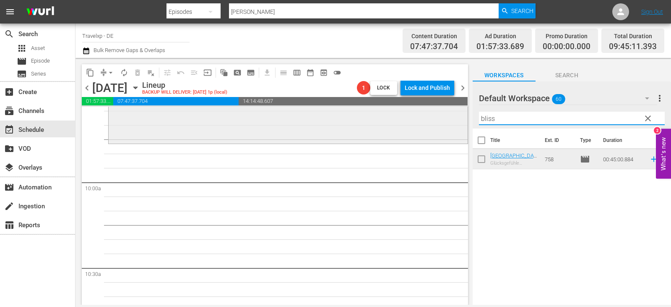
drag, startPoint x: 498, startPoint y: 120, endPoint x: 441, endPoint y: 122, distance: 57.1
click at [441, 122] on div "content_copy compress arrow_drop_down autorenew_outlined delete_forever_outline…" at bounding box center [374, 181] width 596 height 247
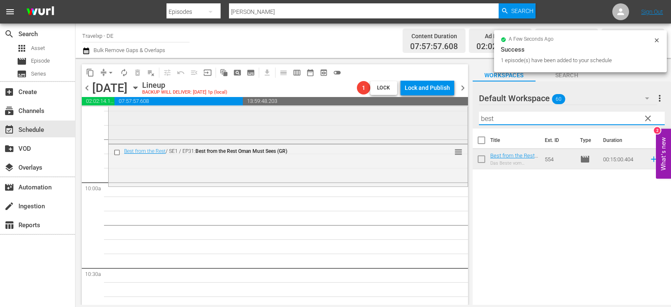
drag, startPoint x: 497, startPoint y: 117, endPoint x: 425, endPoint y: 118, distance: 72.2
click at [425, 118] on div "content_copy compress arrow_drop_down autorenew_outlined delete_forever_outline…" at bounding box center [374, 181] width 596 height 247
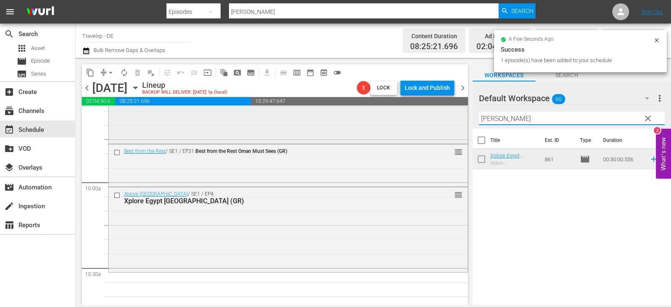
click at [435, 123] on div "content_copy compress arrow_drop_down autorenew_outlined delete_forever_outline…" at bounding box center [374, 181] width 596 height 247
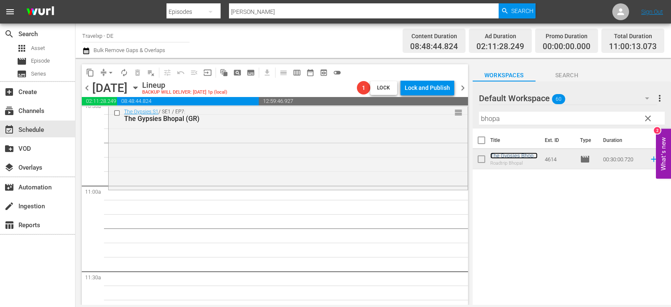
scroll to position [1846, 0]
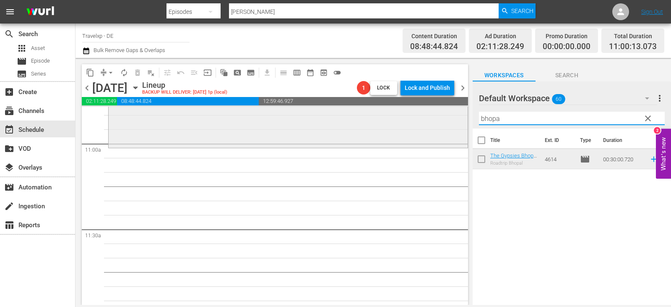
drag, startPoint x: 517, startPoint y: 122, endPoint x: 434, endPoint y: 124, distance: 82.3
click at [434, 124] on div "content_copy compress arrow_drop_down autorenew_outlined delete_forever_outline…" at bounding box center [374, 181] width 596 height 247
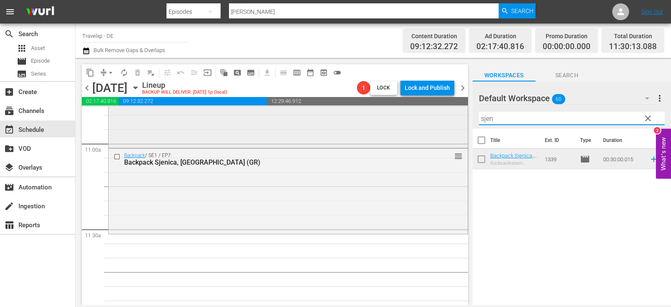
drag, startPoint x: 502, startPoint y: 122, endPoint x: 433, endPoint y: 120, distance: 69.2
click at [433, 120] on div "content_copy compress arrow_drop_down autorenew_outlined delete_forever_outline…" at bounding box center [374, 181] width 596 height 247
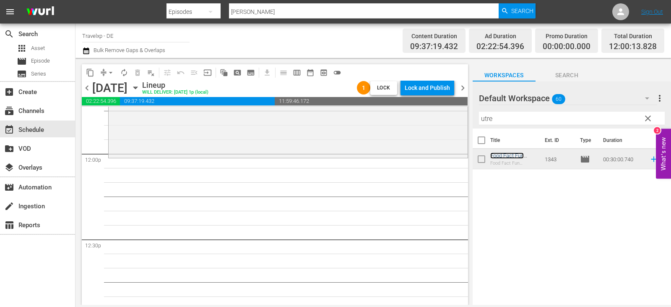
scroll to position [2056, 0]
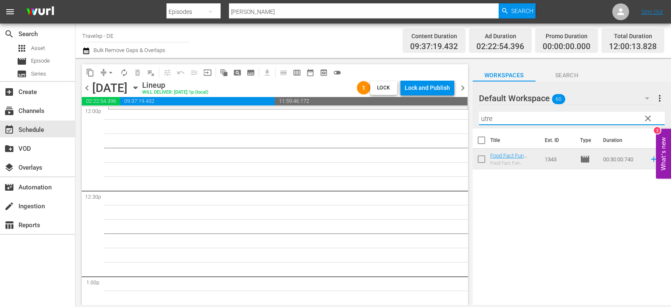
drag, startPoint x: 490, startPoint y: 120, endPoint x: 444, endPoint y: 120, distance: 45.7
click at [444, 120] on div "content_copy compress arrow_drop_down autorenew_outlined delete_forever_outline…" at bounding box center [374, 181] width 596 height 247
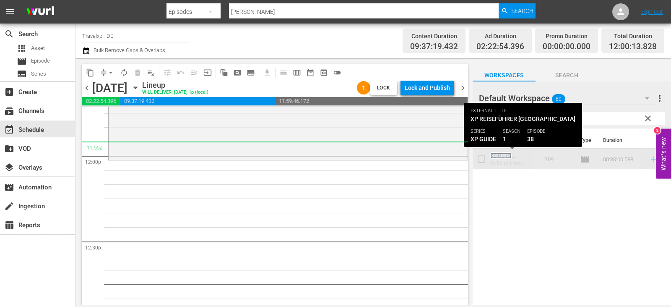
scroll to position [1996, 0]
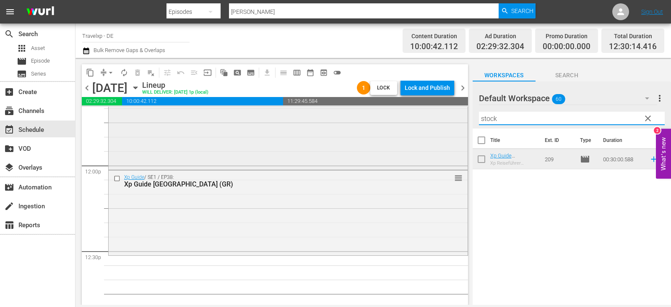
drag, startPoint x: 501, startPoint y: 117, endPoint x: 430, endPoint y: 129, distance: 71.5
click at [430, 129] on div "content_copy compress arrow_drop_down autorenew_outlined delete_forever_outline…" at bounding box center [374, 181] width 596 height 247
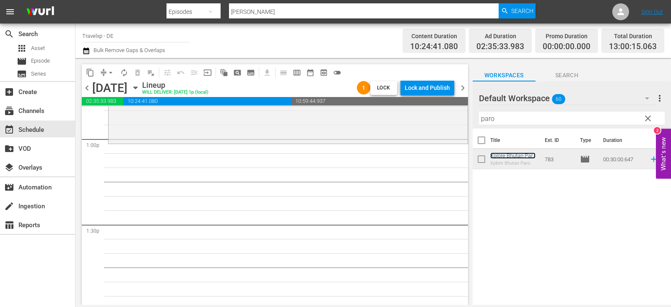
scroll to position [2205, 0]
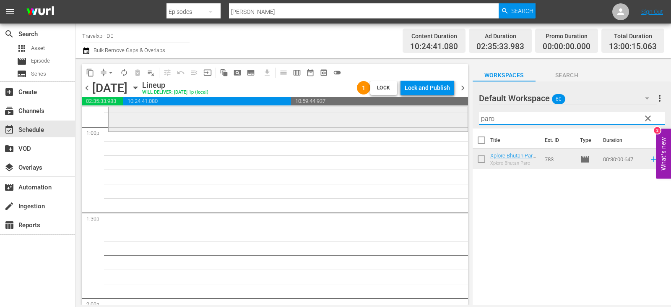
drag, startPoint x: 507, startPoint y: 120, endPoint x: 450, endPoint y: 120, distance: 57.1
click at [450, 120] on div "content_copy compress arrow_drop_down autorenew_outlined delete_forever_outline…" at bounding box center [374, 181] width 596 height 247
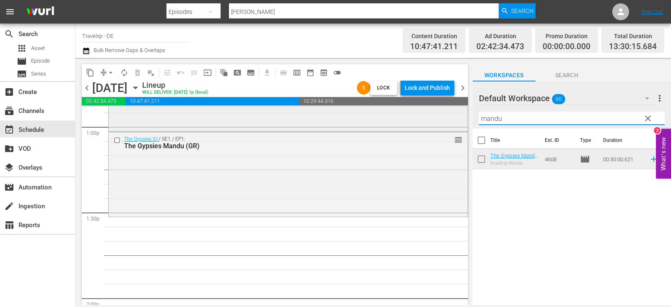
drag, startPoint x: 511, startPoint y: 120, endPoint x: 444, endPoint y: 120, distance: 67.6
click at [444, 120] on div "content_copy compress arrow_drop_down autorenew_outlined delete_forever_outline…" at bounding box center [374, 181] width 596 height 247
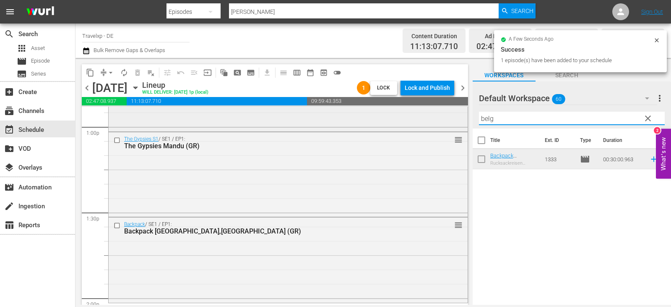
drag, startPoint x: 503, startPoint y: 120, endPoint x: 444, endPoint y: 126, distance: 59.5
click at [449, 125] on div "content_copy compress arrow_drop_down autorenew_outlined delete_forever_outline…" at bounding box center [374, 181] width 596 height 247
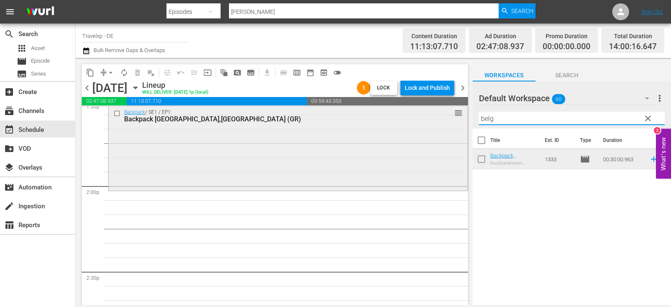
scroll to position [2373, 0]
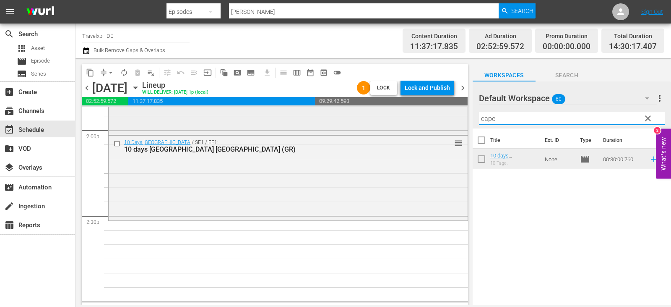
drag, startPoint x: 488, startPoint y: 121, endPoint x: 457, endPoint y: 123, distance: 31.5
click at [457, 123] on div "content_copy compress arrow_drop_down autorenew_outlined delete_forever_outline…" at bounding box center [374, 181] width 596 height 247
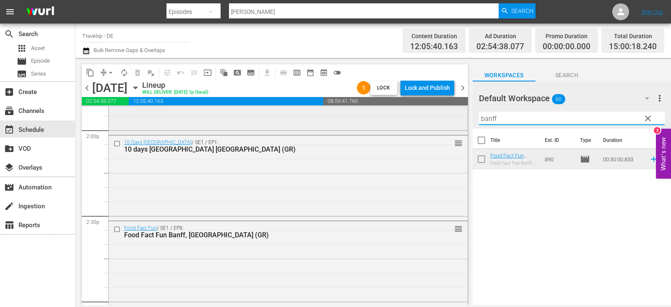
drag, startPoint x: 511, startPoint y: 121, endPoint x: 415, endPoint y: 120, distance: 96.5
click at [415, 120] on div "content_copy compress arrow_drop_down autorenew_outlined delete_forever_outline…" at bounding box center [374, 181] width 596 height 247
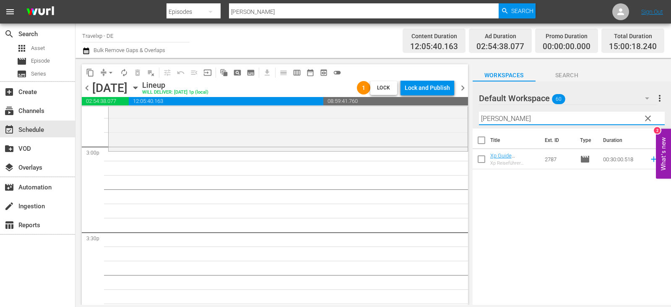
scroll to position [2541, 0]
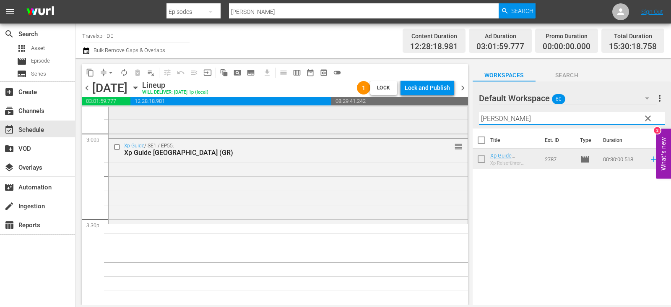
drag, startPoint x: 505, startPoint y: 116, endPoint x: 414, endPoint y: 125, distance: 91.5
click at [414, 125] on div "content_copy compress arrow_drop_down autorenew_outlined delete_forever_outline…" at bounding box center [374, 181] width 596 height 247
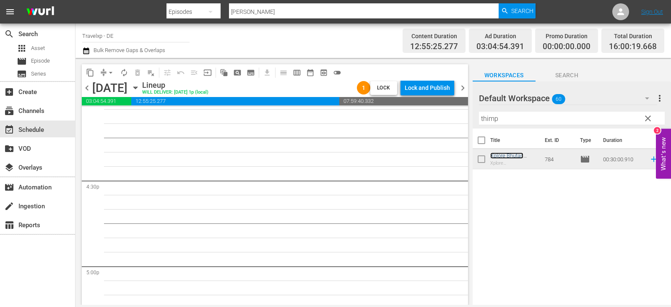
scroll to position [2709, 0]
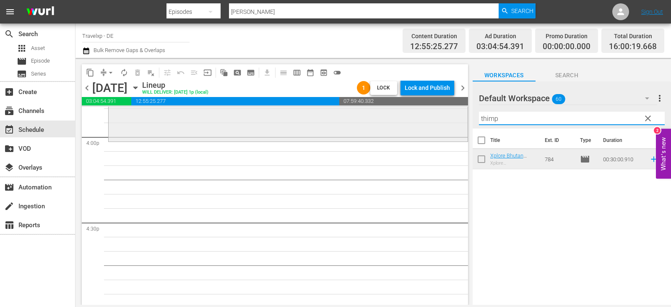
drag, startPoint x: 510, startPoint y: 119, endPoint x: 407, endPoint y: 119, distance: 103.6
click at [407, 119] on div "content_copy compress arrow_drop_down autorenew_outlined delete_forever_outline…" at bounding box center [374, 181] width 596 height 247
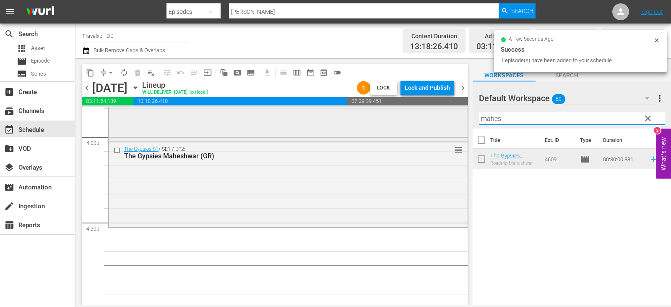
click at [419, 118] on div "content_copy compress arrow_drop_down autorenew_outlined delete_forever_outline…" at bounding box center [374, 181] width 596 height 247
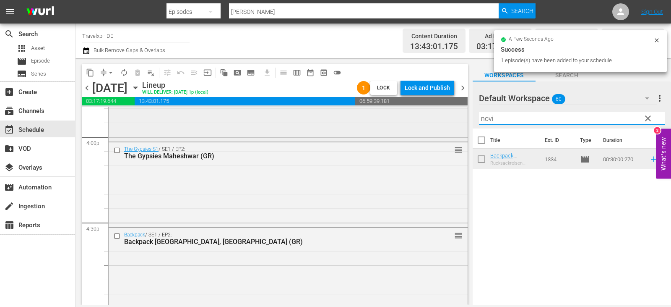
drag, startPoint x: 506, startPoint y: 117, endPoint x: 435, endPoint y: 121, distance: 70.6
click at [435, 121] on div "content_copy compress arrow_drop_down autorenew_outlined delete_forever_outline…" at bounding box center [374, 181] width 596 height 247
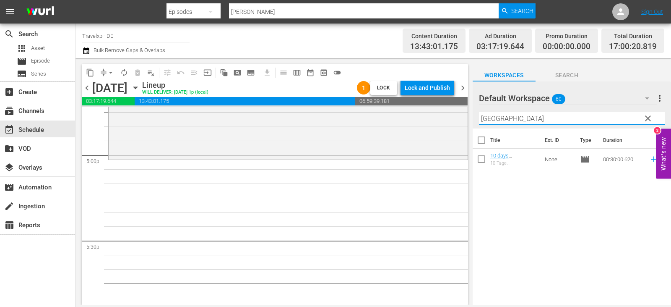
scroll to position [2877, 0]
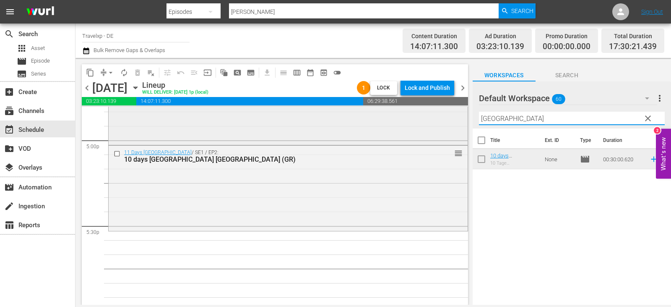
drag, startPoint x: 512, startPoint y: 118, endPoint x: 441, endPoint y: 117, distance: 71.3
click at [441, 117] on div "content_copy compress arrow_drop_down autorenew_outlined delete_forever_outline…" at bounding box center [374, 181] width 596 height 247
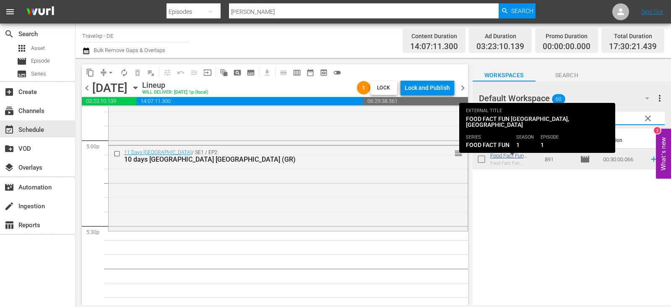
type input "hanoi"
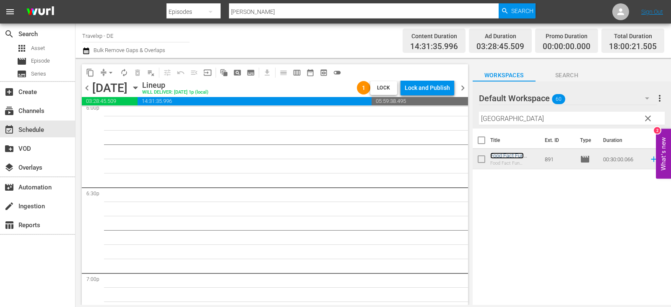
scroll to position [3045, 0]
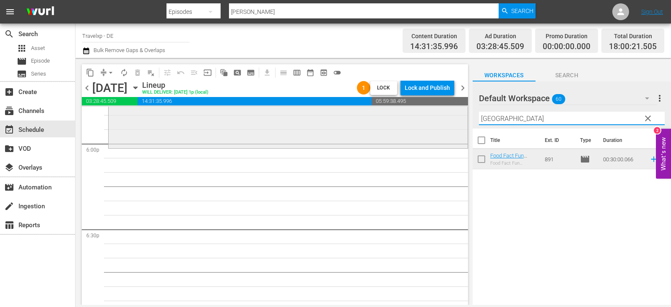
drag, startPoint x: 507, startPoint y: 123, endPoint x: 421, endPoint y: 127, distance: 86.5
click at [421, 127] on div "content_copy compress arrow_drop_down autorenew_outlined delete_forever_outline…" at bounding box center [374, 181] width 596 height 247
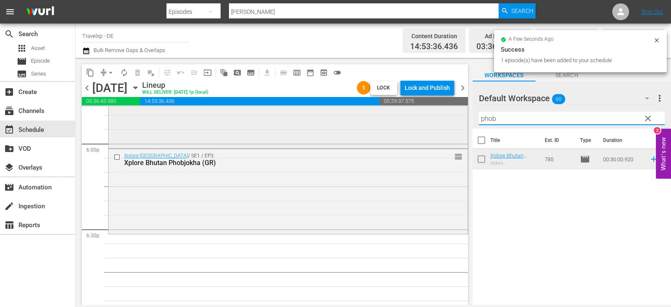
drag, startPoint x: 506, startPoint y: 120, endPoint x: 428, endPoint y: 120, distance: 78.5
click at [428, 120] on div "content_copy compress arrow_drop_down autorenew_outlined delete_forever_outline…" at bounding box center [374, 181] width 596 height 247
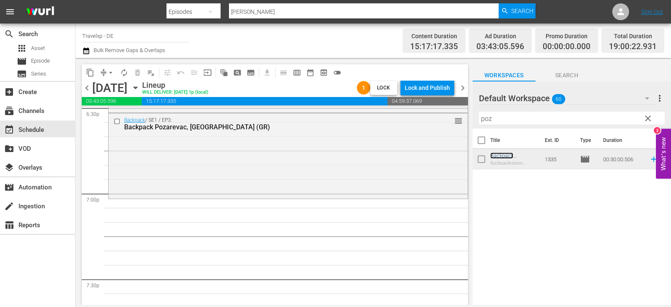
scroll to position [3212, 0]
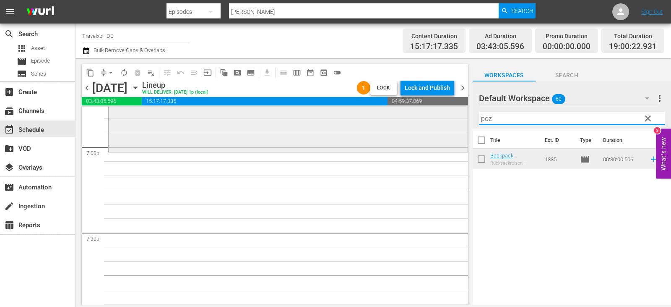
drag, startPoint x: 500, startPoint y: 121, endPoint x: 453, endPoint y: 121, distance: 47.4
click at [453, 121] on div "content_copy compress arrow_drop_down autorenew_outlined delete_forever_outline…" at bounding box center [374, 181] width 596 height 247
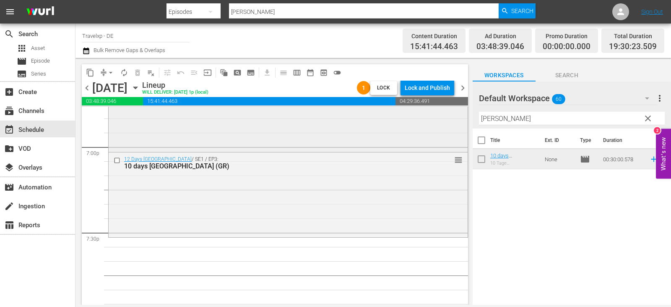
drag, startPoint x: 505, startPoint y: 120, endPoint x: 395, endPoint y: 119, distance: 110.4
click at [395, 119] on div "content_copy compress arrow_drop_down autorenew_outlined delete_forever_outline…" at bounding box center [374, 181] width 596 height 247
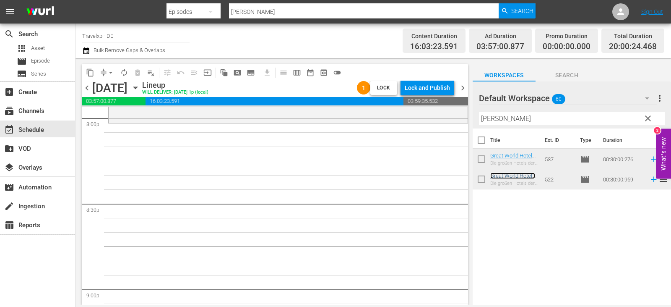
scroll to position [3422, 0]
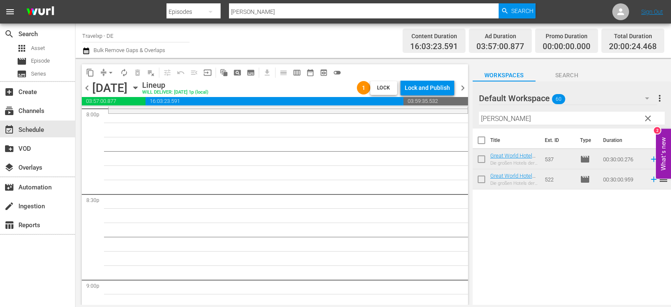
drag, startPoint x: 511, startPoint y: 120, endPoint x: 438, endPoint y: 123, distance: 73.1
click at [438, 123] on div "content_copy compress arrow_drop_down autorenew_outlined delete_forever_outline…" at bounding box center [374, 181] width 596 height 247
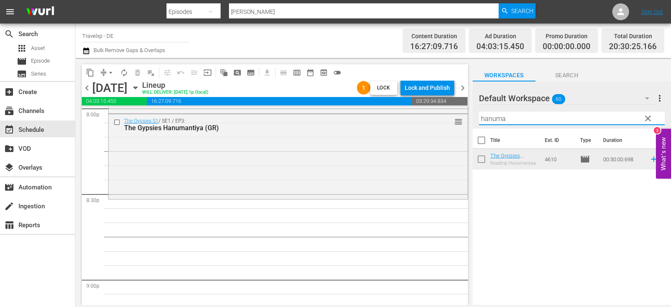
drag, startPoint x: 512, startPoint y: 122, endPoint x: 462, endPoint y: 122, distance: 49.9
click at [462, 122] on div "content_copy compress arrow_drop_down autorenew_outlined delete_forever_outline…" at bounding box center [374, 181] width 596 height 247
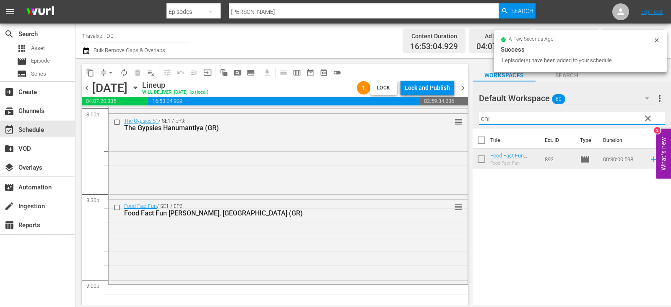
click at [433, 123] on div "content_copy compress arrow_drop_down autorenew_outlined delete_forever_outline…" at bounding box center [374, 181] width 596 height 247
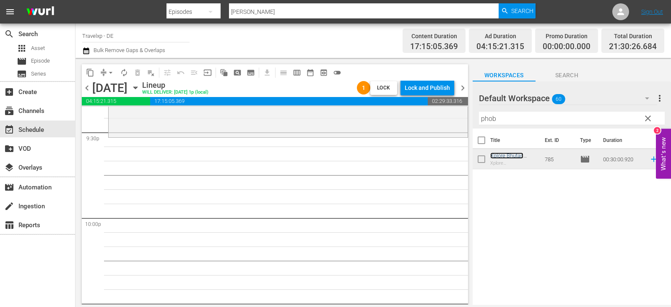
scroll to position [3674, 0]
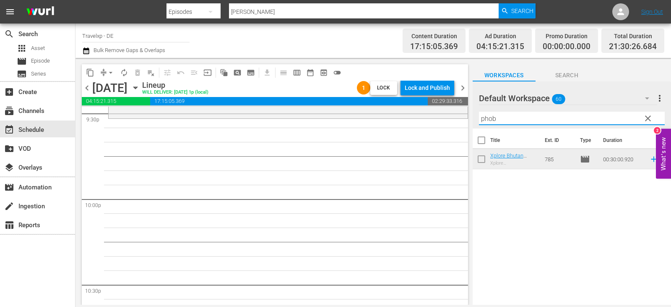
drag, startPoint x: 506, startPoint y: 118, endPoint x: 427, endPoint y: 121, distance: 79.3
click at [427, 121] on div "content_copy compress arrow_drop_down autorenew_outlined delete_forever_outline…" at bounding box center [374, 181] width 596 height 247
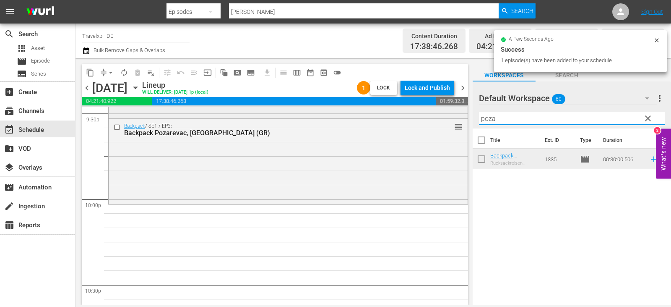
drag, startPoint x: 509, startPoint y: 118, endPoint x: 436, endPoint y: 118, distance: 73.0
click at [436, 118] on div "content_copy compress arrow_drop_down autorenew_outlined delete_forever_outline…" at bounding box center [374, 181] width 596 height 247
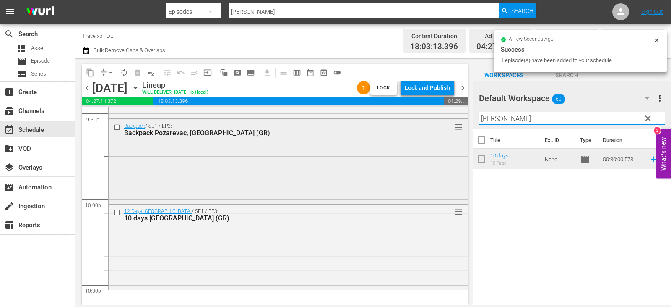
drag, startPoint x: 498, startPoint y: 122, endPoint x: 434, endPoint y: 124, distance: 63.8
click at [434, 124] on div "content_copy compress arrow_drop_down autorenew_outlined delete_forever_outline…" at bounding box center [374, 181] width 596 height 247
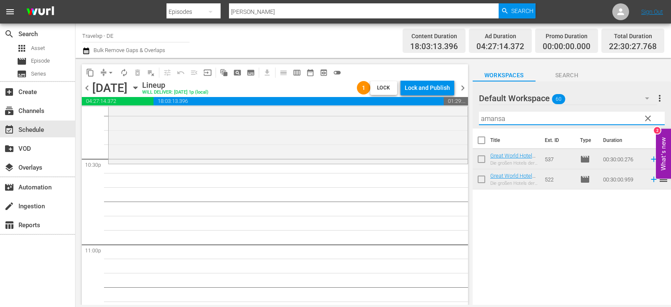
scroll to position [3842, 0]
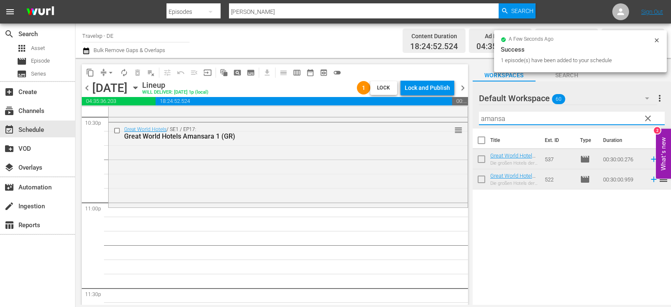
click at [458, 123] on div "content_copy compress arrow_drop_down autorenew_outlined delete_forever_outline…" at bounding box center [374, 181] width 596 height 247
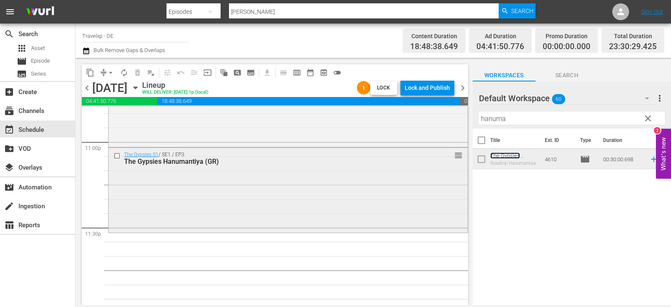
scroll to position [3911, 0]
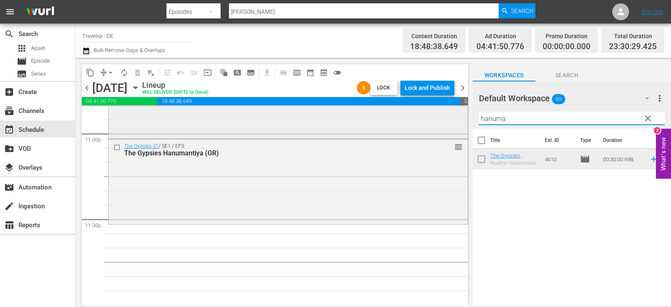
drag, startPoint x: 518, startPoint y: 118, endPoint x: 444, endPoint y: 120, distance: 73.4
click at [444, 120] on div "content_copy compress arrow_drop_down autorenew_outlined delete_forever_outline…" at bounding box center [374, 181] width 596 height 247
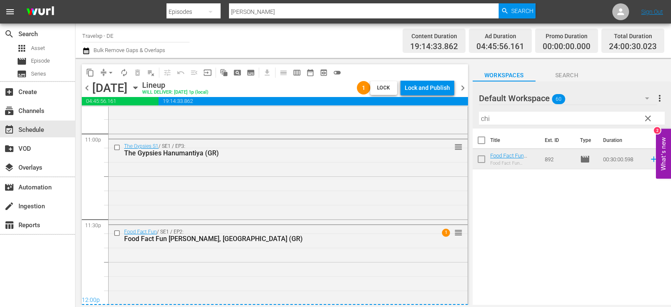
click at [427, 85] on div "Lock and Publish" at bounding box center [427, 87] width 45 height 15
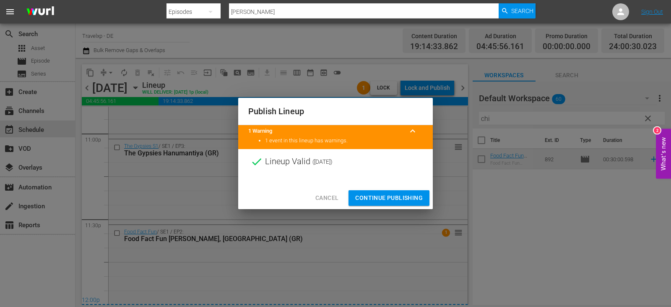
click at [391, 196] on span "Continue Publishing" at bounding box center [389, 198] width 68 height 10
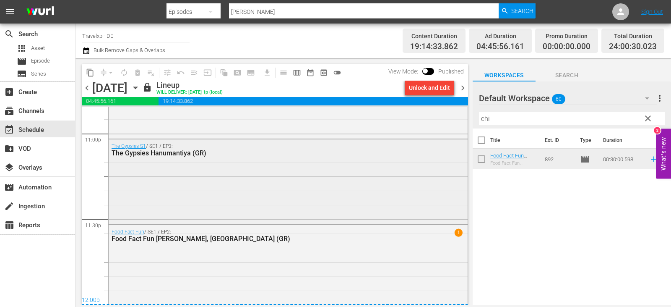
scroll to position [3916, 0]
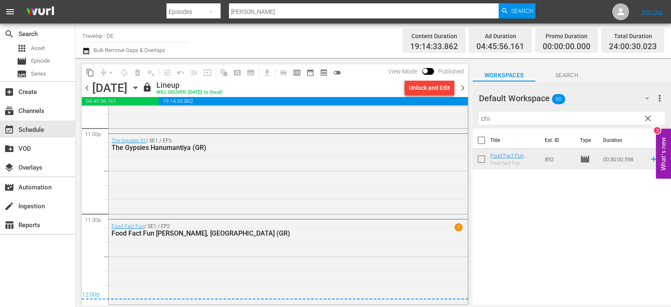
click at [460, 91] on span "chevron_right" at bounding box center [463, 88] width 10 height 10
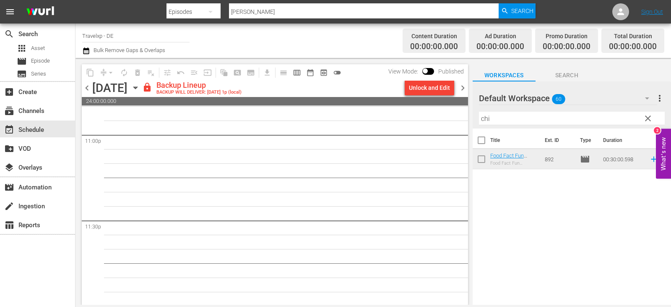
scroll to position [3911, 0]
click at [436, 83] on div "Unlock and Edit" at bounding box center [429, 87] width 41 height 15
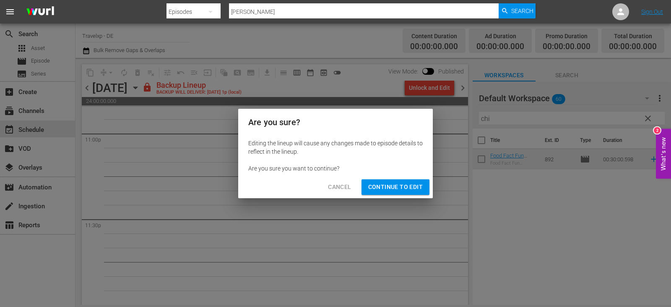
click at [392, 185] on span "Continue to Edit" at bounding box center [395, 187] width 55 height 10
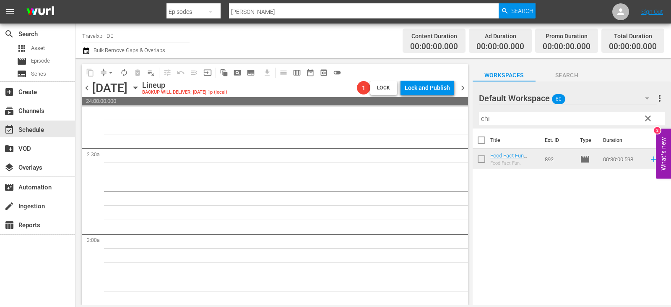
scroll to position [0, 0]
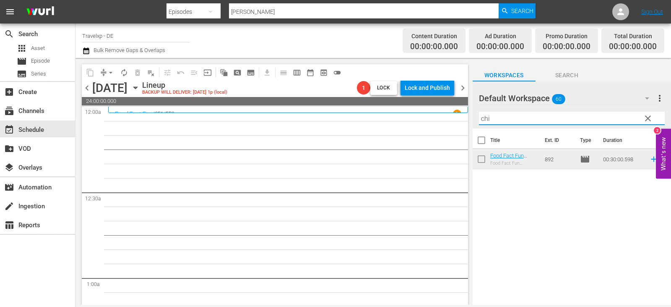
drag, startPoint x: 503, startPoint y: 119, endPoint x: 432, endPoint y: 124, distance: 71.1
click at [432, 124] on div "content_copy compress arrow_drop_down autorenew_outlined delete_forever_outline…" at bounding box center [374, 181] width 596 height 247
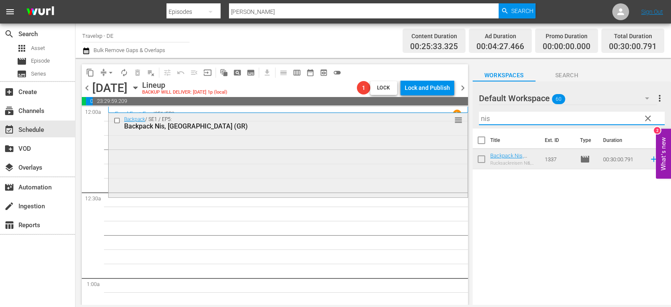
drag, startPoint x: 507, startPoint y: 120, endPoint x: 447, endPoint y: 123, distance: 59.6
click at [451, 123] on div "content_copy compress arrow_drop_down autorenew_outlined delete_forever_outline…" at bounding box center [374, 181] width 596 height 247
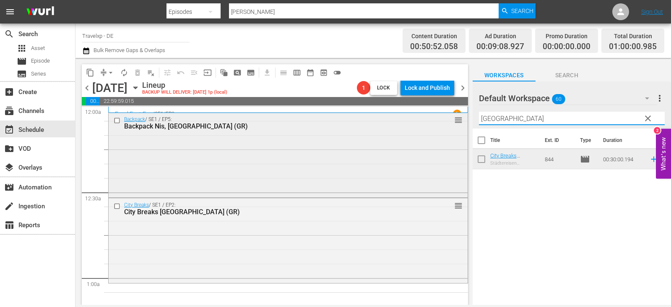
drag, startPoint x: 519, startPoint y: 115, endPoint x: 408, endPoint y: 126, distance: 111.8
click at [408, 126] on div "content_copy compress arrow_drop_down autorenew_outlined delete_forever_outline…" at bounding box center [374, 181] width 596 height 247
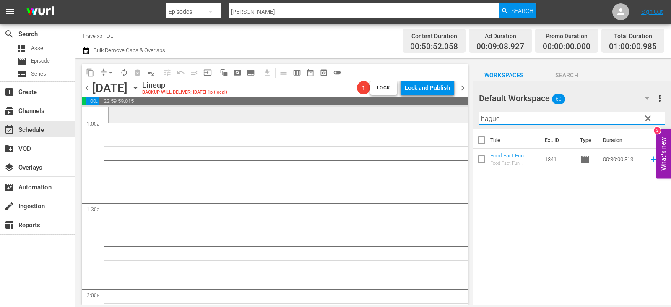
scroll to position [168, 0]
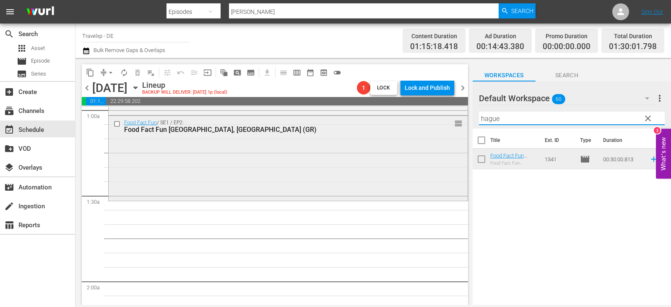
drag, startPoint x: 513, startPoint y: 120, endPoint x: 411, endPoint y: 125, distance: 102.5
click at [411, 125] on div "content_copy compress arrow_drop_down autorenew_outlined delete_forever_outline…" at bounding box center [374, 181] width 596 height 247
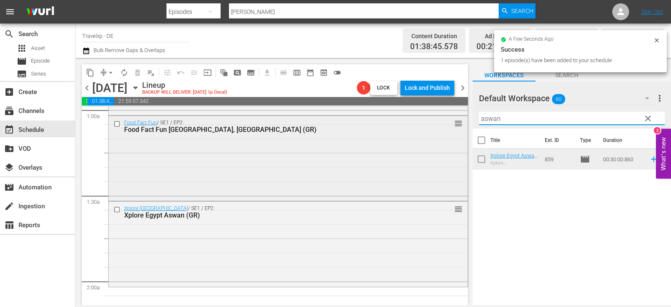
click at [410, 116] on div "content_copy compress arrow_drop_down autorenew_outlined delete_forever_outline…" at bounding box center [374, 181] width 596 height 247
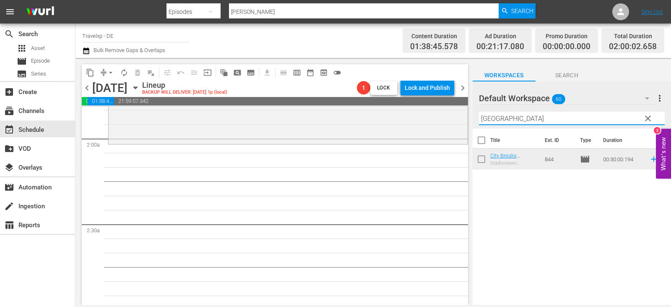
scroll to position [336, 0]
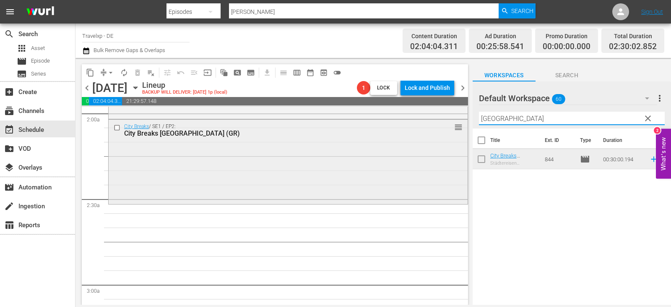
click at [406, 121] on div "content_copy compress arrow_drop_down autorenew_outlined delete_forever_outline…" at bounding box center [374, 181] width 596 height 247
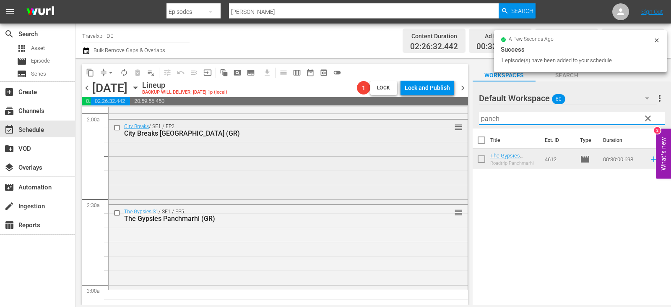
drag, startPoint x: 506, startPoint y: 117, endPoint x: 423, endPoint y: 121, distance: 83.6
click at [423, 121] on div "content_copy compress arrow_drop_down autorenew_outlined delete_forever_outline…" at bounding box center [374, 181] width 596 height 247
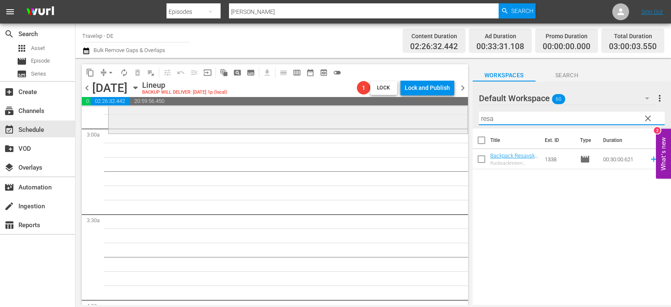
scroll to position [504, 0]
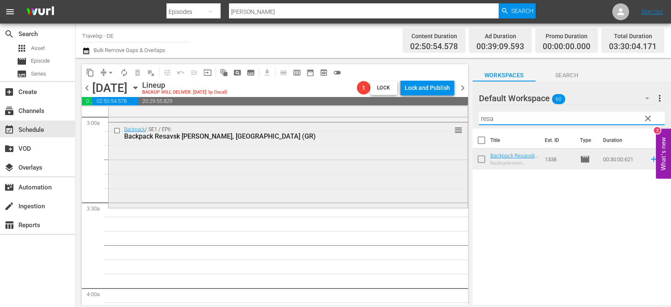
drag, startPoint x: 501, startPoint y: 119, endPoint x: 449, endPoint y: 125, distance: 52.8
click at [449, 125] on div "content_copy compress arrow_drop_down autorenew_outlined delete_forever_outline…" at bounding box center [374, 181] width 596 height 247
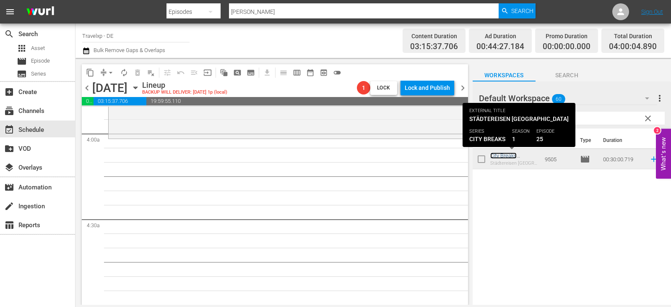
scroll to position [671, 0]
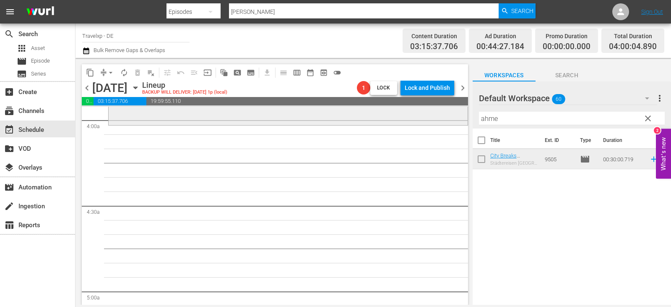
click at [371, 119] on div "content_copy compress arrow_drop_down autorenew_outlined delete_forever_outline…" at bounding box center [374, 181] width 596 height 247
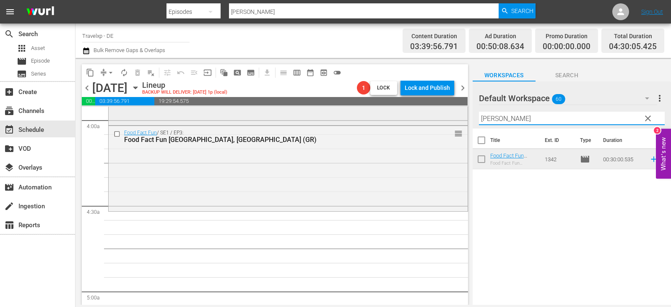
drag, startPoint x: 509, startPoint y: 118, endPoint x: 377, endPoint y: 117, distance: 131.8
click at [377, 117] on div "content_copy compress arrow_drop_down autorenew_outlined delete_forever_outline…" at bounding box center [374, 181] width 596 height 247
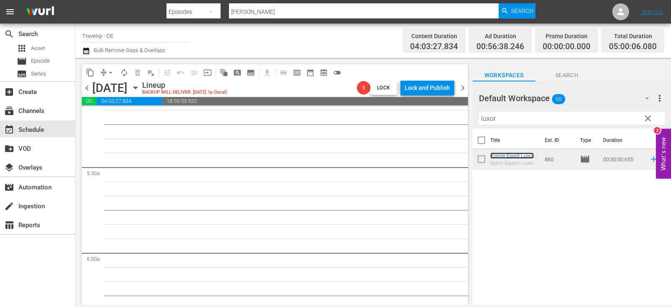
scroll to position [839, 0]
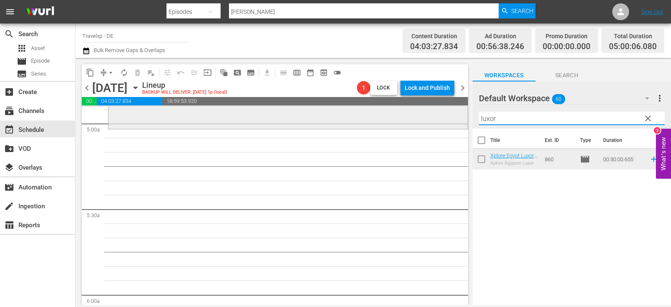
drag, startPoint x: 517, startPoint y: 123, endPoint x: 357, endPoint y: 120, distance: 159.9
click at [357, 120] on div "content_copy compress arrow_drop_down autorenew_outlined delete_forever_outline…" at bounding box center [374, 181] width 596 height 247
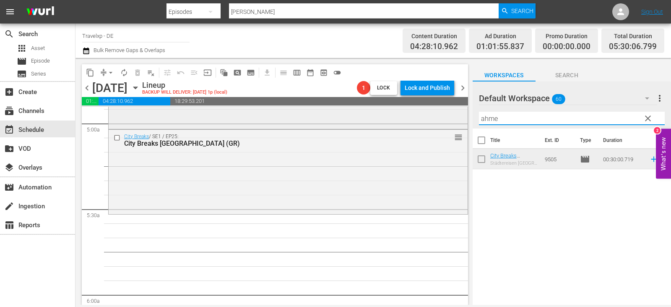
drag, startPoint x: 501, startPoint y: 119, endPoint x: 425, endPoint y: 119, distance: 76.4
click at [425, 119] on div "content_copy compress arrow_drop_down autorenew_outlined delete_forever_outline…" at bounding box center [374, 181] width 596 height 247
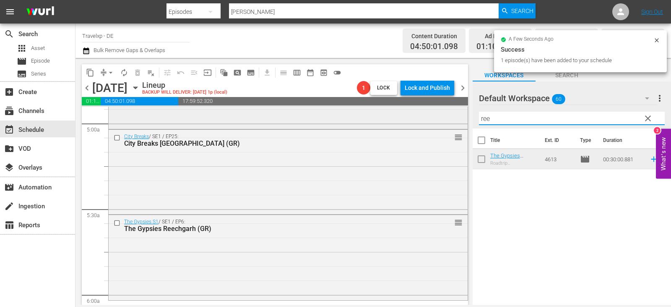
click at [407, 127] on div "content_copy compress arrow_drop_down autorenew_outlined delete_forever_outline…" at bounding box center [374, 181] width 596 height 247
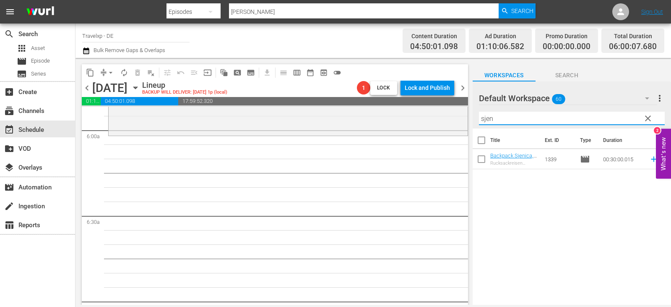
scroll to position [1007, 0]
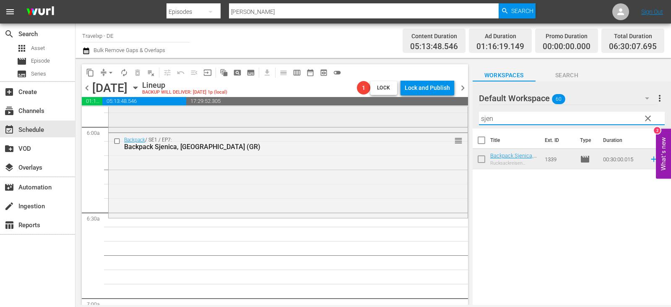
drag, startPoint x: 507, startPoint y: 118, endPoint x: 397, endPoint y: 117, distance: 110.4
click at [397, 117] on div "content_copy compress arrow_drop_down autorenew_outlined delete_forever_outline…" at bounding box center [374, 181] width 596 height 247
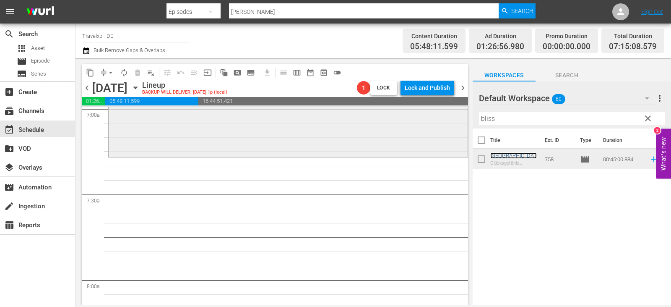
scroll to position [1217, 0]
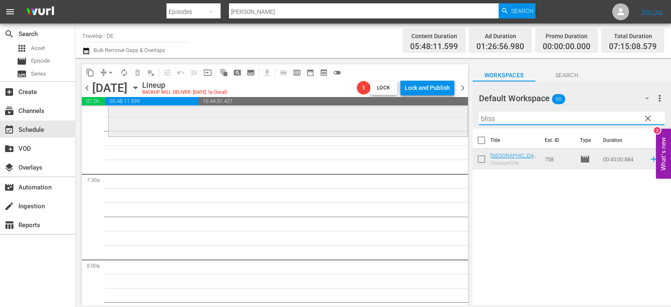
drag, startPoint x: 510, startPoint y: 119, endPoint x: 457, endPoint y: 118, distance: 53.3
click at [457, 118] on div "content_copy compress arrow_drop_down autorenew_outlined delete_forever_outline…" at bounding box center [374, 181] width 596 height 247
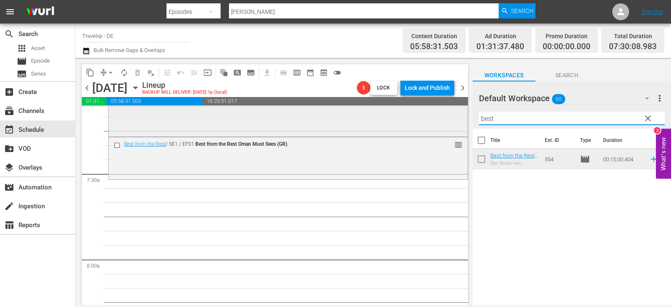
drag, startPoint x: 509, startPoint y: 120, endPoint x: 441, endPoint y: 120, distance: 67.1
click at [441, 120] on div "content_copy compress arrow_drop_down autorenew_outlined delete_forever_outline…" at bounding box center [374, 181] width 596 height 247
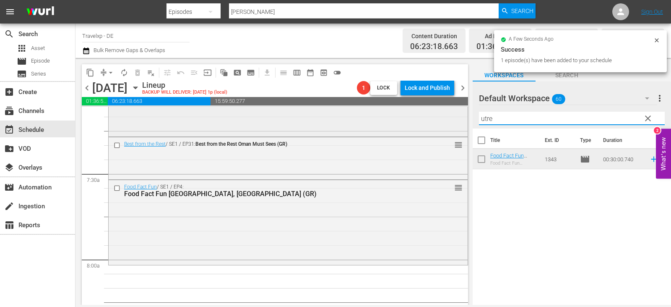
drag, startPoint x: 508, startPoint y: 119, endPoint x: 416, endPoint y: 118, distance: 92.3
click at [416, 118] on div "content_copy compress arrow_drop_down autorenew_outlined delete_forever_outline…" at bounding box center [374, 181] width 596 height 247
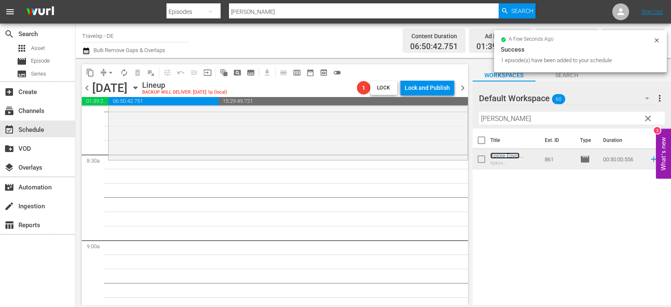
scroll to position [1427, 0]
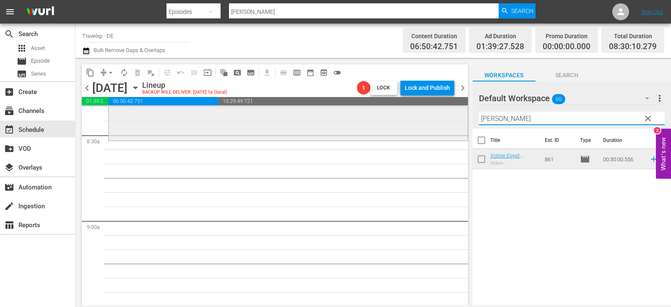
drag, startPoint x: 504, startPoint y: 116, endPoint x: 420, endPoint y: 117, distance: 84.8
click at [420, 117] on div "content_copy compress arrow_drop_down autorenew_outlined delete_forever_outline…" at bounding box center [374, 181] width 596 height 247
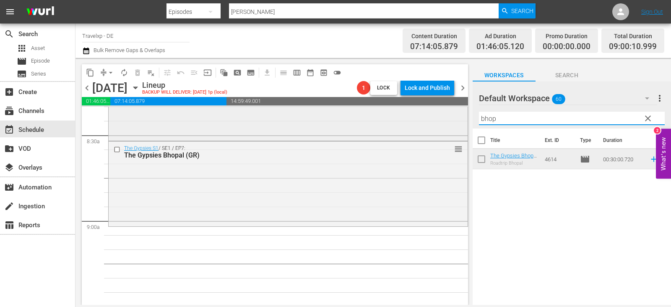
drag, startPoint x: 514, startPoint y: 119, endPoint x: 446, endPoint y: 119, distance: 68.0
click at [446, 119] on div "content_copy compress arrow_drop_down autorenew_outlined delete_forever_outline…" at bounding box center [374, 181] width 596 height 247
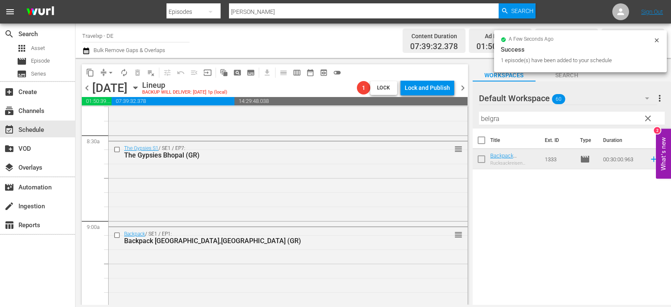
click at [401, 119] on div "content_copy compress arrow_drop_down autorenew_outlined delete_forever_outline…" at bounding box center [374, 181] width 596 height 247
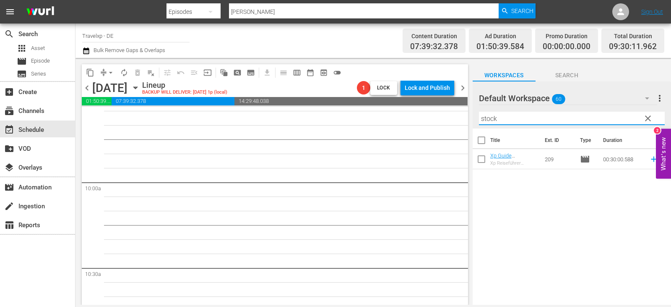
scroll to position [1594, 0]
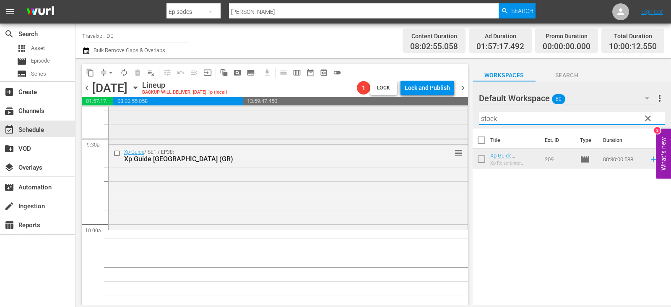
drag, startPoint x: 507, startPoint y: 116, endPoint x: 439, endPoint y: 118, distance: 68.0
click at [439, 118] on div "content_copy compress arrow_drop_down autorenew_outlined delete_forever_outline…" at bounding box center [374, 181] width 596 height 247
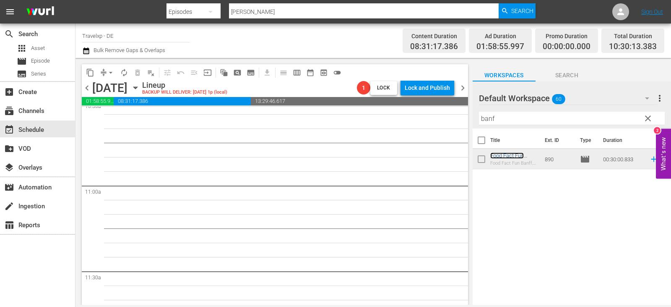
scroll to position [1762, 0]
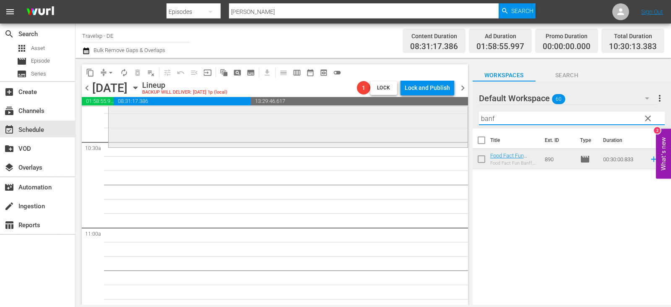
drag, startPoint x: 505, startPoint y: 120, endPoint x: 409, endPoint y: 120, distance: 96.1
click at [409, 120] on div "content_copy compress arrow_drop_down autorenew_outlined delete_forever_outline…" at bounding box center [374, 181] width 596 height 247
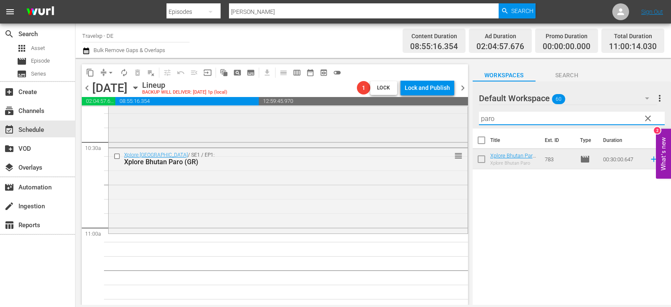
drag, startPoint x: 502, startPoint y: 117, endPoint x: 445, endPoint y: 121, distance: 57.6
click at [445, 121] on div "content_copy compress arrow_drop_down autorenew_outlined delete_forever_outline…" at bounding box center [374, 181] width 596 height 247
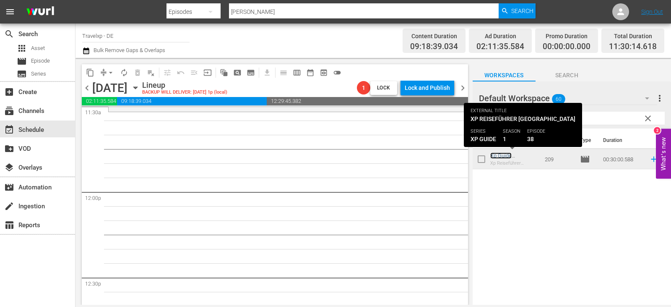
scroll to position [1972, 0]
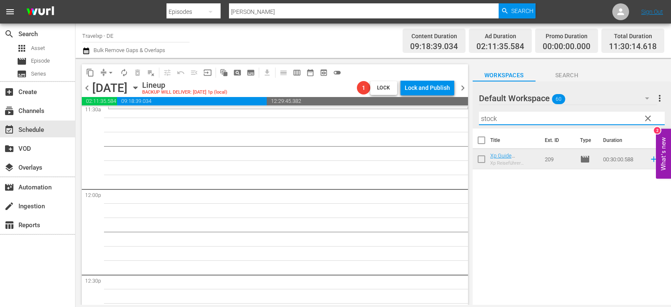
drag, startPoint x: 474, startPoint y: 117, endPoint x: 457, endPoint y: 119, distance: 17.7
click at [457, 119] on div "content_copy compress arrow_drop_down autorenew_outlined delete_forever_outline…" at bounding box center [374, 181] width 596 height 247
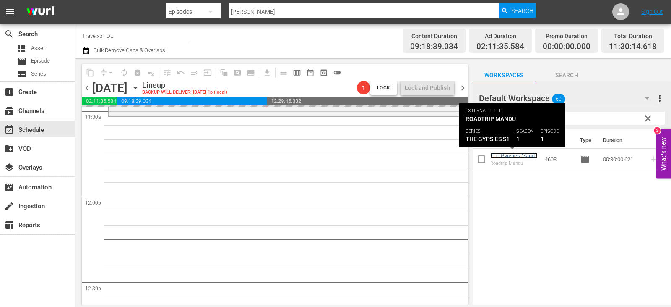
scroll to position [1957, 0]
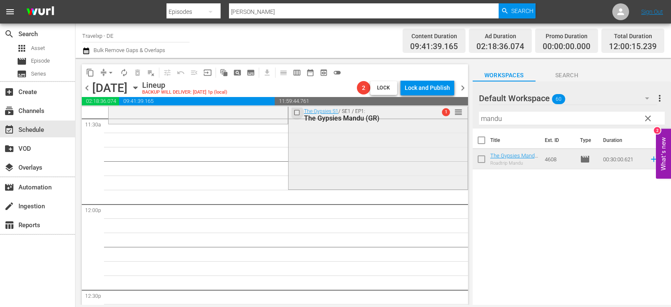
click at [294, 111] on input "checkbox" at bounding box center [297, 112] width 9 height 7
click at [137, 70] on span "delete_forever_outlined" at bounding box center [137, 72] width 8 height 8
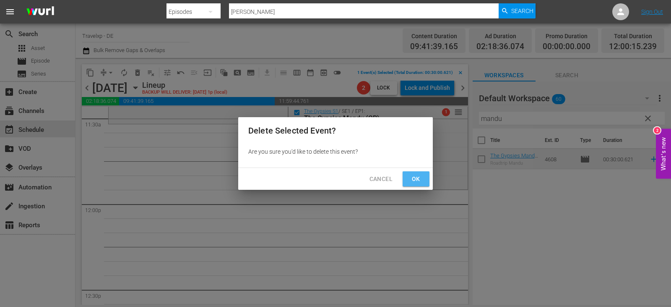
click at [415, 178] on span "Ok" at bounding box center [416, 179] width 13 height 10
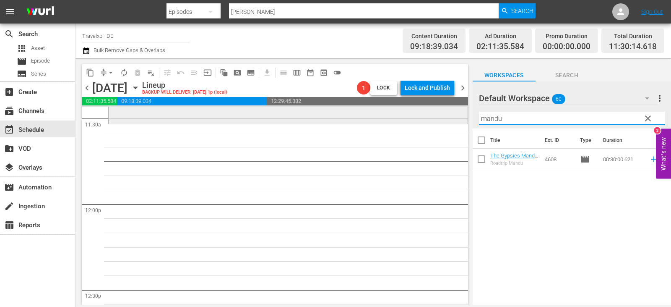
drag, startPoint x: 518, startPoint y: 123, endPoint x: 421, endPoint y: 123, distance: 96.9
click at [421, 123] on div "content_copy compress arrow_drop_down autorenew_outlined delete_forever_outline…" at bounding box center [374, 181] width 596 height 247
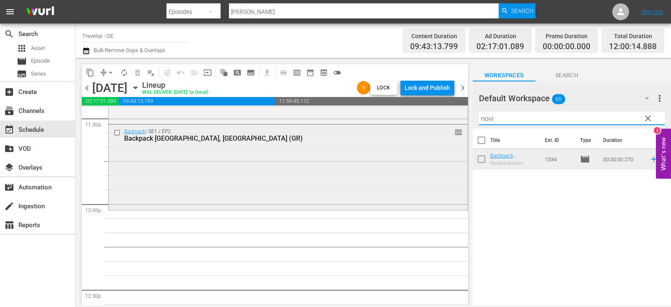
drag, startPoint x: 496, startPoint y: 120, endPoint x: 458, endPoint y: 125, distance: 38.5
click at [458, 125] on div "content_copy compress arrow_drop_down autorenew_outlined delete_forever_outline…" at bounding box center [374, 181] width 596 height 247
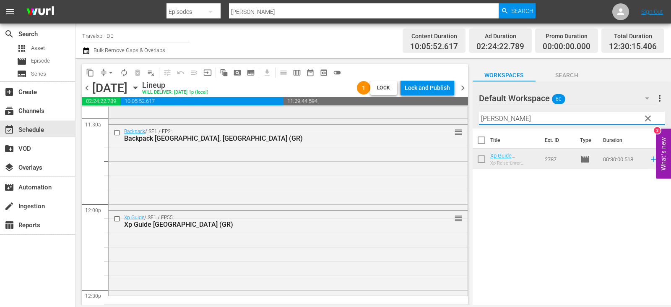
drag, startPoint x: 504, startPoint y: 120, endPoint x: 412, endPoint y: 123, distance: 91.9
click at [412, 123] on div "content_copy compress arrow_drop_down autorenew_outlined delete_forever_outline…" at bounding box center [374, 181] width 596 height 247
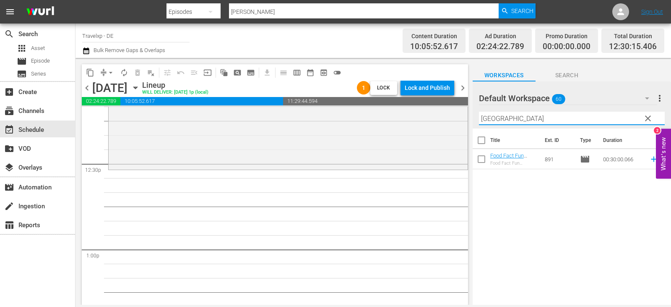
scroll to position [2125, 0]
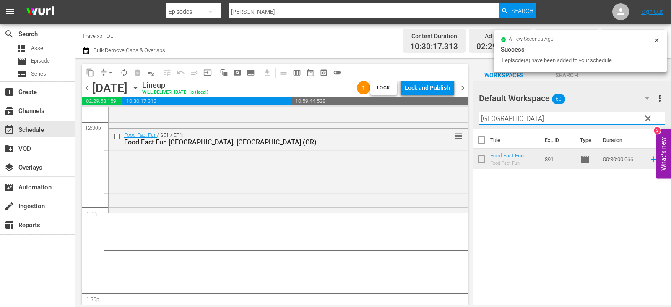
drag, startPoint x: 504, startPoint y: 120, endPoint x: 467, endPoint y: 117, distance: 36.6
click at [467, 117] on div "content_copy compress arrow_drop_down autorenew_outlined delete_forever_outline…" at bounding box center [374, 181] width 596 height 247
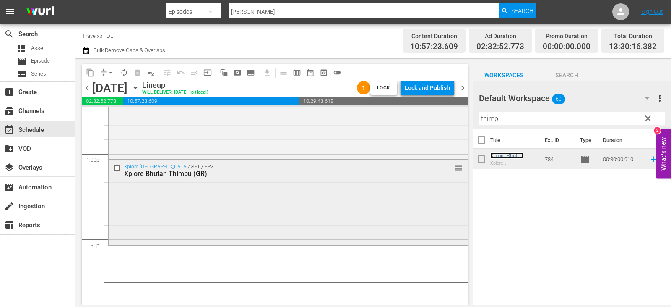
scroll to position [2293, 0]
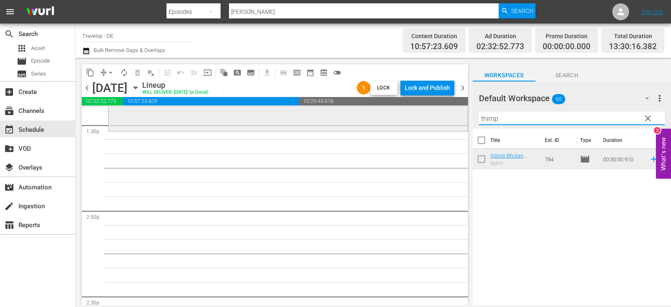
drag, startPoint x: 508, startPoint y: 118, endPoint x: 422, endPoint y: 117, distance: 86.5
click at [422, 117] on div "content_copy compress arrow_drop_down autorenew_outlined delete_forever_outline…" at bounding box center [374, 181] width 596 height 247
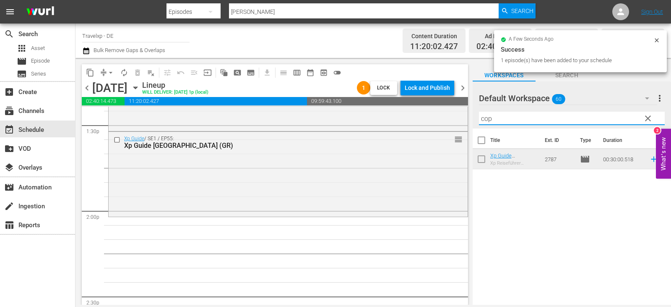
click at [457, 124] on div "content_copy compress arrow_drop_down autorenew_outlined delete_forever_outline…" at bounding box center [374, 181] width 596 height 247
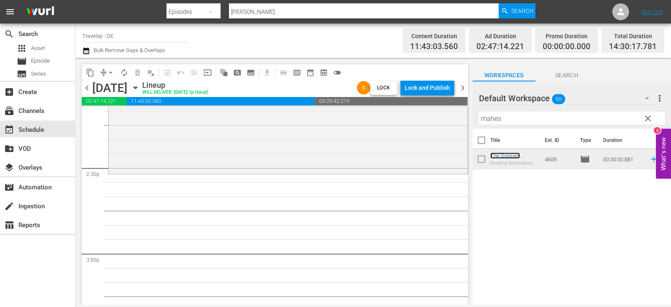
scroll to position [2460, 0]
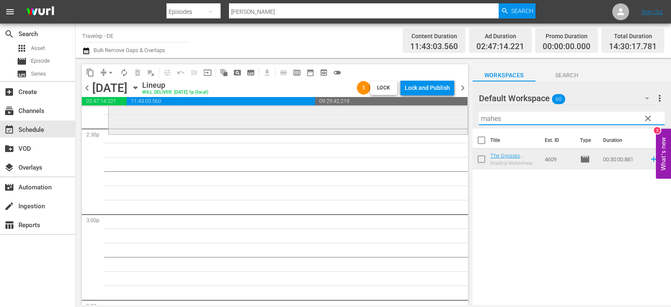
drag, startPoint x: 513, startPoint y: 120, endPoint x: 433, endPoint y: 120, distance: 80.6
click at [433, 120] on div "content_copy compress arrow_drop_down autorenew_outlined delete_forever_outline…" at bounding box center [374, 181] width 596 height 247
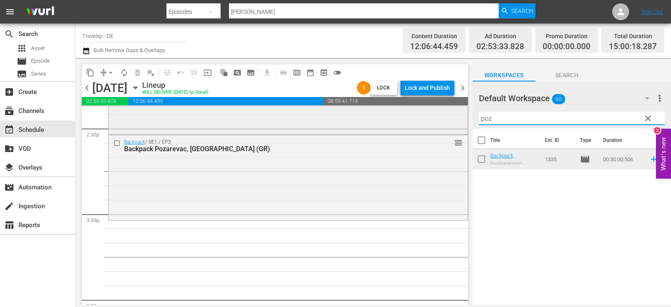
drag, startPoint x: 498, startPoint y: 117, endPoint x: 462, endPoint y: 117, distance: 36.9
click at [462, 117] on div "content_copy compress arrow_drop_down autorenew_outlined delete_forever_outline…" at bounding box center [374, 181] width 596 height 247
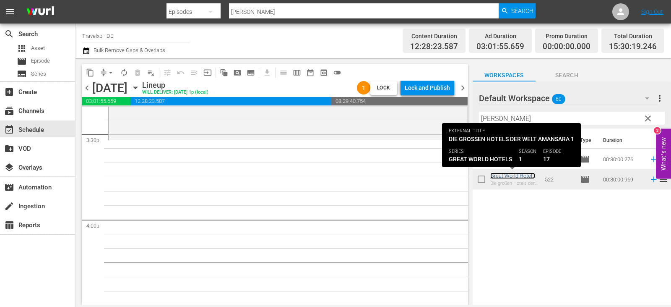
scroll to position [2628, 0]
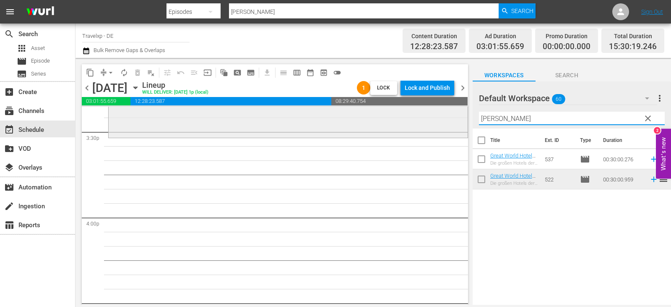
drag, startPoint x: 506, startPoint y: 115, endPoint x: 441, endPoint y: 132, distance: 67.7
click at [441, 132] on div "content_copy compress arrow_drop_down autorenew_outlined delete_forever_outline…" at bounding box center [374, 181] width 596 height 247
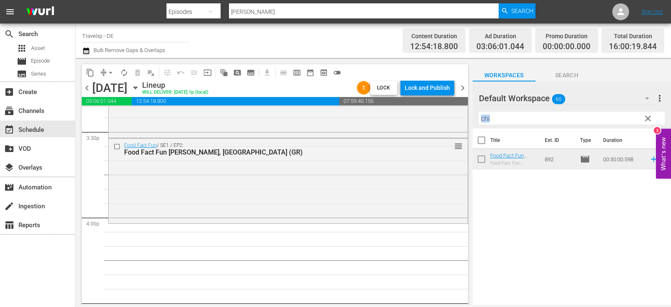
click at [506, 123] on div "Filter by Title chi" at bounding box center [572, 118] width 186 height 20
drag, startPoint x: 502, startPoint y: 121, endPoint x: 460, endPoint y: 121, distance: 41.5
click at [460, 121] on div "content_copy compress arrow_drop_down autorenew_outlined delete_forever_outline…" at bounding box center [374, 181] width 596 height 247
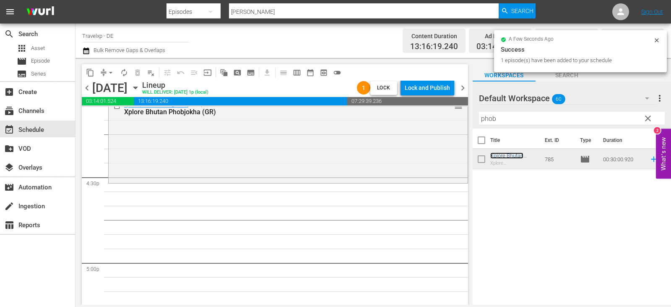
scroll to position [2796, 0]
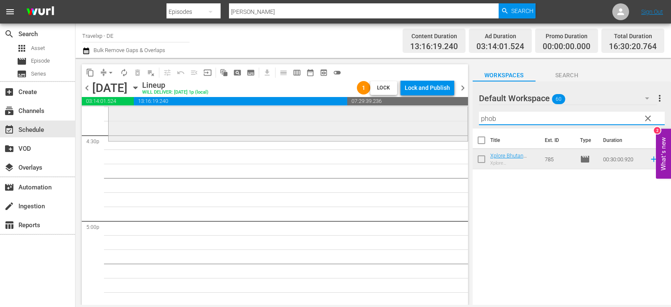
drag, startPoint x: 496, startPoint y: 118, endPoint x: 459, endPoint y: 118, distance: 36.5
click at [459, 118] on div "content_copy compress arrow_drop_down autorenew_outlined delete_forever_outline…" at bounding box center [374, 181] width 596 height 247
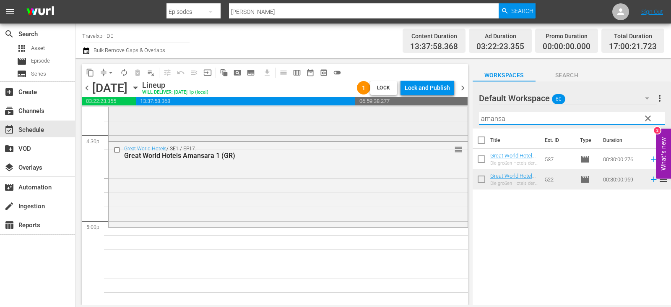
drag, startPoint x: 500, startPoint y: 119, endPoint x: 422, endPoint y: 123, distance: 78.1
click at [422, 123] on div "content_copy compress arrow_drop_down autorenew_outlined delete_forever_outline…" at bounding box center [374, 181] width 596 height 247
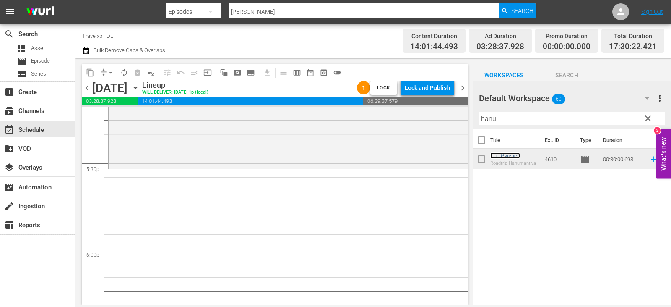
scroll to position [2964, 0]
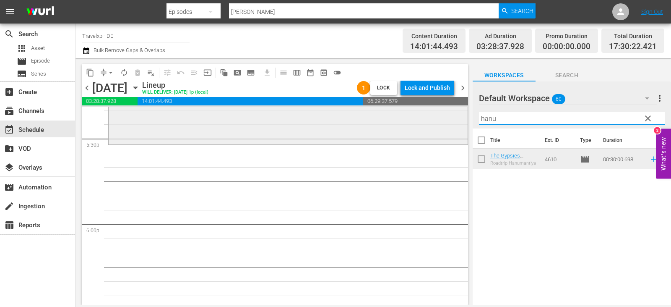
drag, startPoint x: 502, startPoint y: 122, endPoint x: 443, endPoint y: 118, distance: 59.3
click at [443, 118] on div "content_copy compress arrow_drop_down autorenew_outlined delete_forever_outline…" at bounding box center [374, 181] width 596 height 247
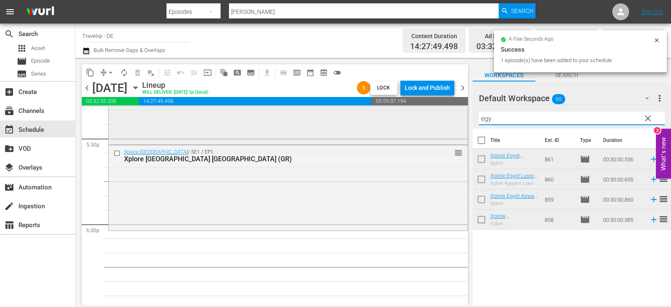
drag, startPoint x: 502, startPoint y: 118, endPoint x: 457, endPoint y: 116, distance: 45.4
click at [457, 116] on div "content_copy compress arrow_drop_down autorenew_outlined delete_forever_outline…" at bounding box center [374, 181] width 596 height 247
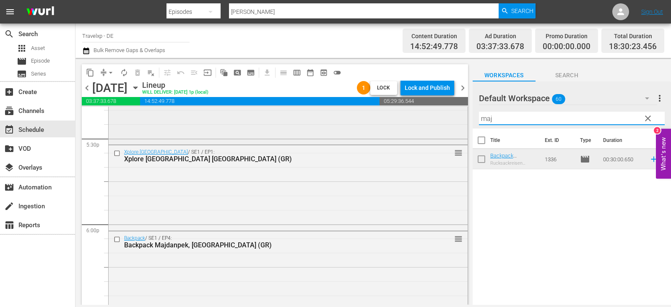
drag, startPoint x: 501, startPoint y: 119, endPoint x: 452, endPoint y: 119, distance: 48.7
click at [452, 119] on div "content_copy compress arrow_drop_down autorenew_outlined delete_forever_outline…" at bounding box center [374, 181] width 596 height 247
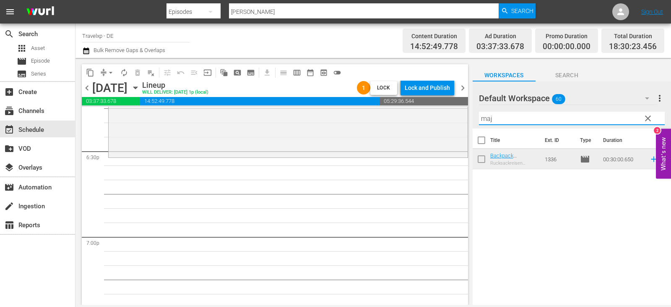
scroll to position [3132, 0]
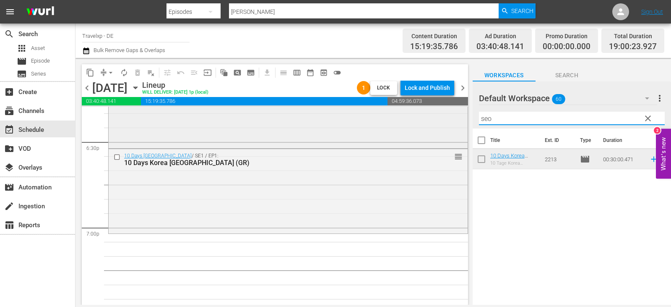
drag, startPoint x: 504, startPoint y: 120, endPoint x: 433, endPoint y: 120, distance: 70.5
click at [433, 120] on div "content_copy compress arrow_drop_down autorenew_outlined delete_forever_outline…" at bounding box center [374, 181] width 596 height 247
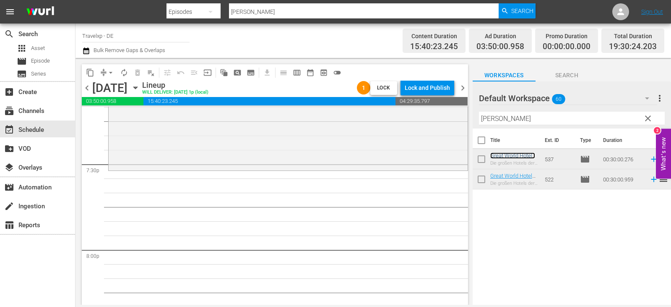
scroll to position [3300, 0]
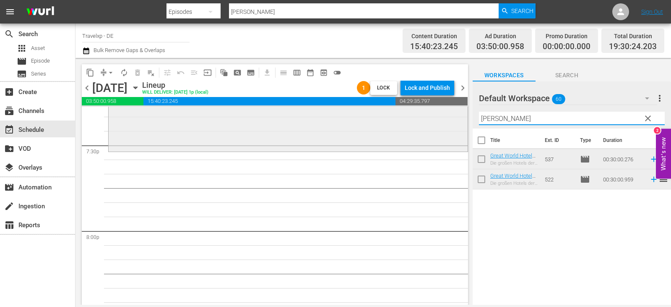
drag, startPoint x: 509, startPoint y: 120, endPoint x: 441, endPoint y: 120, distance: 67.1
click at [441, 120] on div "content_copy compress arrow_drop_down autorenew_outlined delete_forever_outline…" at bounding box center [374, 181] width 596 height 247
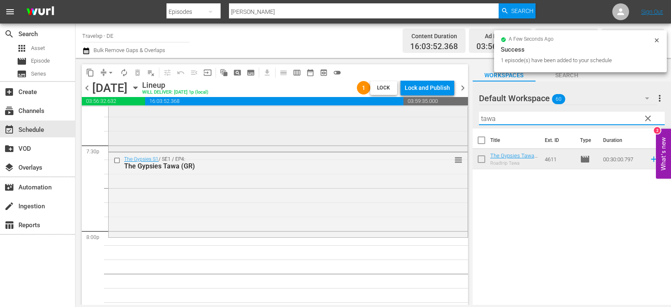
drag, startPoint x: 504, startPoint y: 117, endPoint x: 445, endPoint y: 117, distance: 58.7
click at [445, 117] on div "content_copy compress arrow_drop_down autorenew_outlined delete_forever_outline…" at bounding box center [374, 181] width 596 height 247
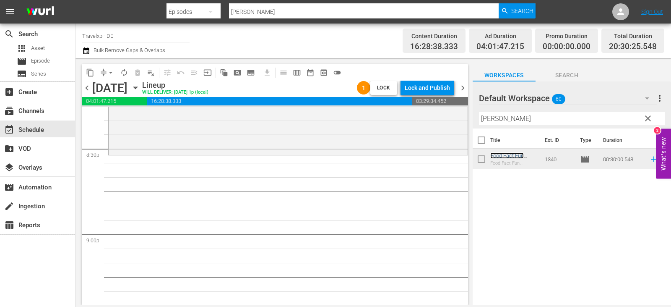
scroll to position [3425, 0]
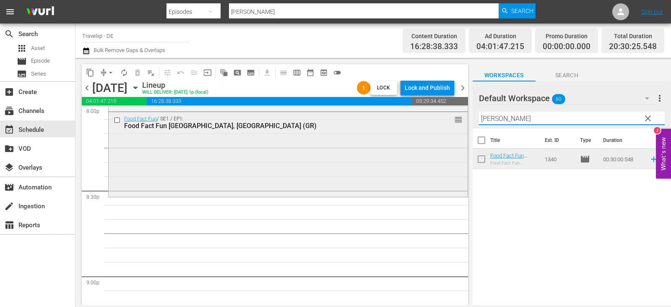
drag, startPoint x: 508, startPoint y: 123, endPoint x: 450, endPoint y: 125, distance: 57.5
click at [450, 125] on div "content_copy compress arrow_drop_down autorenew_outlined delete_forever_outline…" at bounding box center [374, 181] width 596 height 247
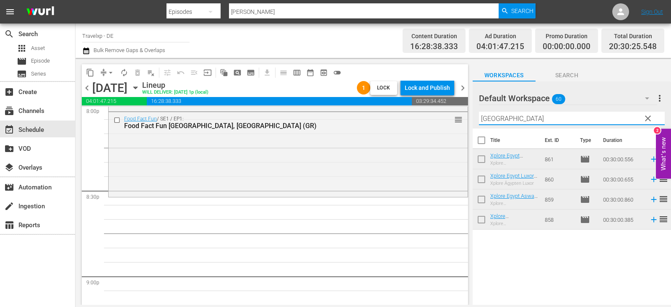
type input "egypt"
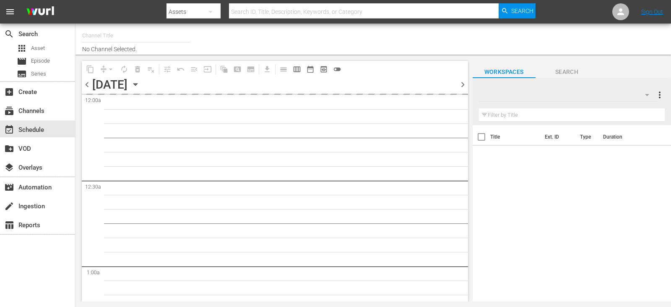
type input "Travelxp - DE (556)"
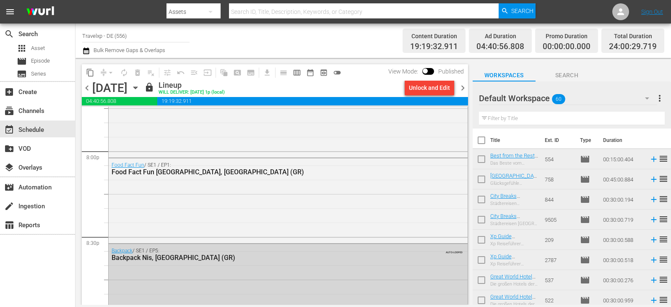
scroll to position [3436, 0]
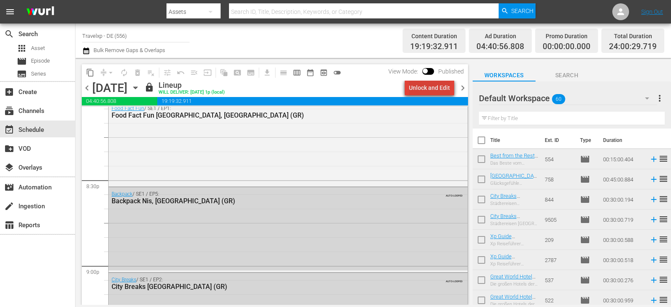
click at [445, 85] on div "Unlock and Edit" at bounding box center [429, 87] width 41 height 15
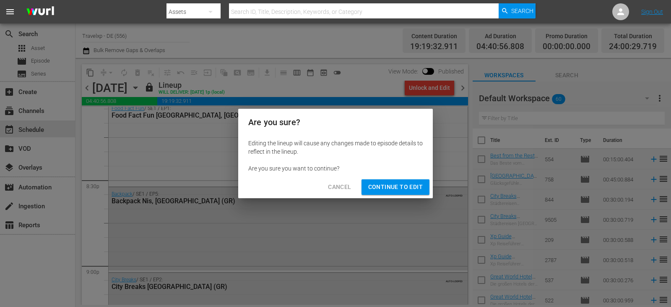
click at [406, 188] on span "Continue to Edit" at bounding box center [395, 187] width 55 height 10
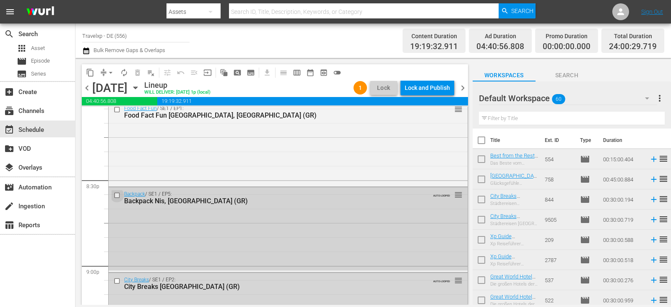
click at [116, 196] on input "checkbox" at bounding box center [118, 195] width 9 height 7
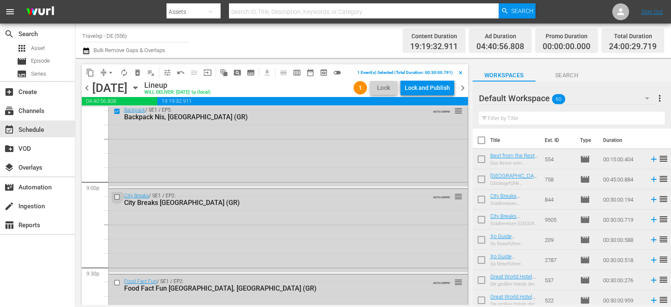
click at [116, 196] on input "checkbox" at bounding box center [118, 196] width 9 height 7
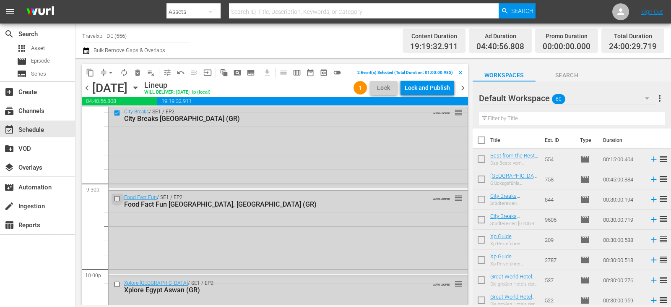
click at [116, 196] on input "checkbox" at bounding box center [118, 198] width 9 height 7
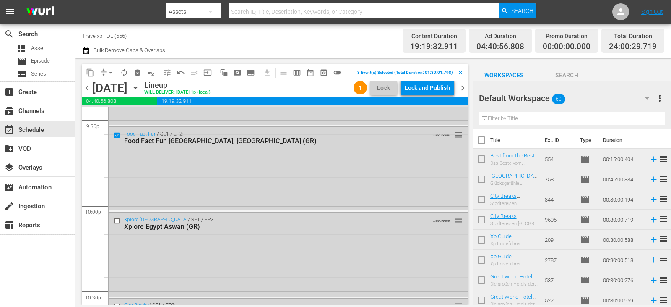
scroll to position [3688, 0]
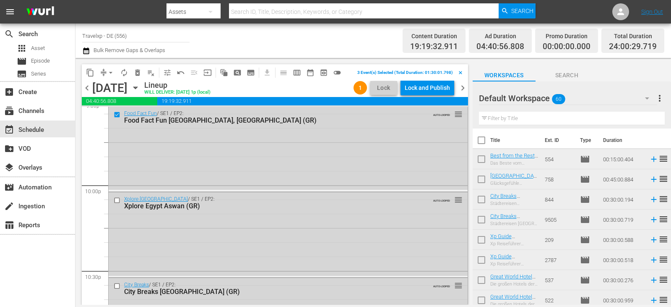
click at [116, 196] on div at bounding box center [118, 200] width 13 height 10
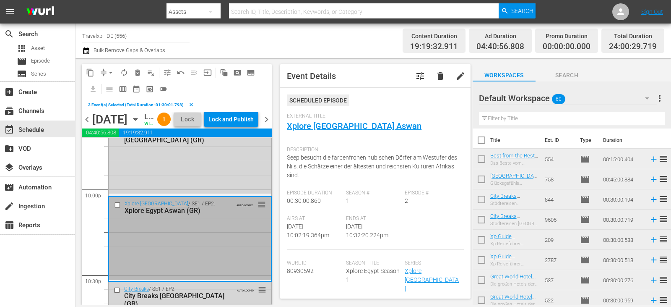
scroll to position [3730, 0]
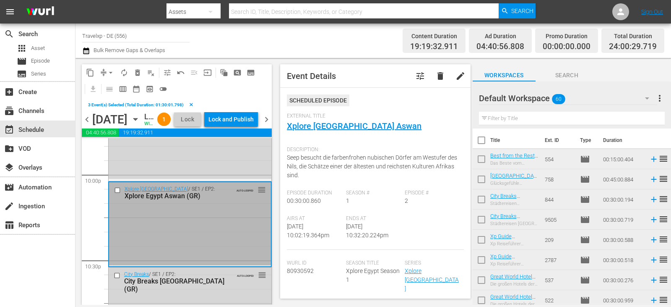
click at [118, 193] on input "checkbox" at bounding box center [118, 189] width 9 height 7
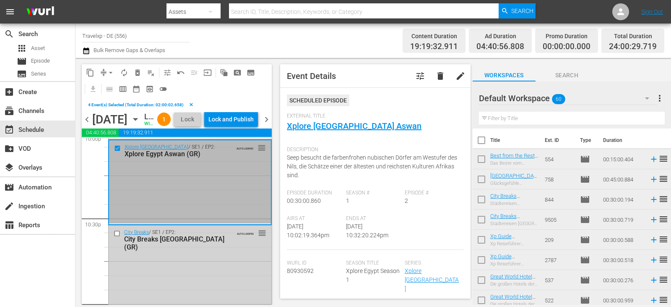
scroll to position [3814, 0]
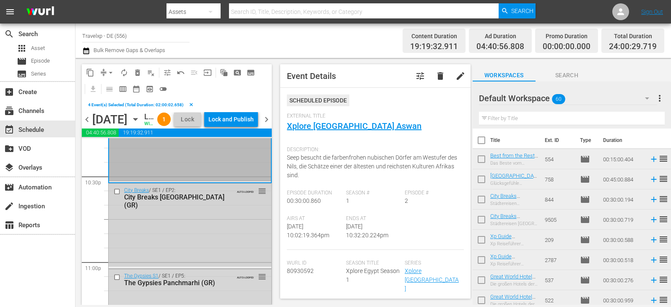
click at [116, 195] on input "checkbox" at bounding box center [118, 191] width 9 height 7
click at [117, 281] on input "checkbox" at bounding box center [118, 277] width 9 height 7
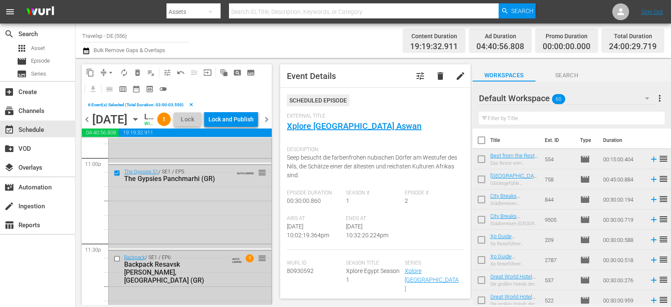
scroll to position [3939, 0]
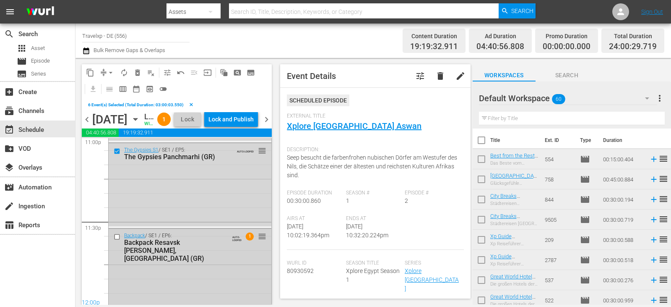
click at [115, 240] on input "checkbox" at bounding box center [118, 236] width 9 height 7
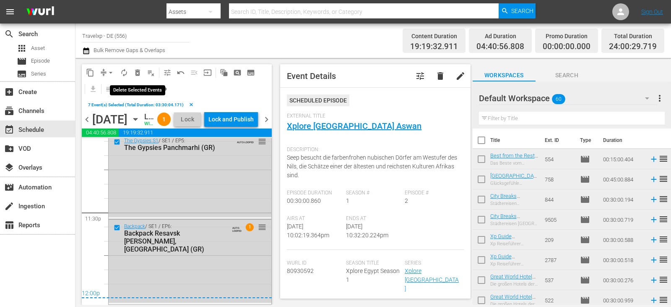
click at [141, 73] on span "delete_forever_outlined" at bounding box center [137, 72] width 8 height 8
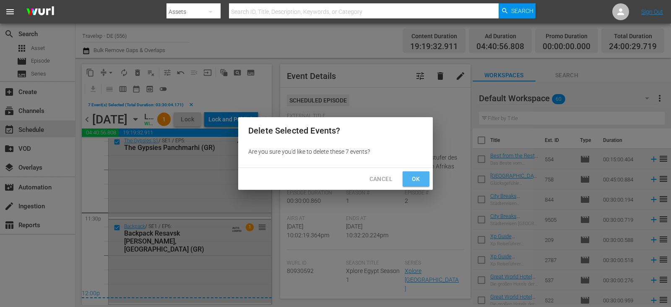
click at [411, 175] on span "Ok" at bounding box center [416, 179] width 13 height 10
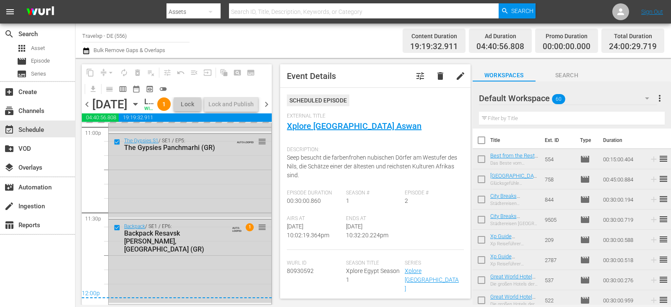
scroll to position [3948, 0]
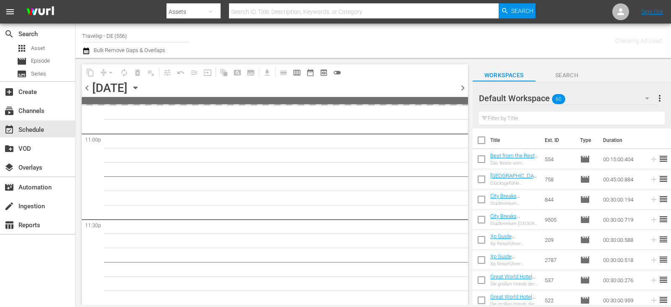
scroll to position [3909, 0]
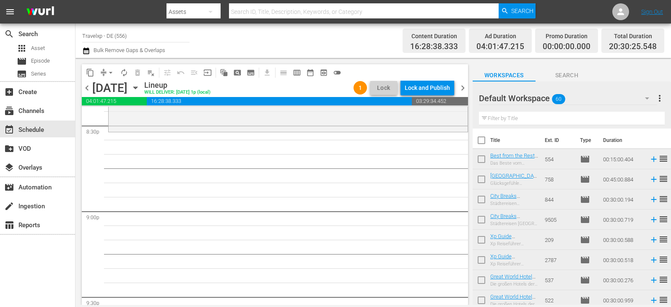
scroll to position [3491, 0]
